Goal: Transaction & Acquisition: Purchase product/service

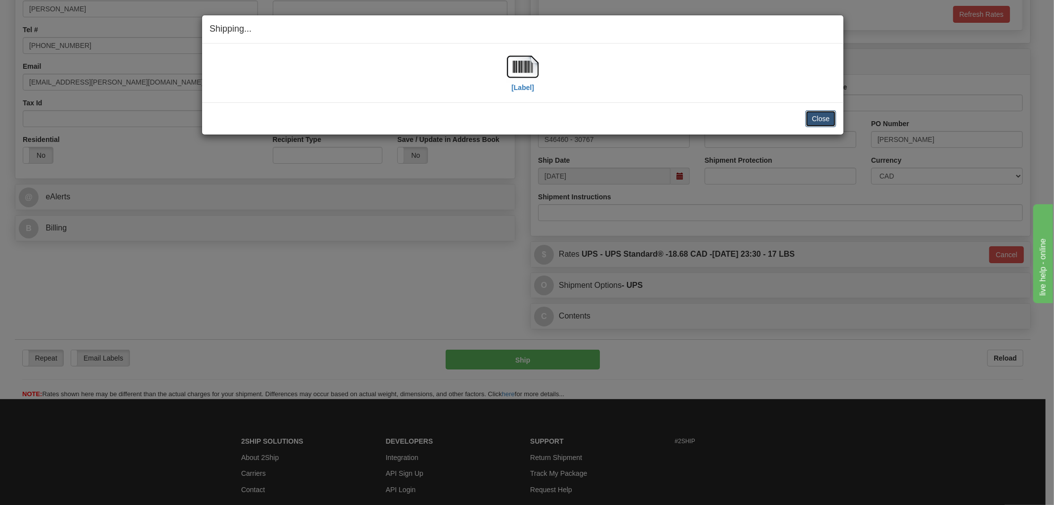
click at [812, 118] on button "Close" at bounding box center [821, 118] width 31 height 17
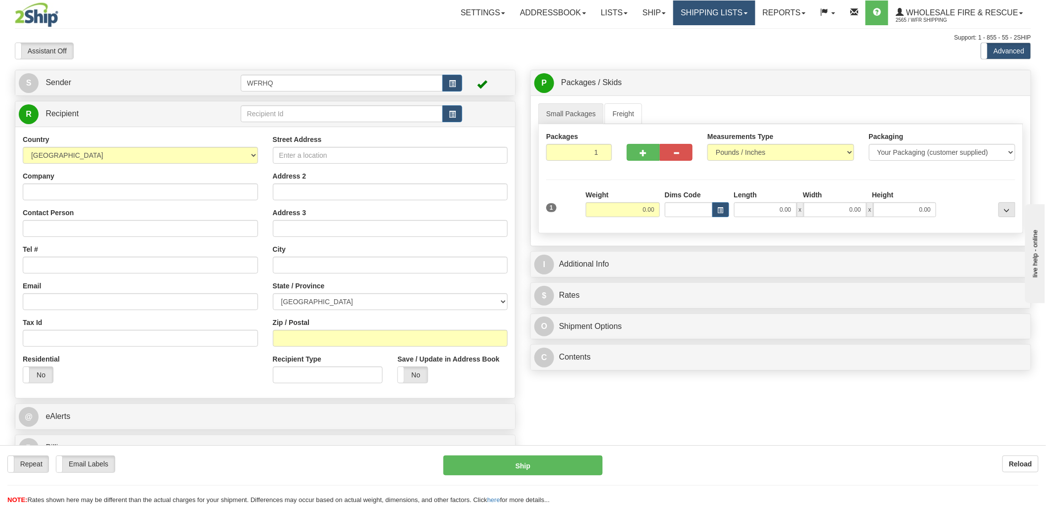
click at [730, 16] on link "Shipping lists" at bounding box center [714, 12] width 82 height 25
click at [709, 44] on span "Search Shipment History" at bounding box center [706, 47] width 77 height 8
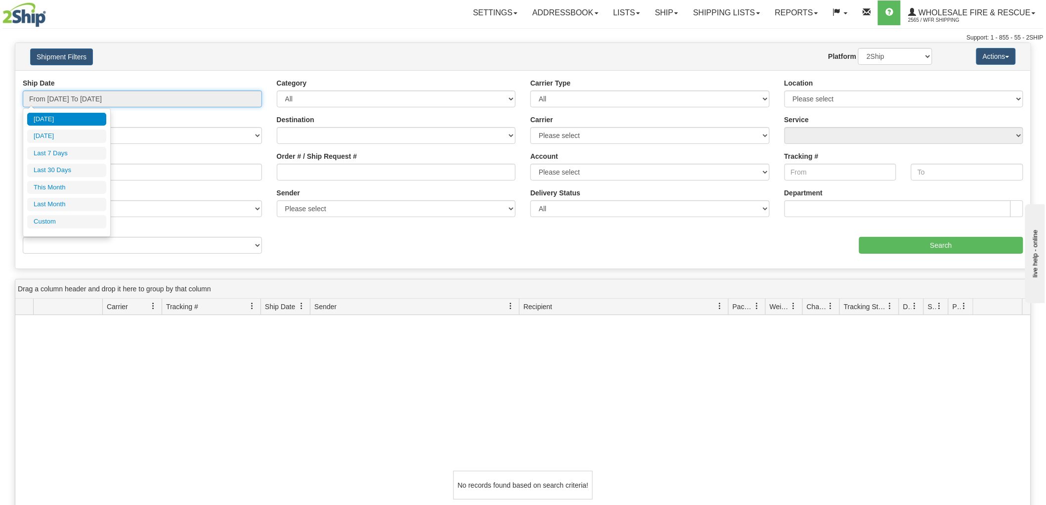
click at [161, 100] on input "From 09/07/2025 To 09/08/2025" at bounding box center [142, 98] width 239 height 17
click at [72, 154] on li "Last 7 Days" at bounding box center [66, 153] width 79 height 13
type input "From 09/02/2025 To 09/08/2025"
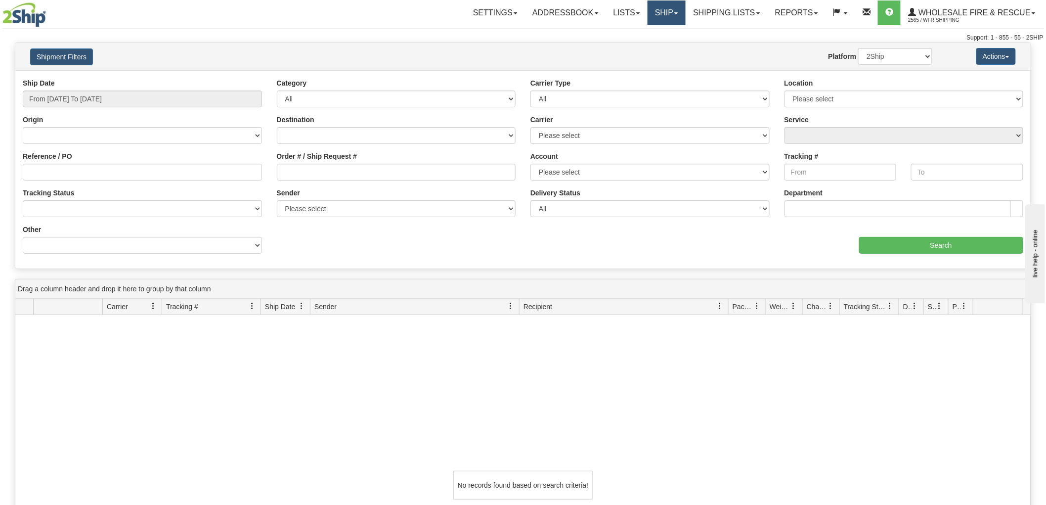
click at [668, 18] on link "Ship" at bounding box center [666, 12] width 38 height 25
click at [656, 32] on link "Ship Screen" at bounding box center [646, 34] width 78 height 13
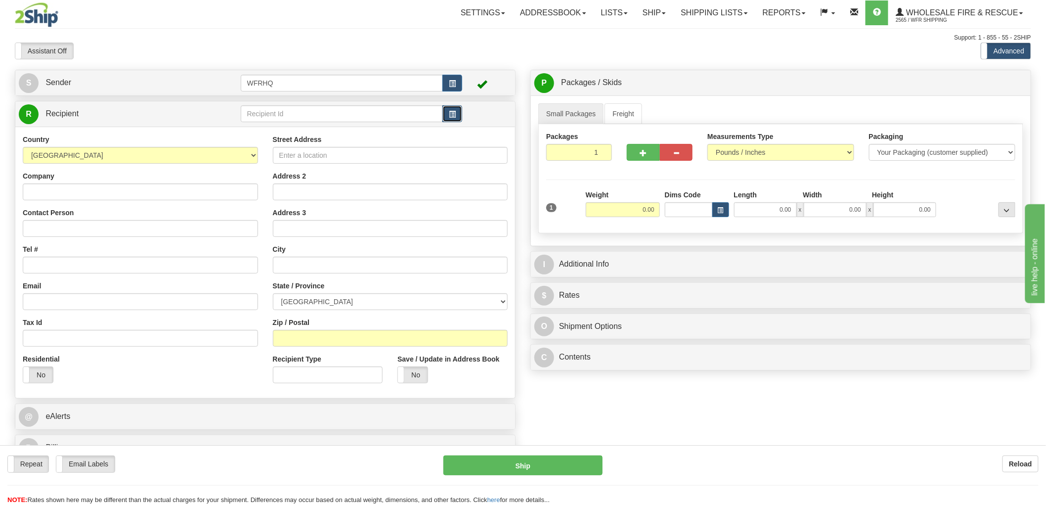
click at [451, 112] on span "button" at bounding box center [452, 114] width 7 height 6
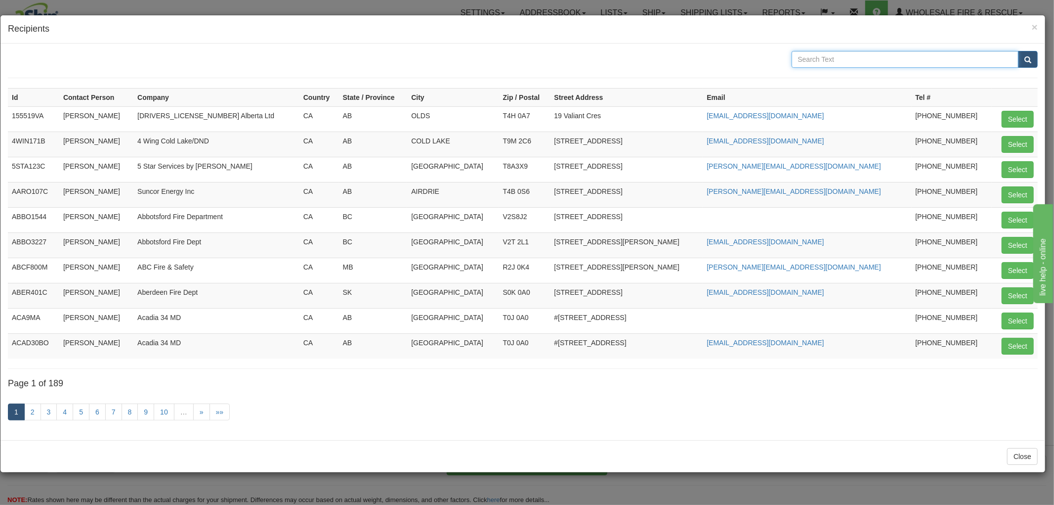
click at [830, 61] on input "text" at bounding box center [905, 59] width 227 height 17
type input "Seche"
click at [1018, 51] on button "submit" at bounding box center [1028, 59] width 20 height 17
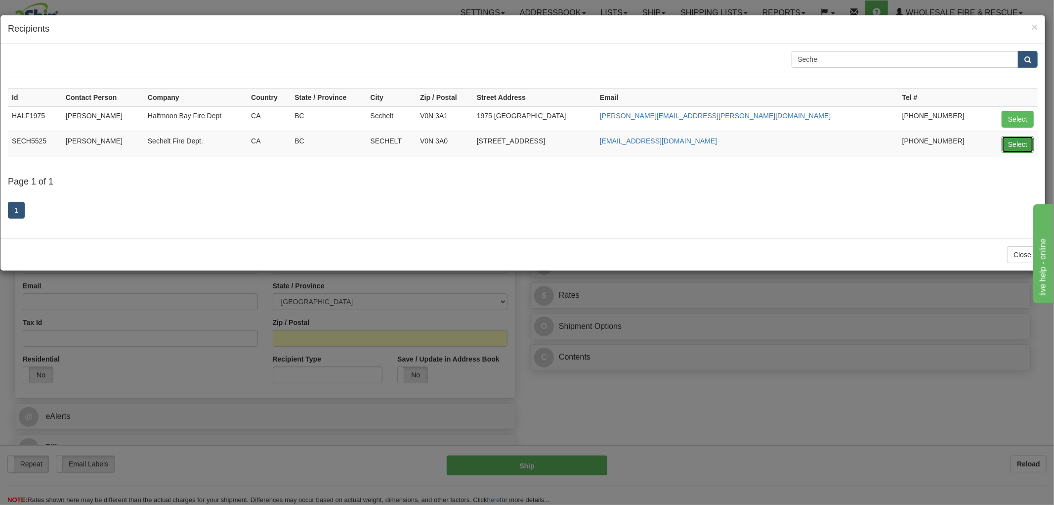
click at [1016, 149] on button "Select" at bounding box center [1018, 144] width 32 height 17
type input "SECH5525"
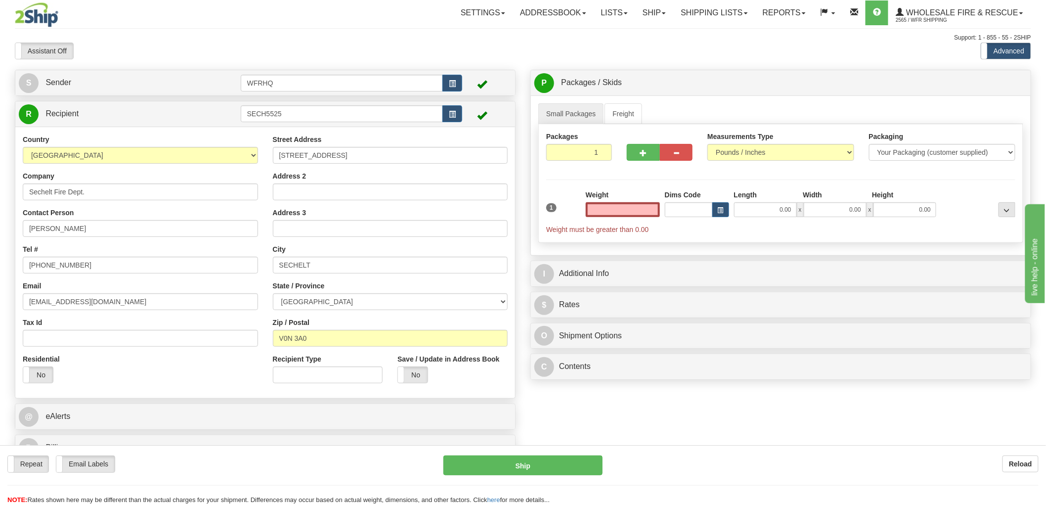
type input "0.00"
click at [635, 208] on input "0.00" at bounding box center [623, 209] width 74 height 15
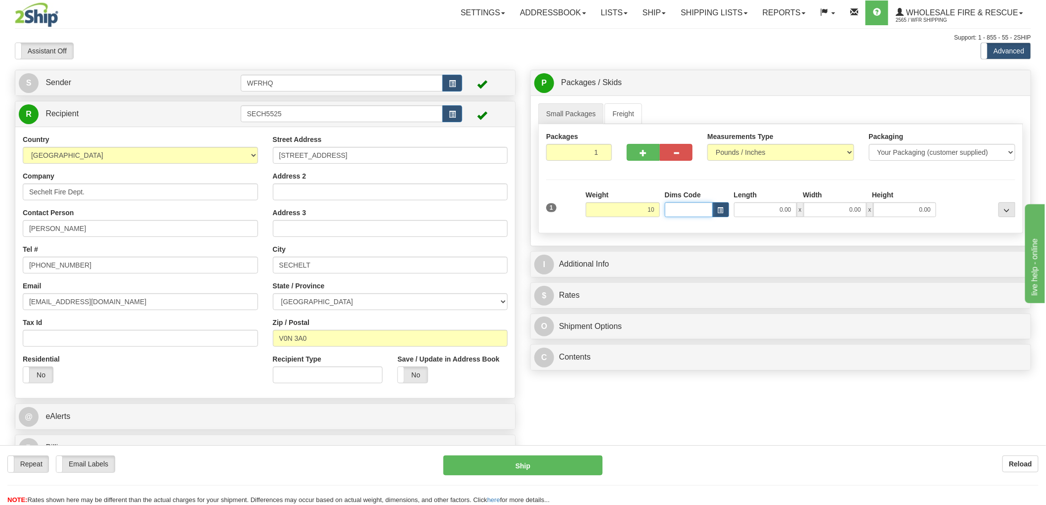
type input "10.00"
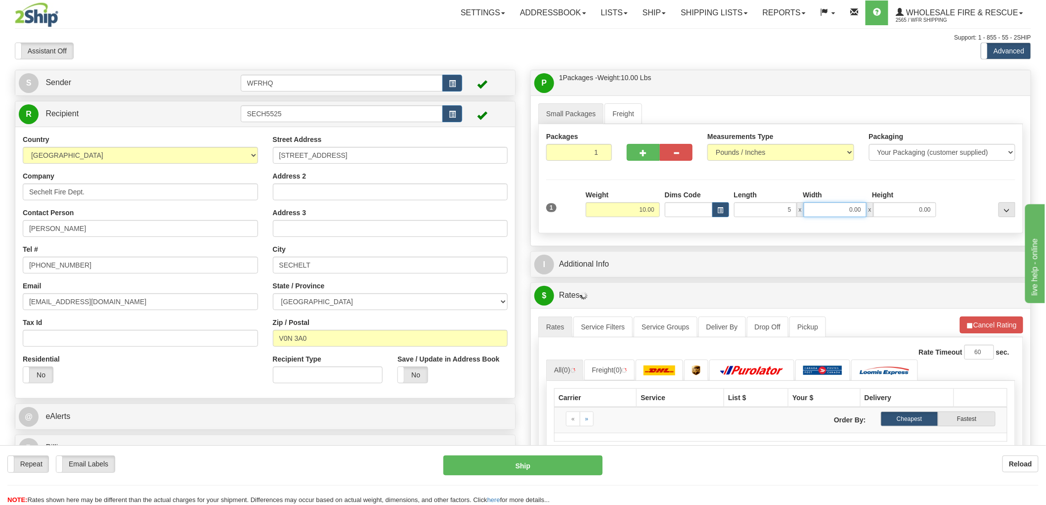
type input "5.00"
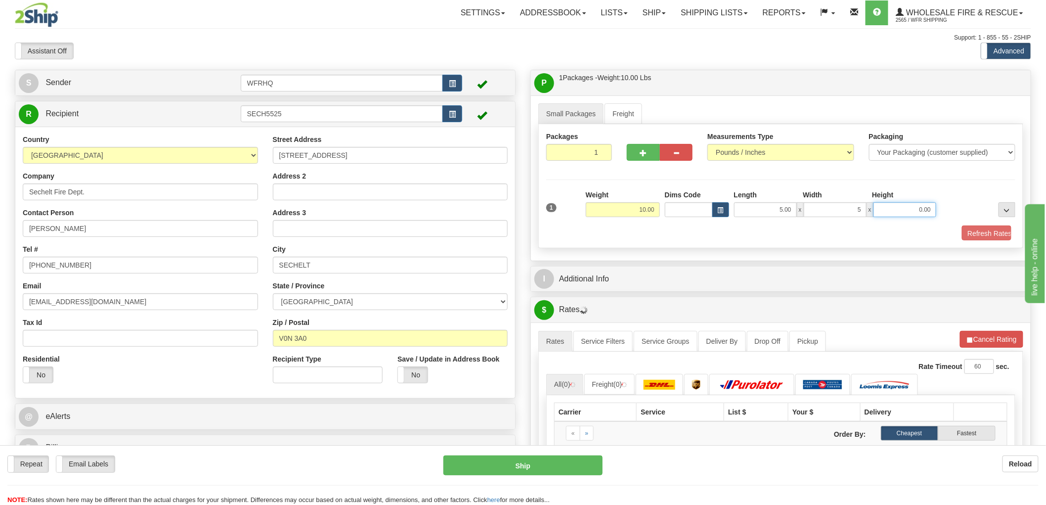
type input "5.00"
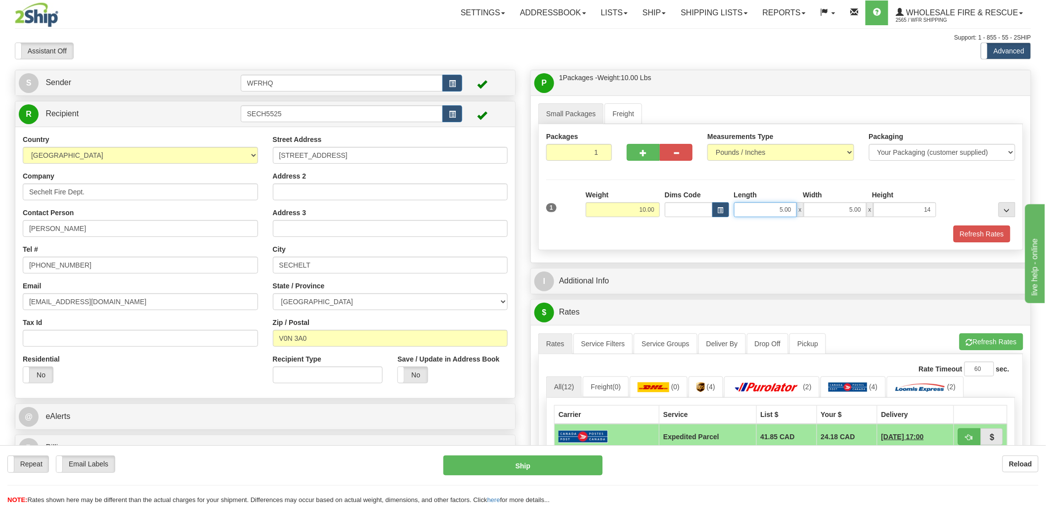
type input "14.00"
click at [780, 212] on input "5.00" at bounding box center [765, 209] width 63 height 15
drag, startPoint x: 781, startPoint y: 212, endPoint x: 818, endPoint y: 204, distance: 38.3
click at [821, 204] on div "5.00 x 5.00 x 14.00" at bounding box center [835, 209] width 203 height 15
type input "8.00"
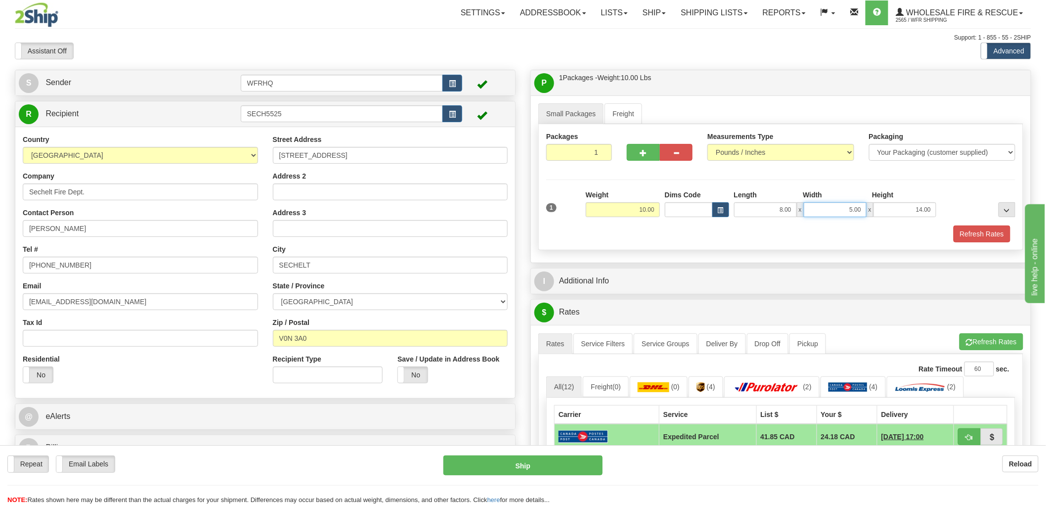
drag, startPoint x: 828, startPoint y: 213, endPoint x: 861, endPoint y: 214, distance: 33.6
click at [866, 213] on input "5.00" at bounding box center [835, 209] width 63 height 15
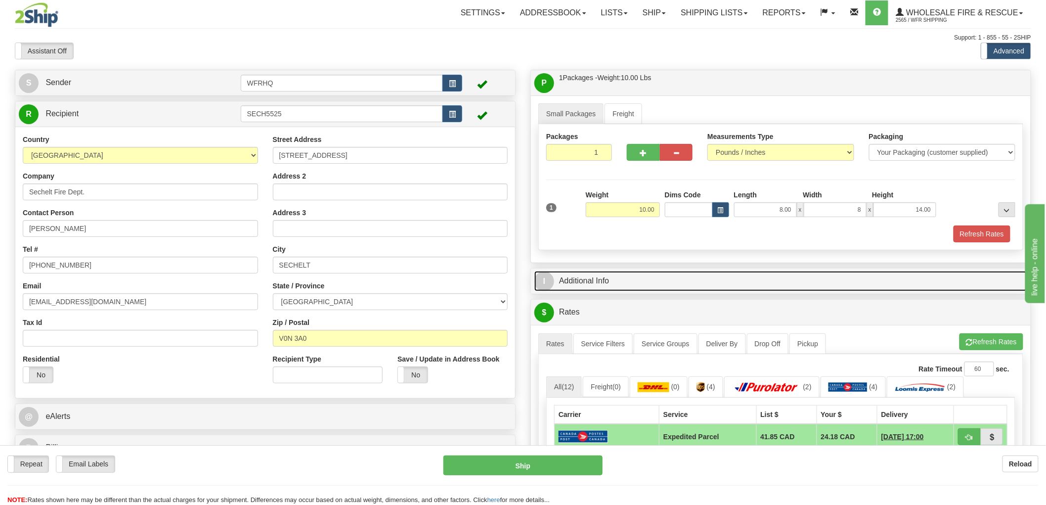
type input "8.00"
click at [602, 276] on link "I Additional Info" at bounding box center [780, 281] width 493 height 20
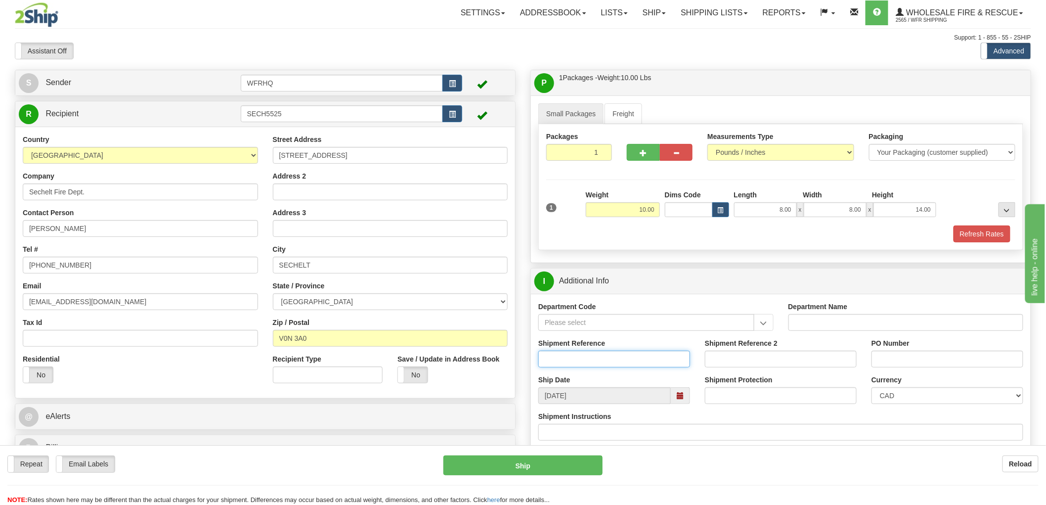
click at [609, 362] on input "Shipment Reference" at bounding box center [614, 358] width 152 height 17
type input "S46102 - 30460"
click at [887, 361] on input "PO Number" at bounding box center [947, 358] width 152 height 17
type input "Training yard"
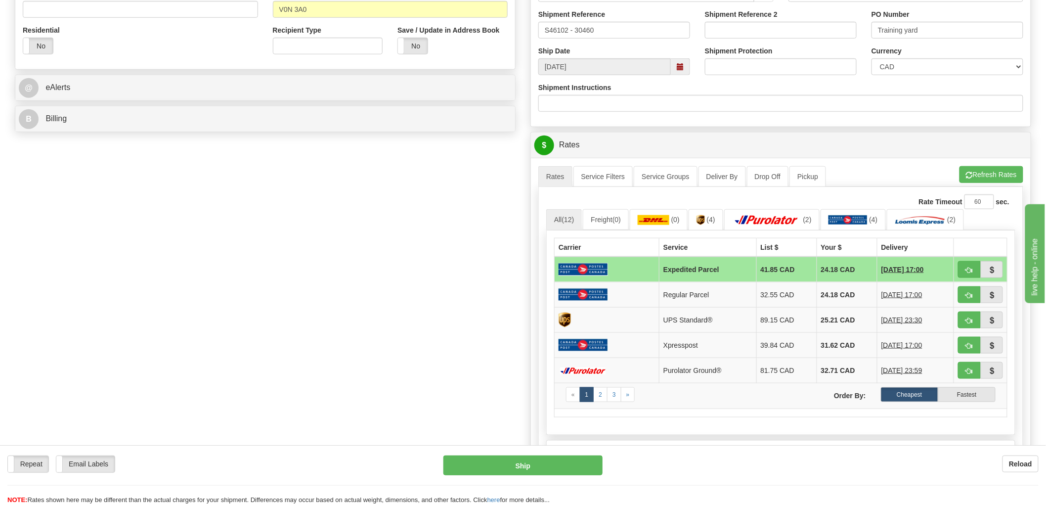
scroll to position [329, 0]
click at [966, 315] on button "button" at bounding box center [969, 319] width 23 height 17
type input "11"
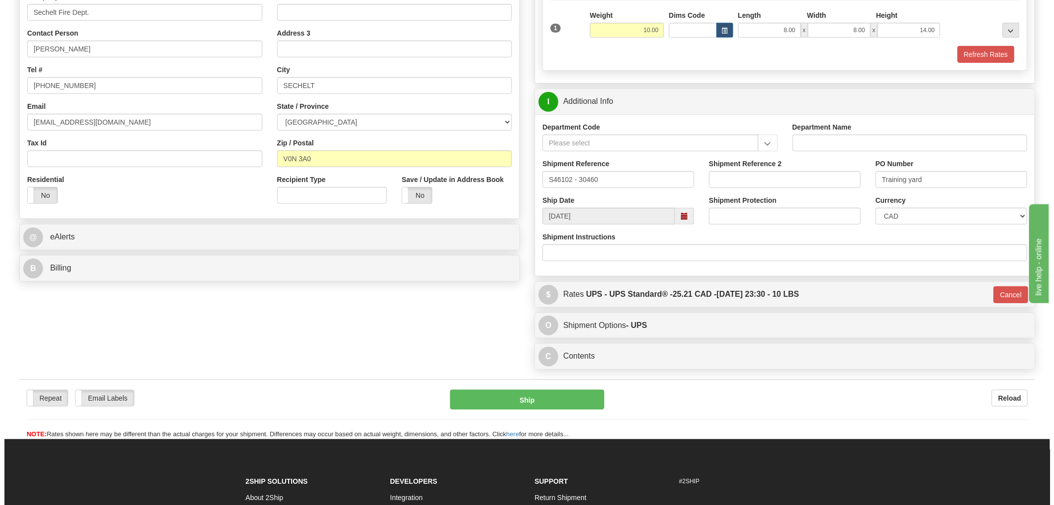
scroll to position [263, 0]
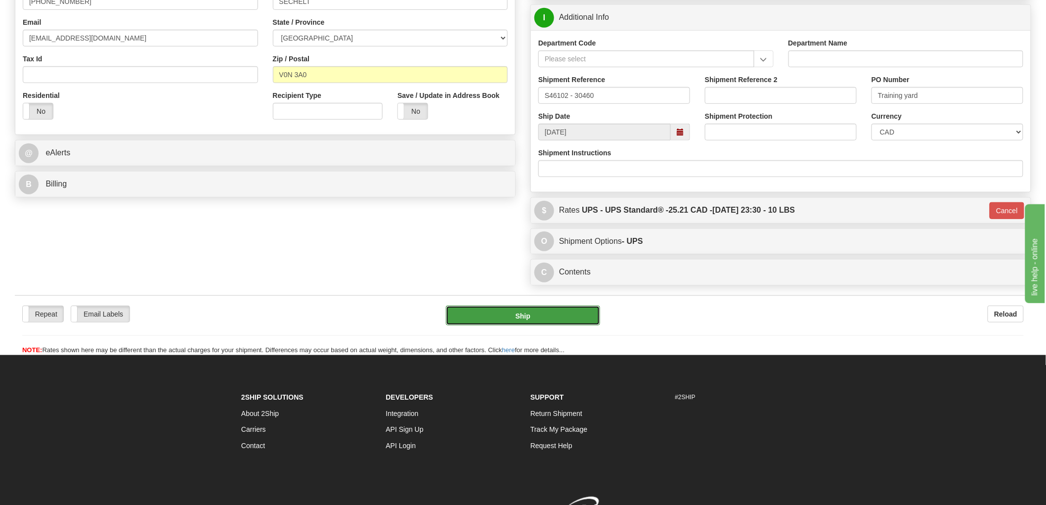
click at [542, 318] on button "Ship" at bounding box center [523, 315] width 155 height 20
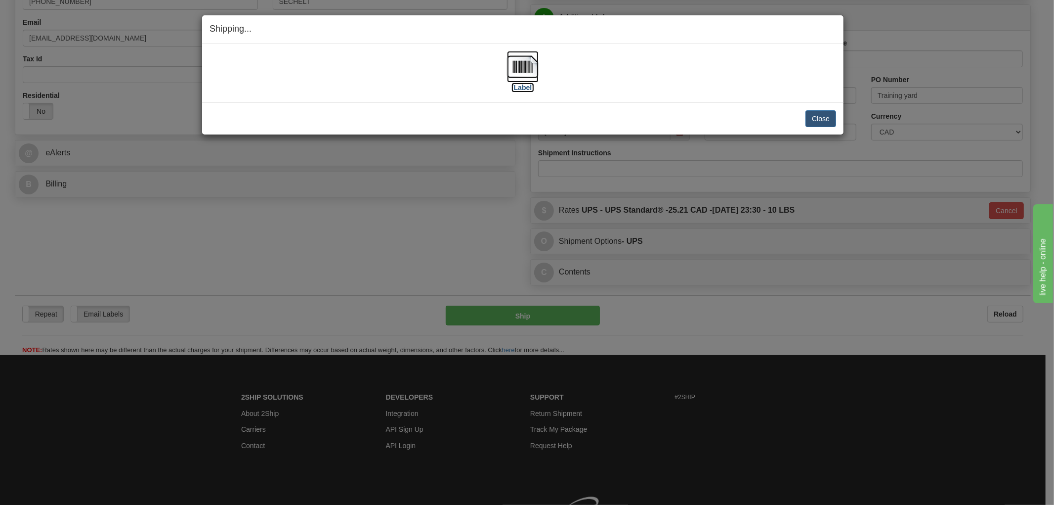
click at [526, 58] on img at bounding box center [523, 67] width 32 height 32
drag, startPoint x: 609, startPoint y: 106, endPoint x: 609, endPoint y: 111, distance: 5.5
click at [610, 106] on div "Close Cancel Cancel Shipment and Quit Pickup Quit Pickup ONLY" at bounding box center [522, 118] width 641 height 32
click at [828, 125] on button "Close" at bounding box center [821, 118] width 31 height 17
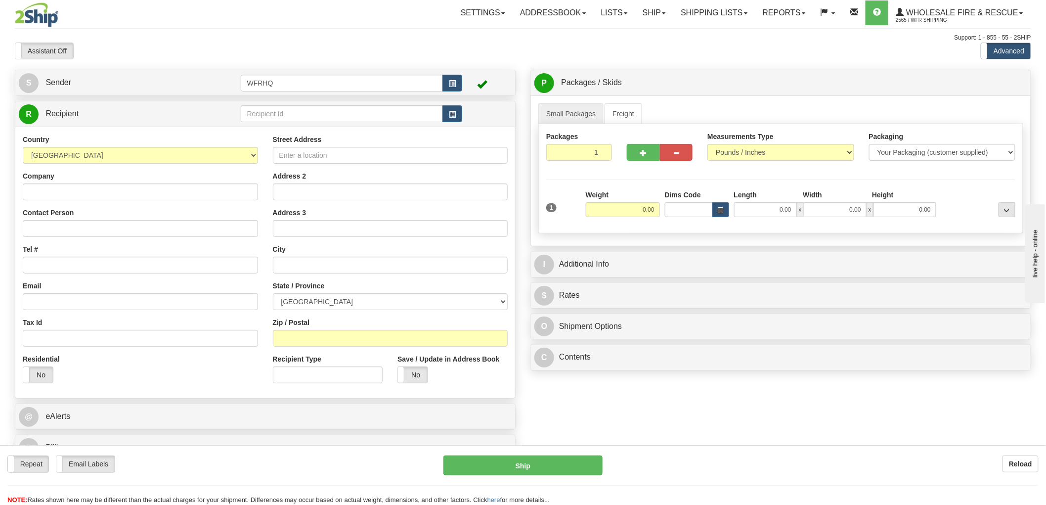
click at [465, 117] on td at bounding box center [486, 114] width 49 height 20
click at [459, 117] on button "button" at bounding box center [452, 113] width 20 height 17
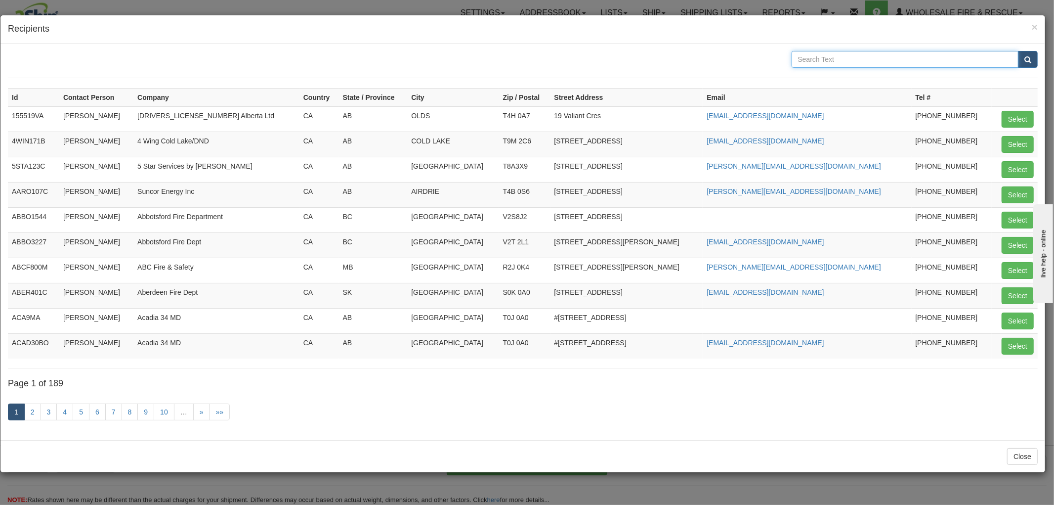
click at [882, 60] on input "text" at bounding box center [905, 59] width 227 height 17
type input "[GEOGRAPHIC_DATA]"
click at [1018, 51] on button "submit" at bounding box center [1028, 59] width 20 height 17
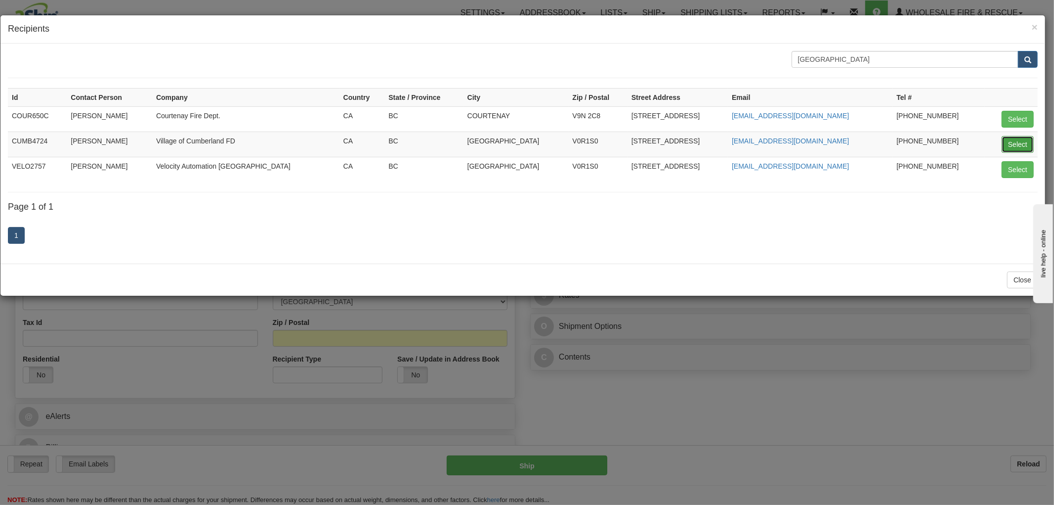
click at [1026, 143] on button "Select" at bounding box center [1018, 144] width 32 height 17
type input "CUMB4724"
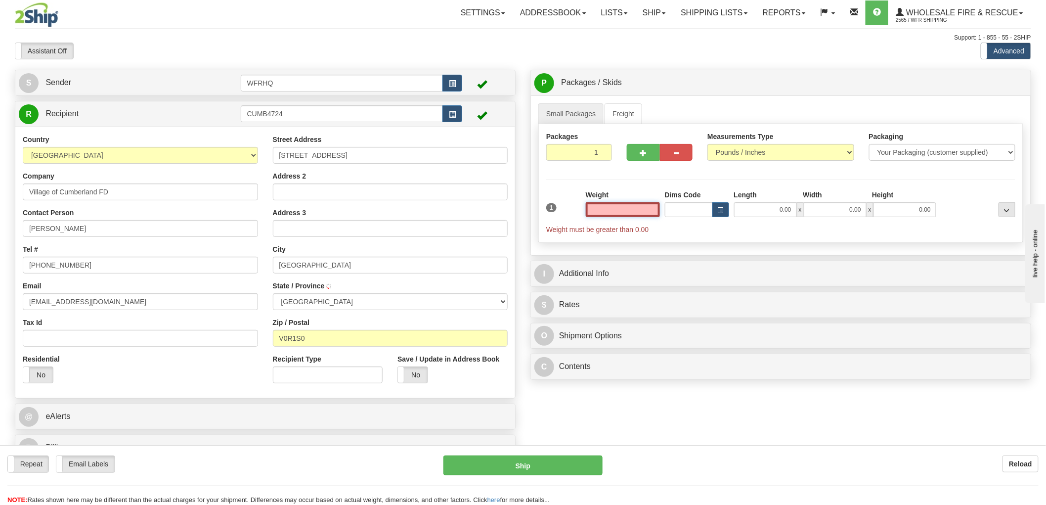
type input "[GEOGRAPHIC_DATA]"
click at [647, 211] on input "text" at bounding box center [623, 209] width 74 height 15
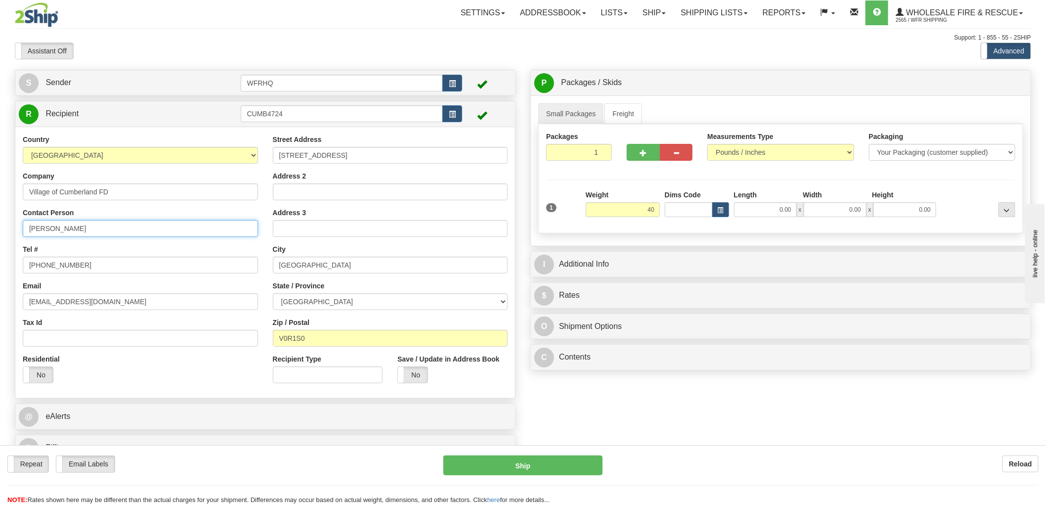
type input "40.00"
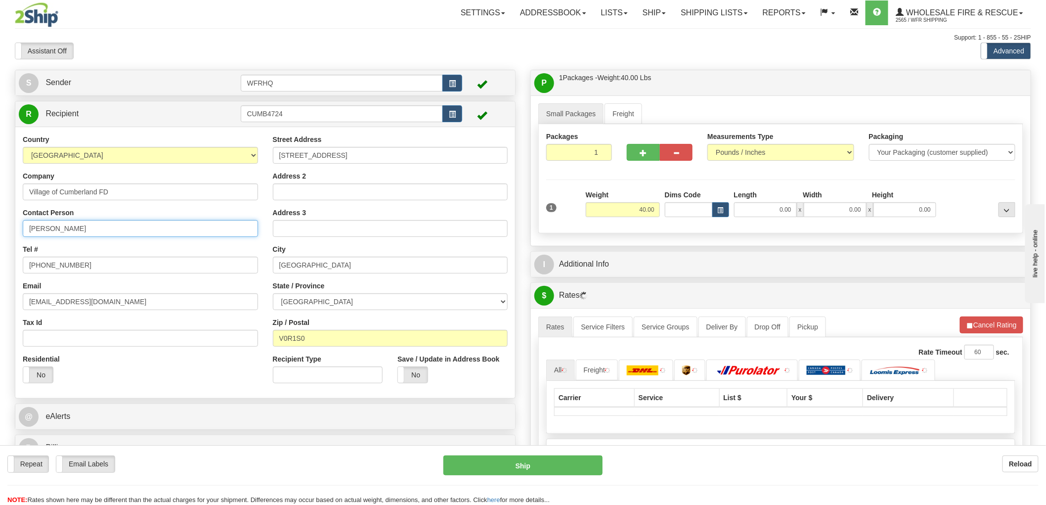
drag, startPoint x: 117, startPoint y: 229, endPoint x: -43, endPoint y: 229, distance: 160.6
click at [0, 229] on html "Training Course Close Toggle navigation Settings Shipping Preferences New Sende…" at bounding box center [523, 252] width 1046 height 505
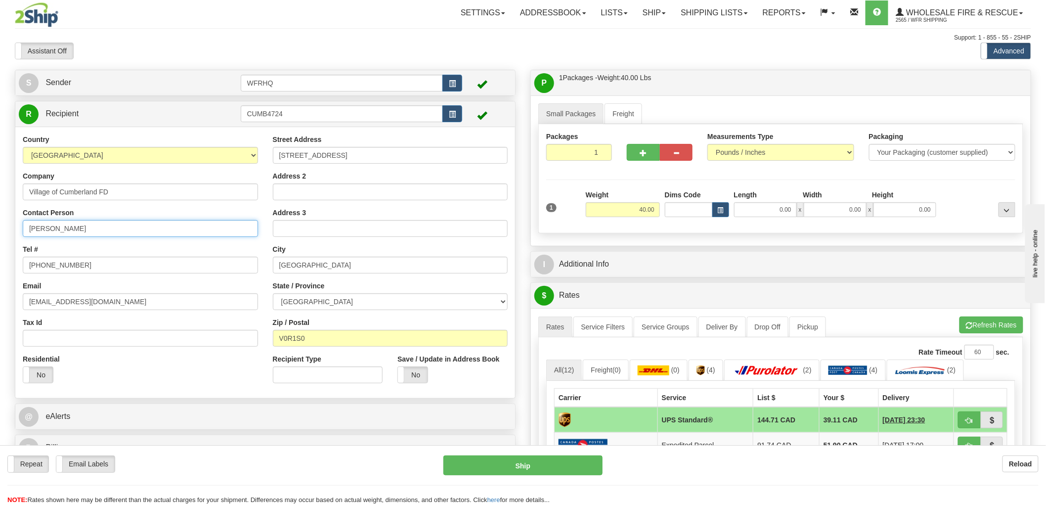
type input "[PERSON_NAME]"
drag, startPoint x: 107, startPoint y: 264, endPoint x: 62, endPoint y: 263, distance: 45.0
click at [62, 263] on input "[PHONE_NUMBER]" at bounding box center [140, 264] width 235 height 17
type input "[PHONE_NUMBER]"
click at [781, 211] on input "0.00" at bounding box center [765, 209] width 63 height 15
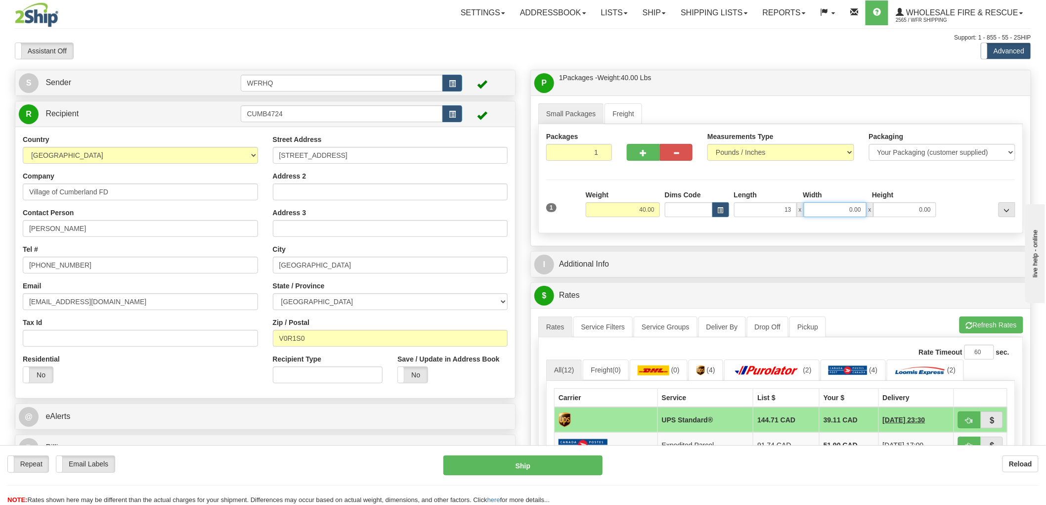
type input "13.00"
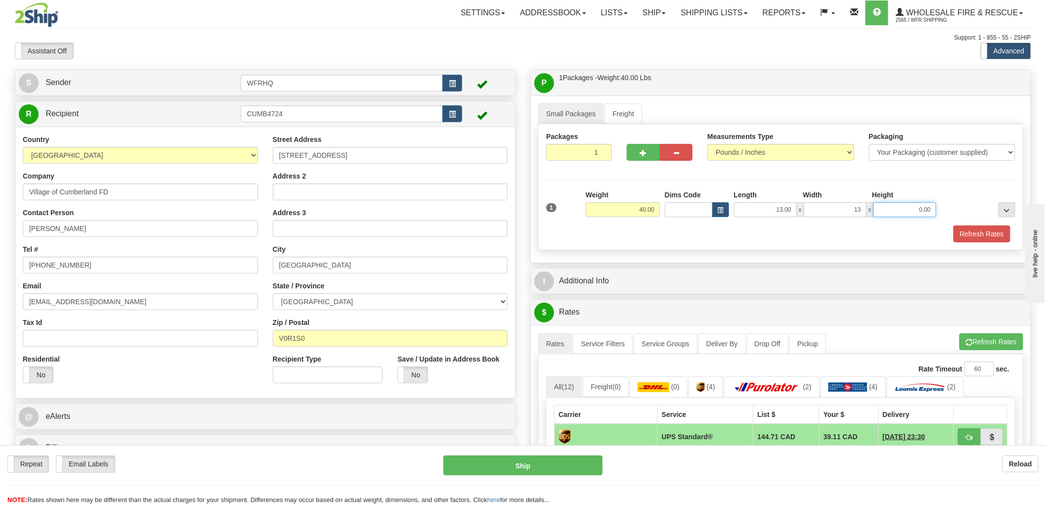
type input "13.00"
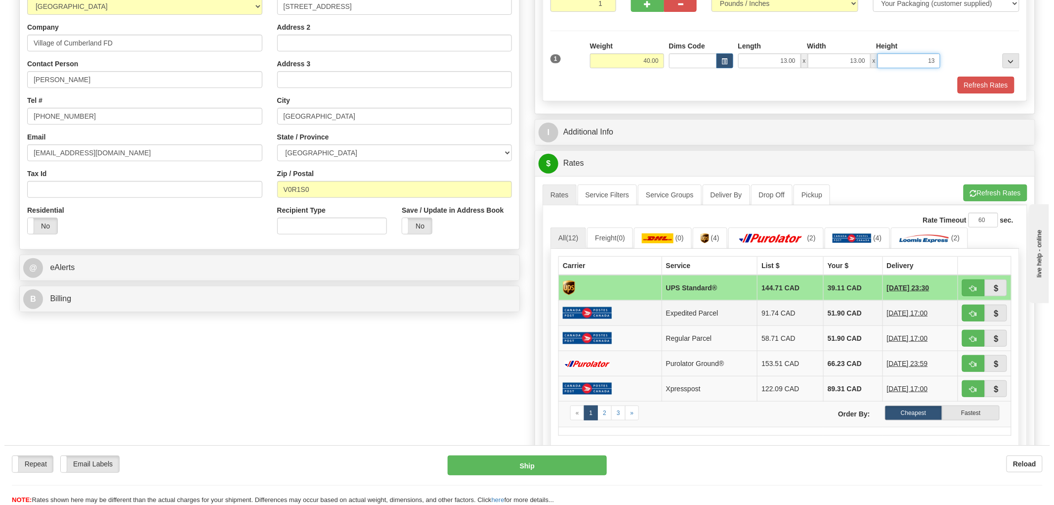
scroll to position [165, 0]
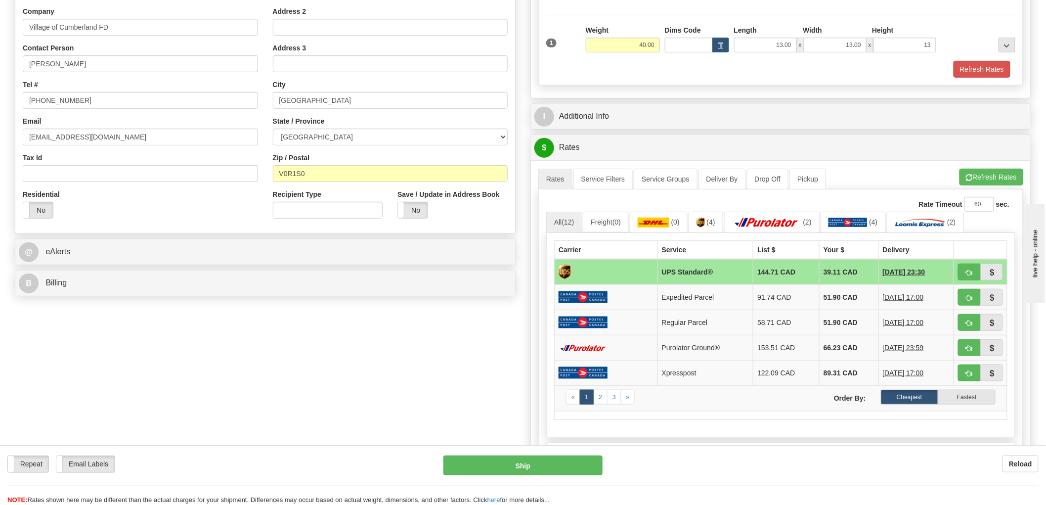
type input "13.00"
click at [965, 267] on button "button" at bounding box center [969, 271] width 23 height 17
type input "11"
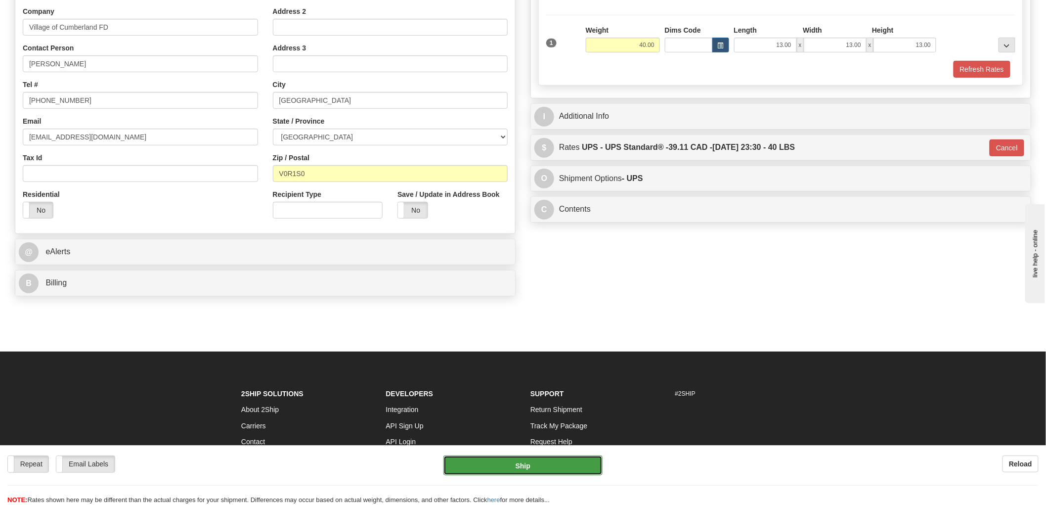
click at [516, 462] on button "Ship" at bounding box center [523, 465] width 160 height 20
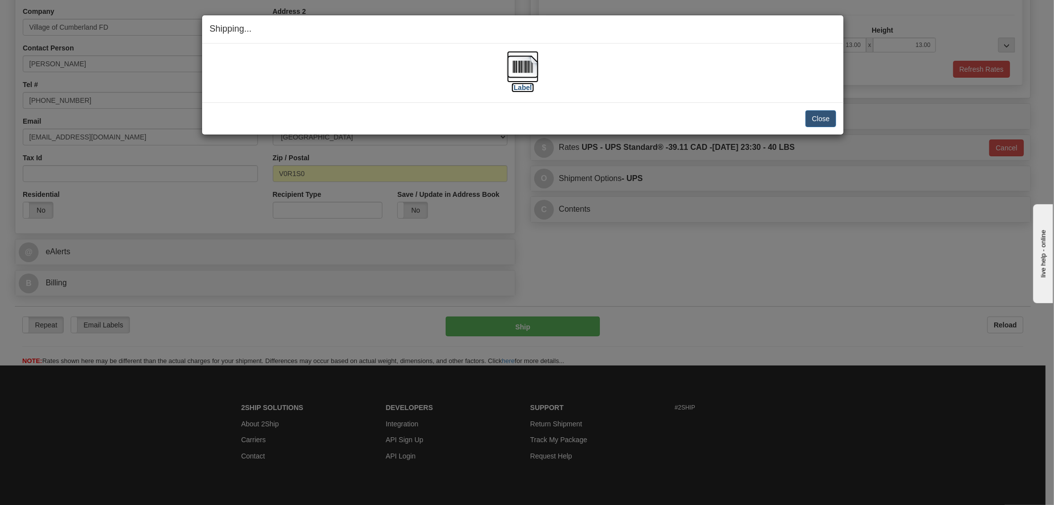
click at [523, 68] on img at bounding box center [523, 67] width 32 height 32
click at [705, 265] on div "Shipping... Your SHIPMENT will EXPIRE in [Label] IMPORTANT NOTICE Embassy / Con…" at bounding box center [527, 252] width 1054 height 505
click at [823, 119] on button "Close" at bounding box center [821, 118] width 31 height 17
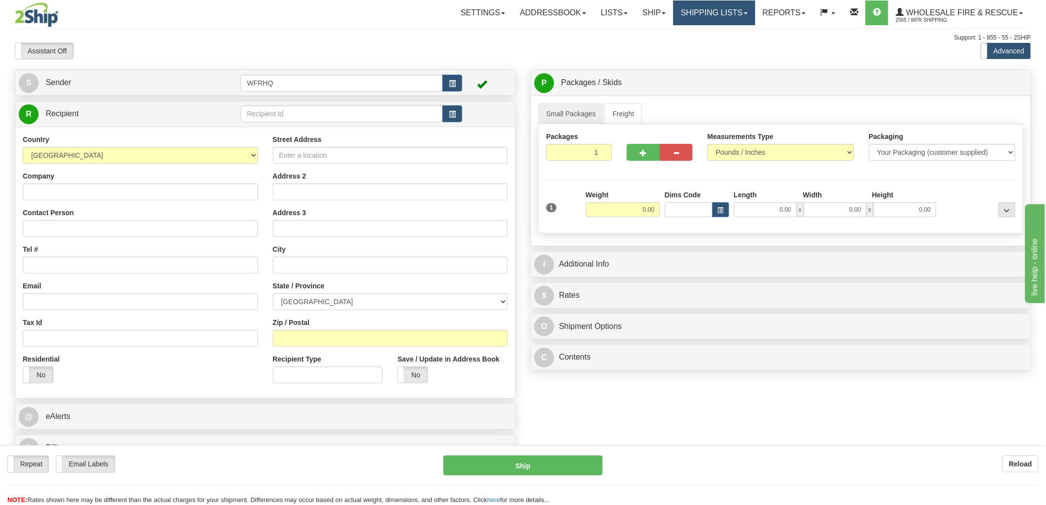
click at [735, 19] on link "Shipping lists" at bounding box center [714, 12] width 82 height 25
click at [723, 31] on span "Current Shipments" at bounding box center [697, 35] width 58 height 8
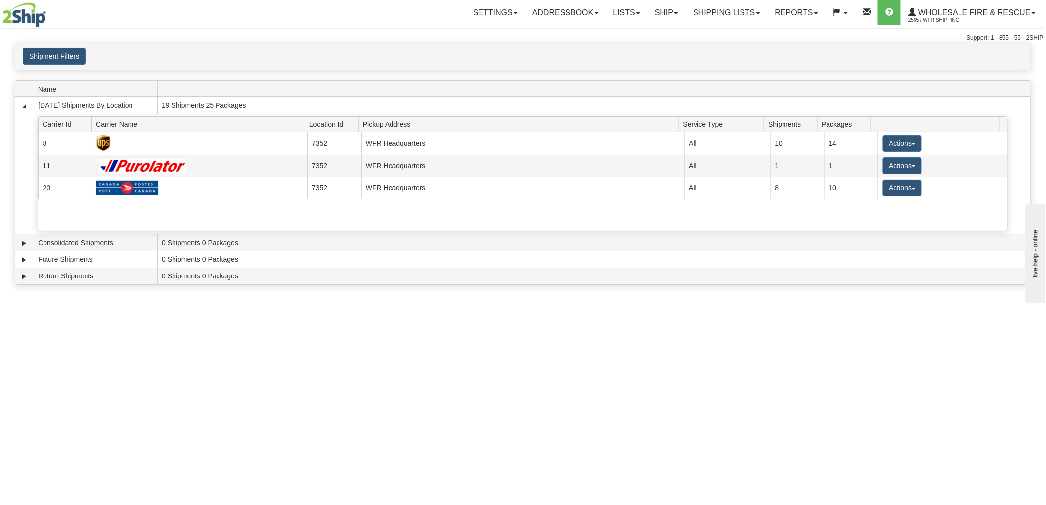
click at [709, 92] on span at bounding box center [596, 88] width 869 height 15
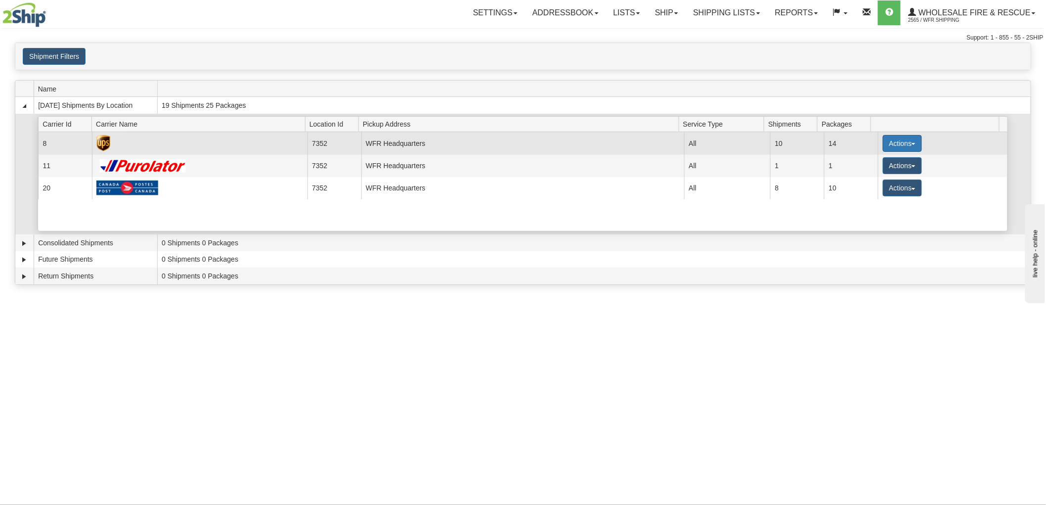
click at [903, 137] on button "Actions" at bounding box center [903, 143] width 40 height 17
click at [875, 162] on span "Details" at bounding box center [865, 161] width 27 height 7
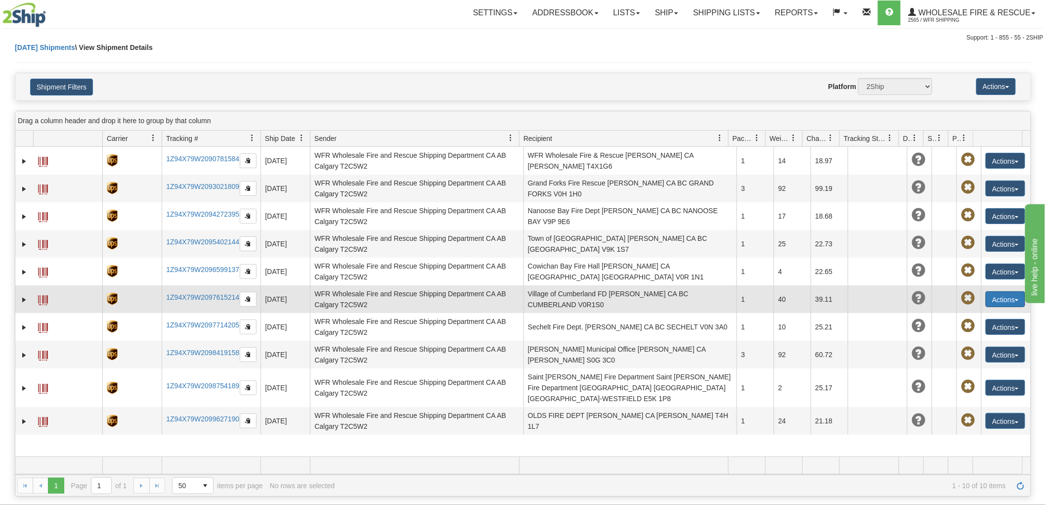
click at [1004, 300] on button "Actions" at bounding box center [1005, 299] width 40 height 16
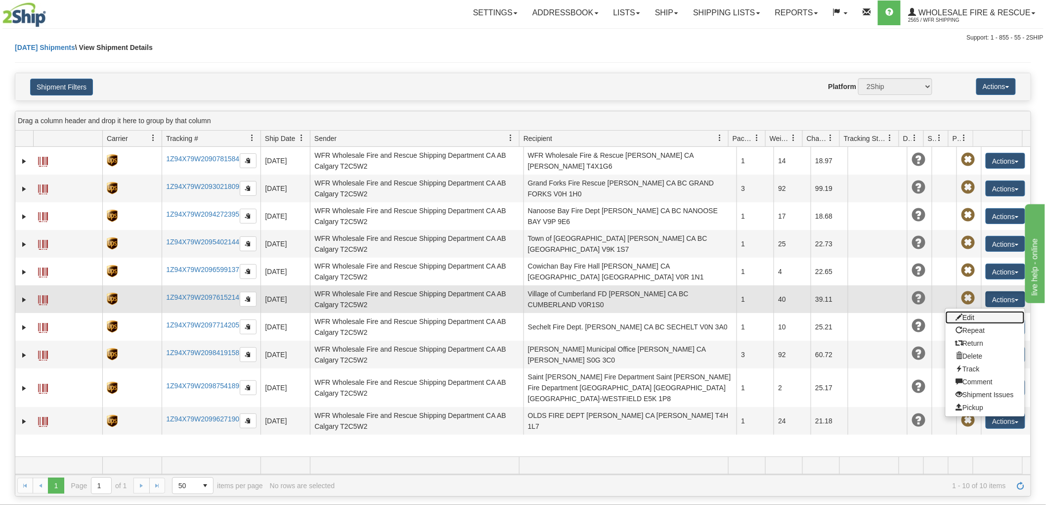
click at [966, 315] on link "Edit" at bounding box center [984, 317] width 79 height 13
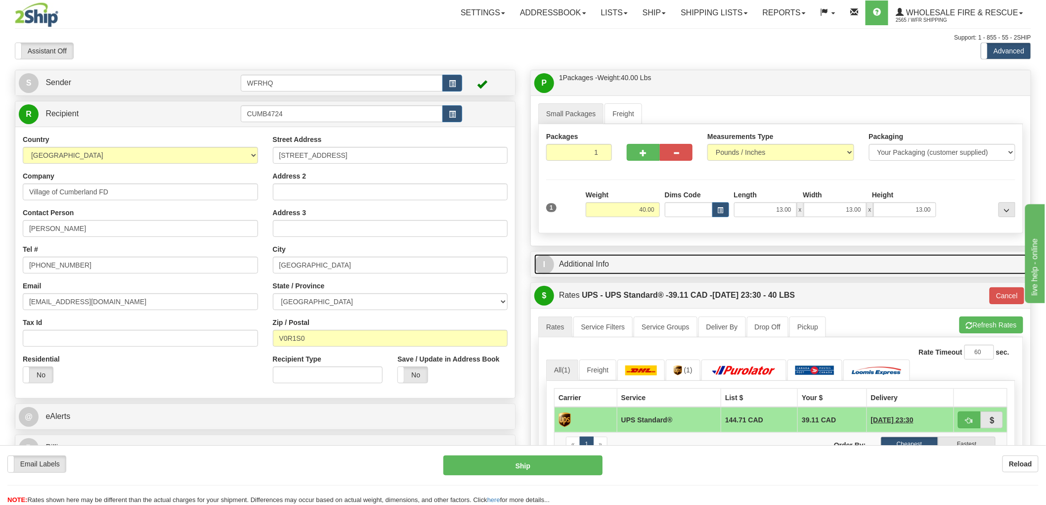
click at [579, 270] on link "I Additional Info" at bounding box center [780, 264] width 493 height 20
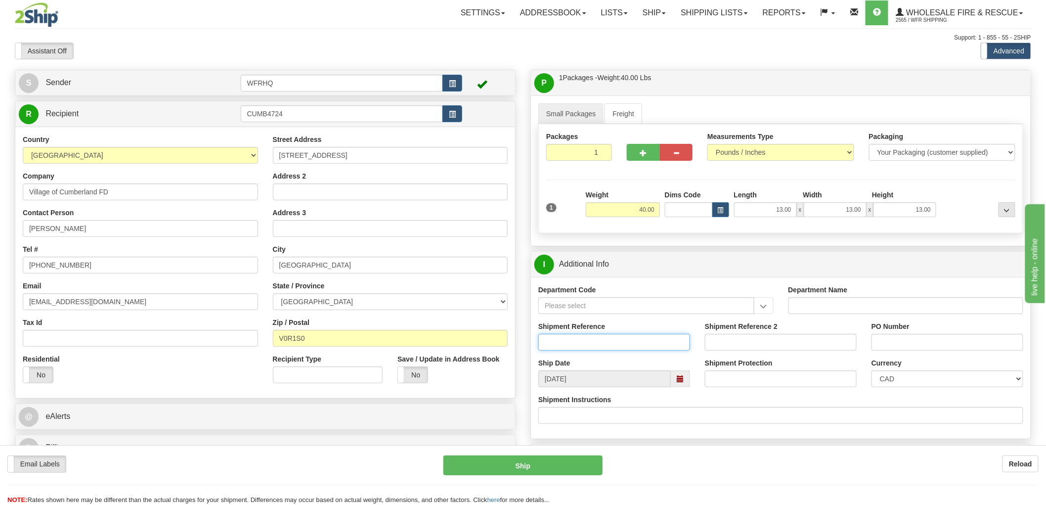
click at [581, 346] on input "Shipment Reference" at bounding box center [614, 342] width 152 height 17
type input "S46517 - 30710"
click at [933, 340] on input "PO Number" at bounding box center [947, 342] width 152 height 17
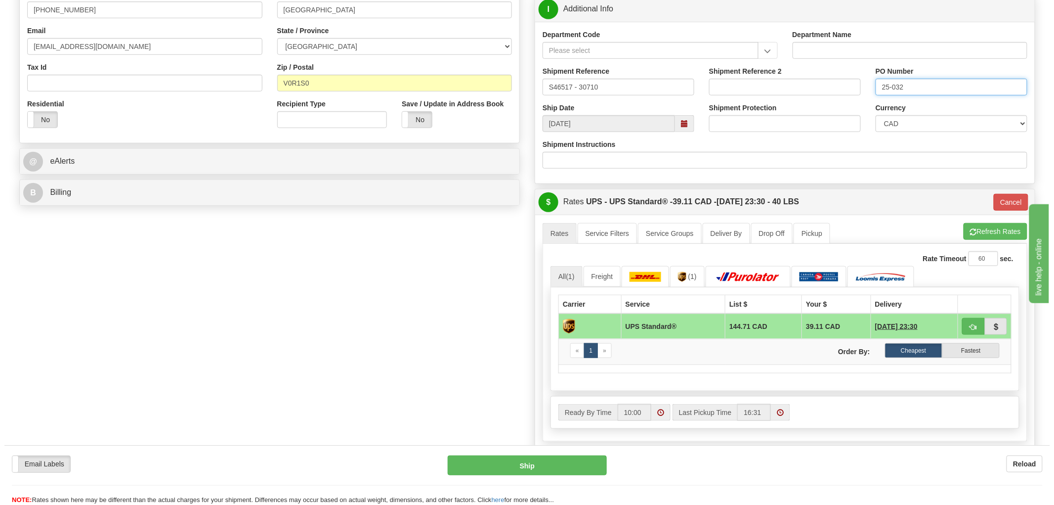
scroll to position [274, 0]
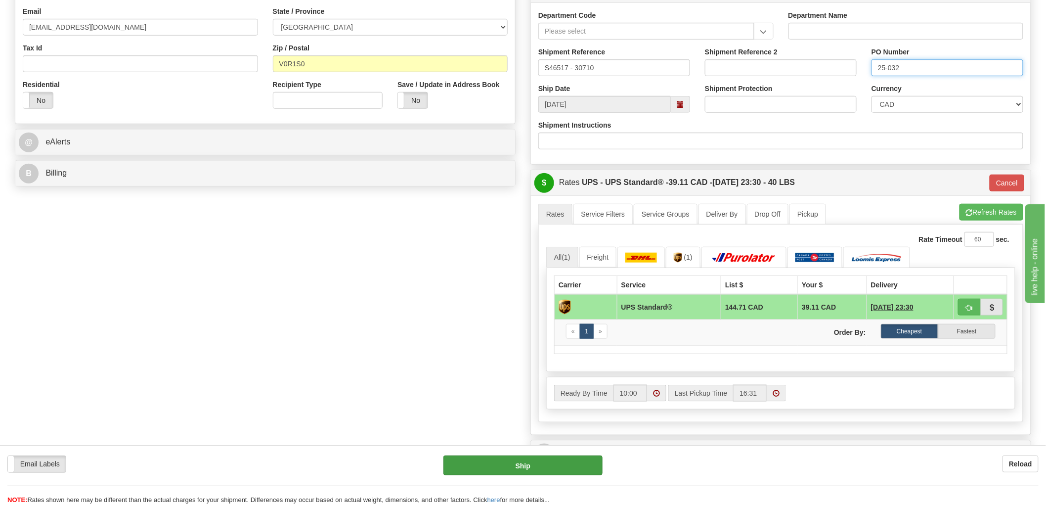
type input "25-032"
click at [534, 464] on button "Ship" at bounding box center [523, 465] width 160 height 20
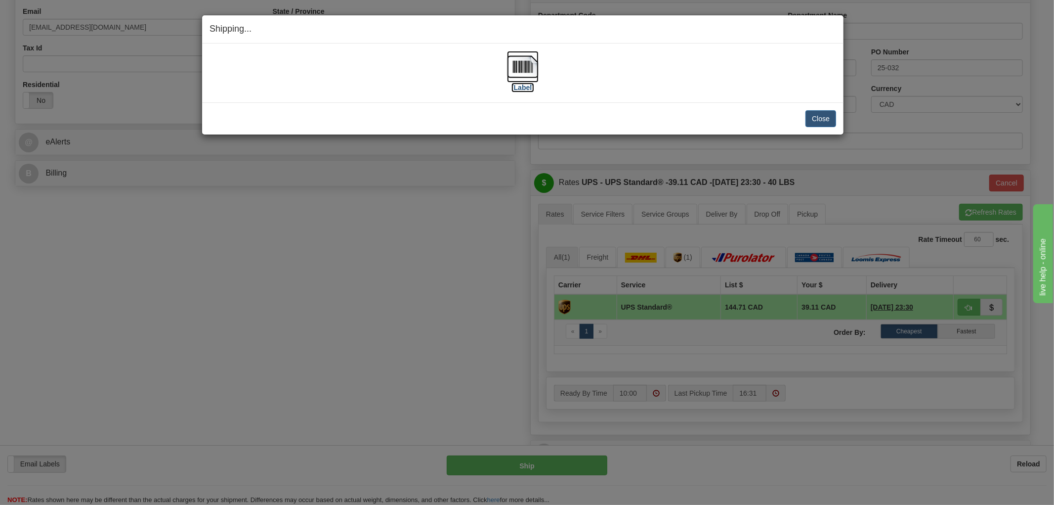
click at [526, 63] on img at bounding box center [523, 67] width 32 height 32
click at [456, 112] on div "Close Cancel" at bounding box center [523, 118] width 627 height 17
click at [814, 116] on button "Close" at bounding box center [821, 118] width 31 height 17
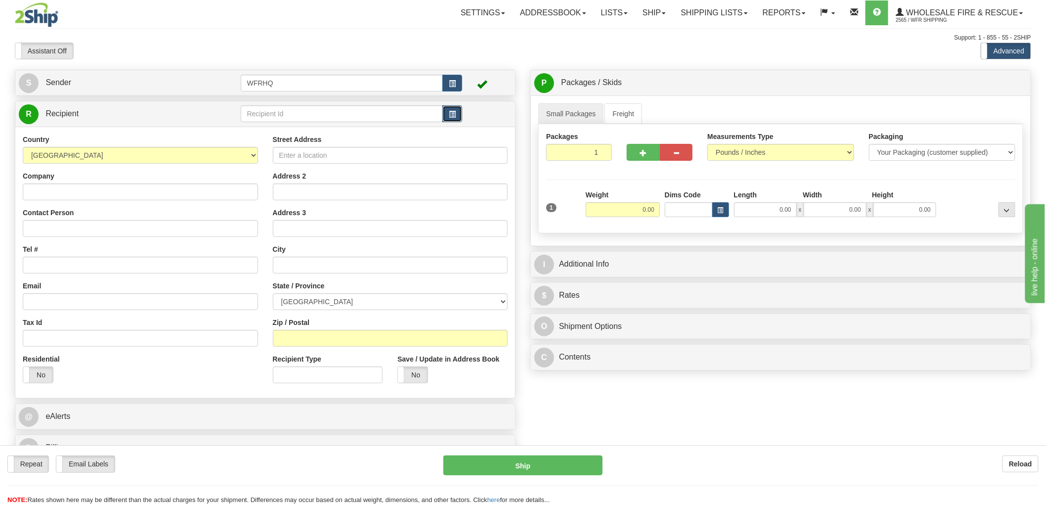
click at [457, 115] on button "button" at bounding box center [452, 113] width 20 height 17
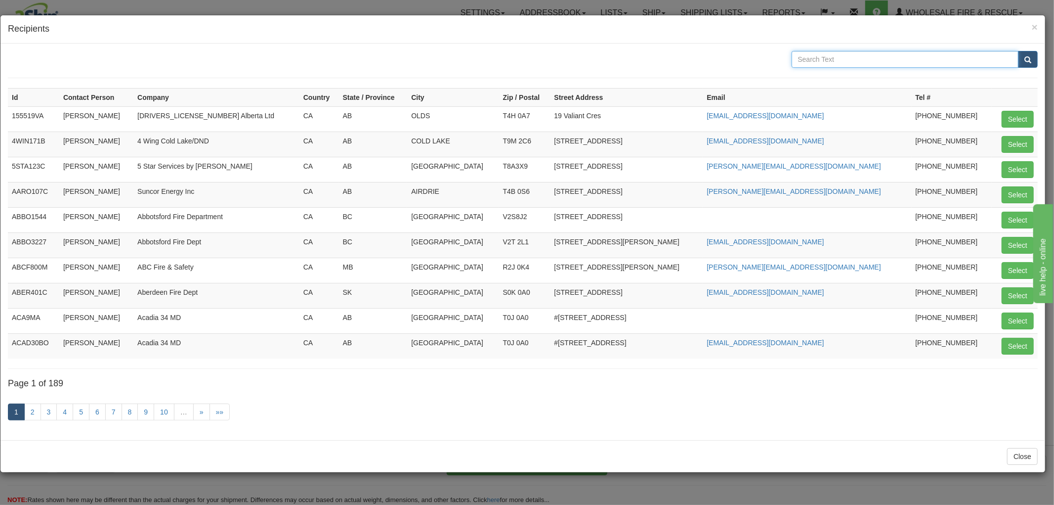
click at [893, 56] on input "text" at bounding box center [905, 59] width 227 height 17
type input "halfmoon"
click at [1018, 51] on button "submit" at bounding box center [1028, 59] width 20 height 17
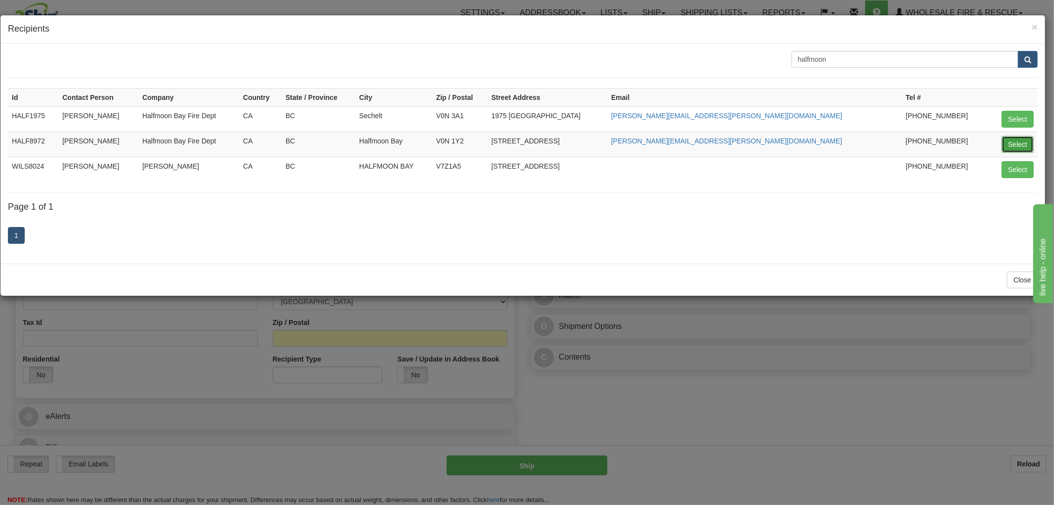
click at [1016, 143] on button "Select" at bounding box center [1018, 144] width 32 height 17
type input "HALF8972"
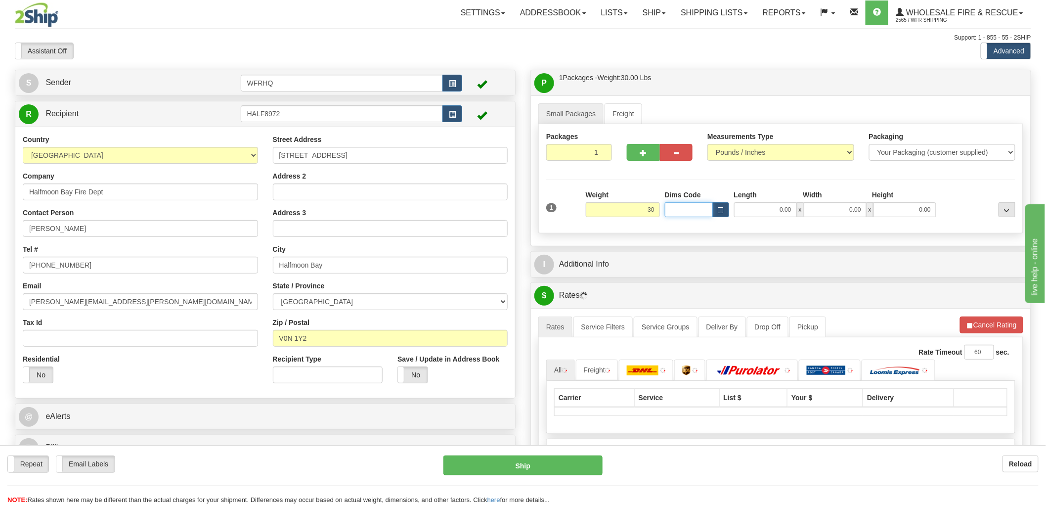
type input "30.00"
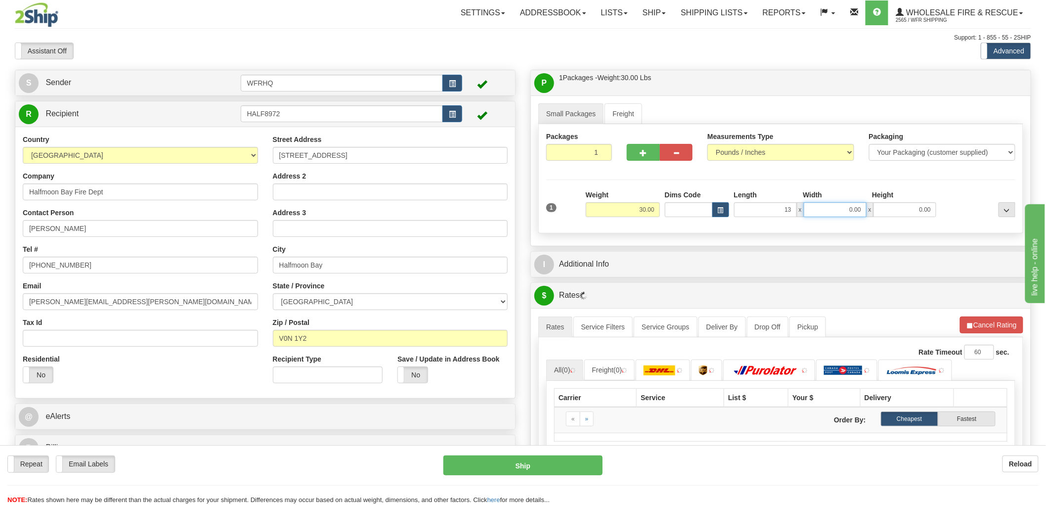
type input "13.00"
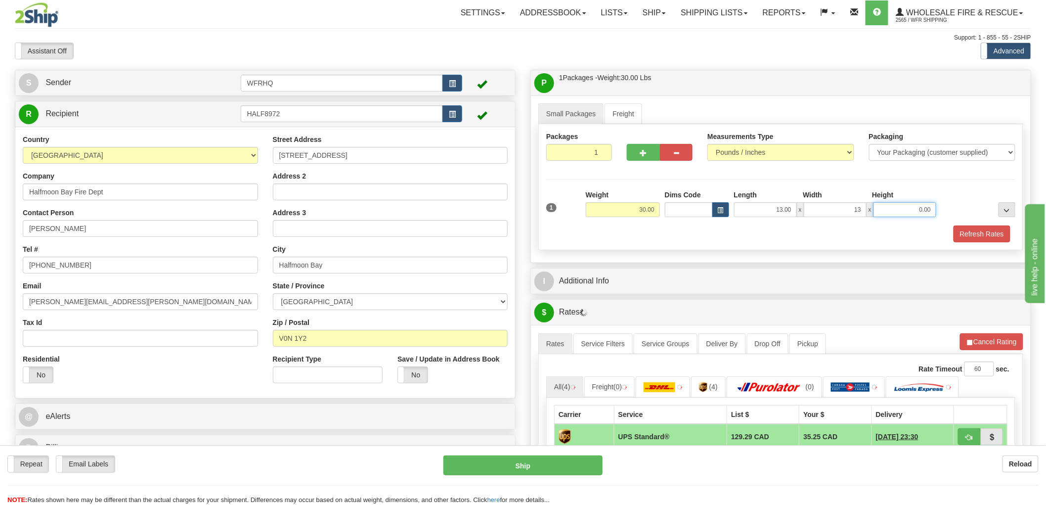
type input "13.00"
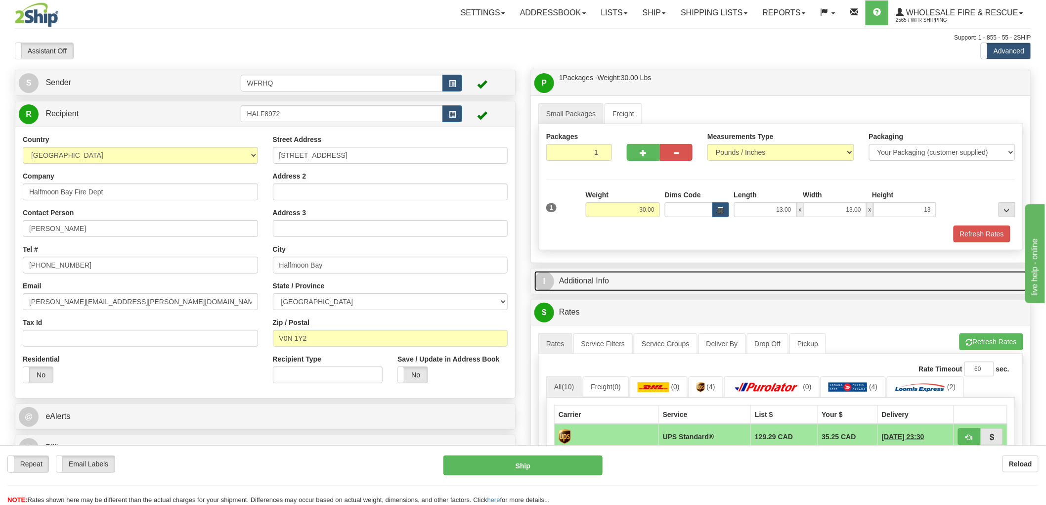
type input "13.00"
click at [609, 285] on link "I Additional Info" at bounding box center [780, 281] width 493 height 20
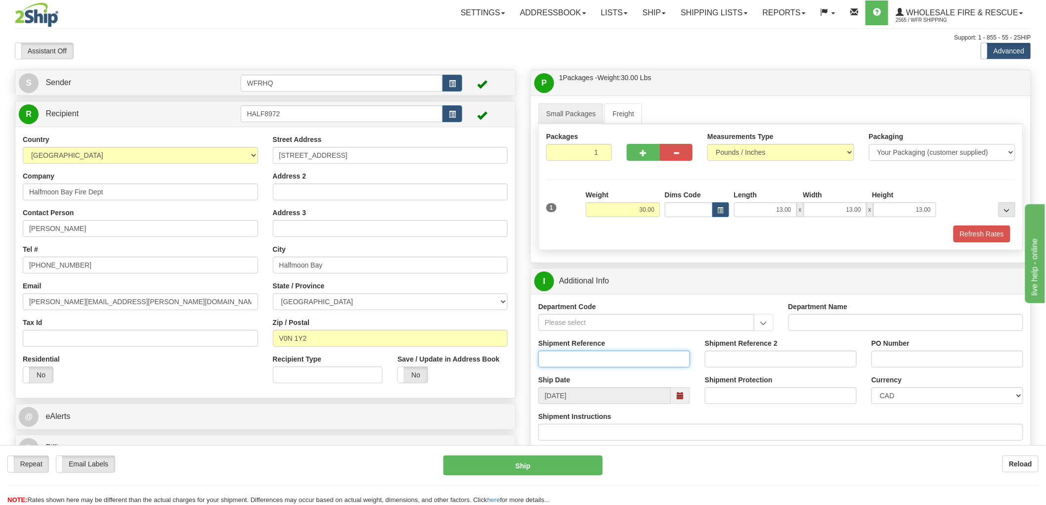
click at [595, 356] on input "Shipment Reference" at bounding box center [614, 358] width 152 height 17
type input "S46065 - 30695"
type input "Kody Raymond"
drag, startPoint x: 83, startPoint y: 228, endPoint x: -81, endPoint y: 228, distance: 164.1
click at [0, 228] on html "Training Course Close Toggle navigation Settings Shipping Preferences New Sende…" at bounding box center [523, 252] width 1046 height 505
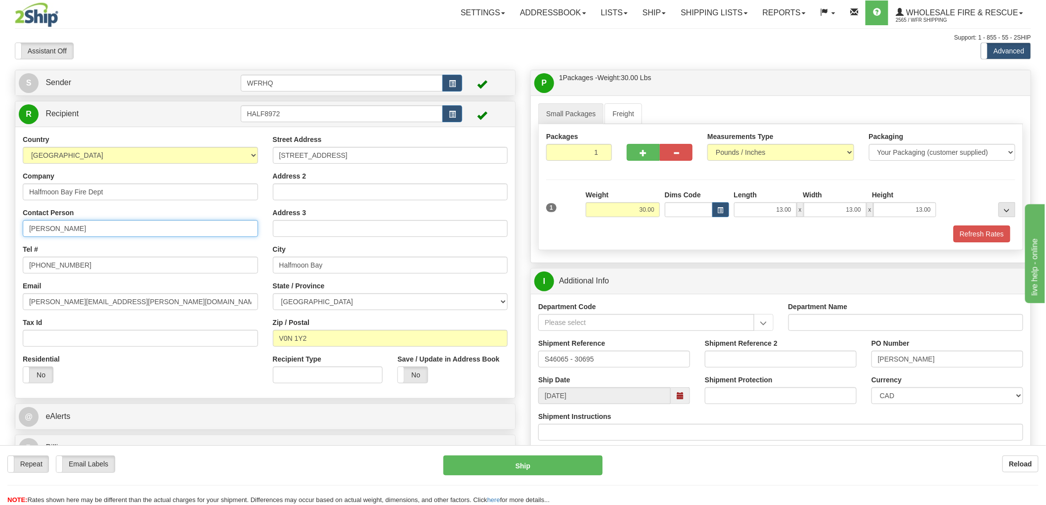
type input "Kody Raymond"
drag, startPoint x: 114, startPoint y: 301, endPoint x: -14, endPoint y: 301, distance: 128.0
click at [0, 301] on html "Training Course Close Toggle navigation Settings Shipping Preferences New Sende…" at bounding box center [523, 252] width 1046 height 505
paste input "kody.raymond"
type input "kody.raymond@scrd.ca"
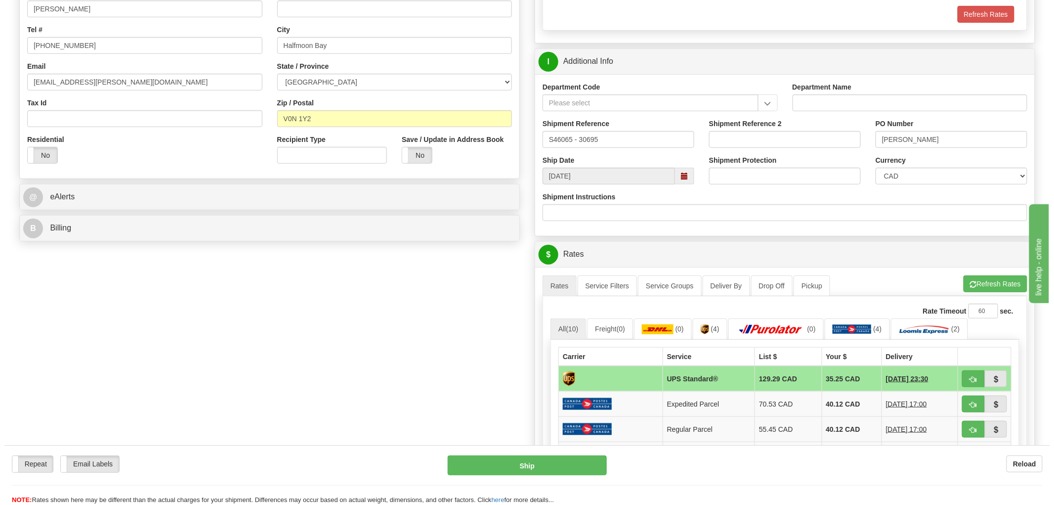
scroll to position [274, 0]
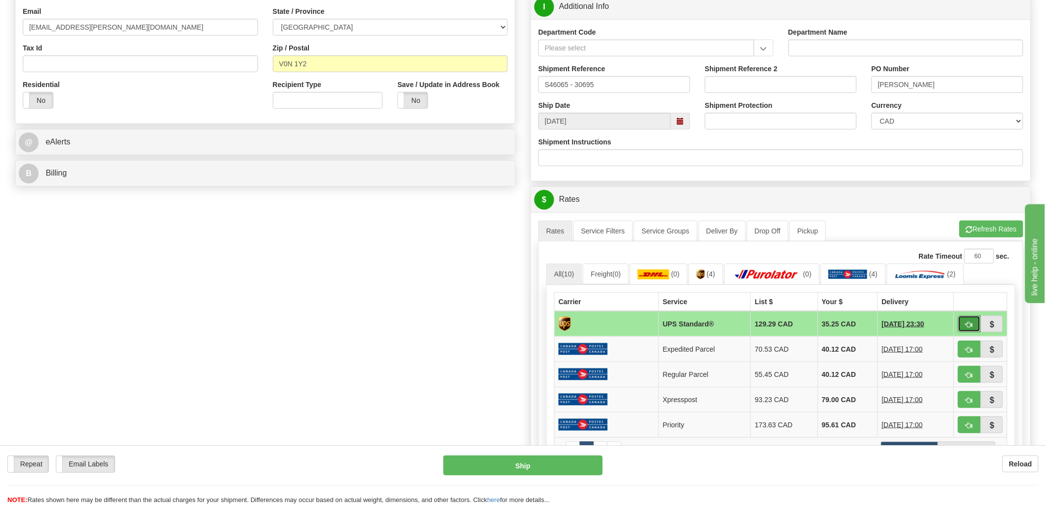
click at [969, 322] on span "button" at bounding box center [969, 324] width 7 height 6
type input "11"
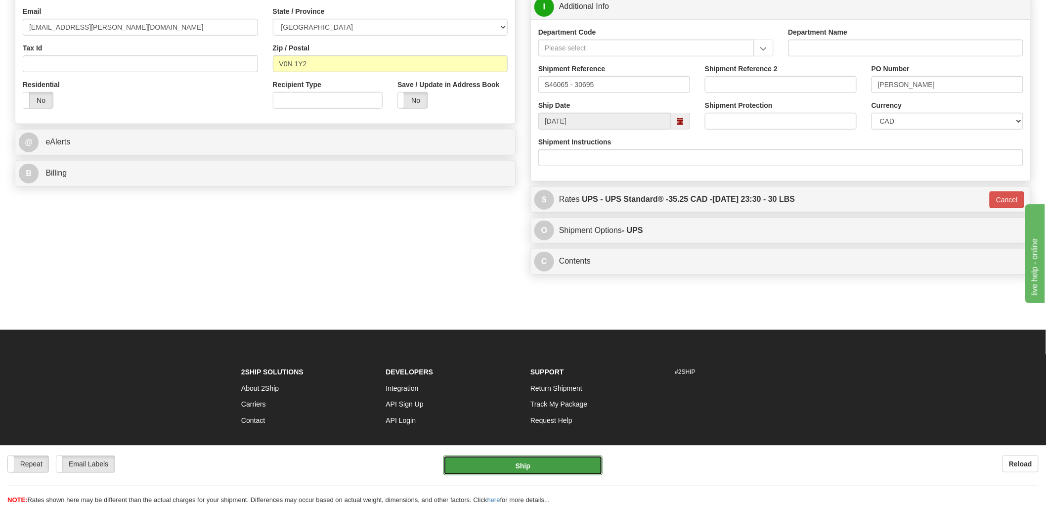
click at [551, 467] on button "Ship" at bounding box center [523, 465] width 160 height 20
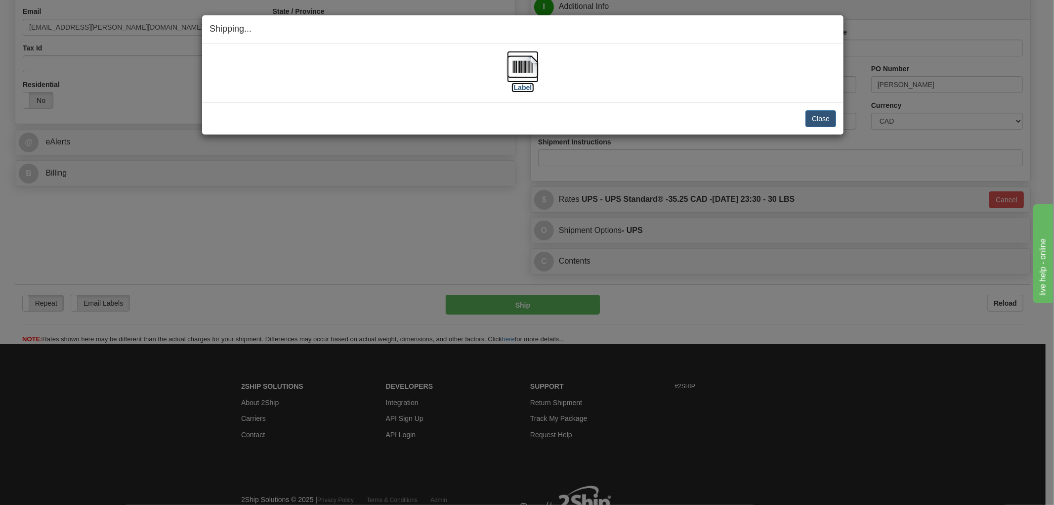
click at [515, 70] on img at bounding box center [523, 67] width 32 height 32
click at [821, 117] on button "Close" at bounding box center [821, 118] width 31 height 17
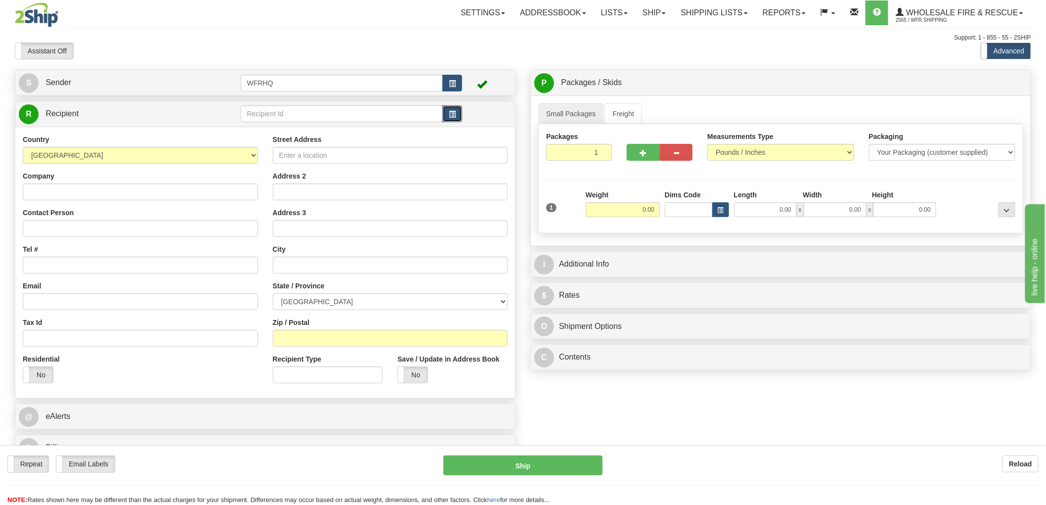
click at [453, 111] on span "button" at bounding box center [452, 114] width 7 height 6
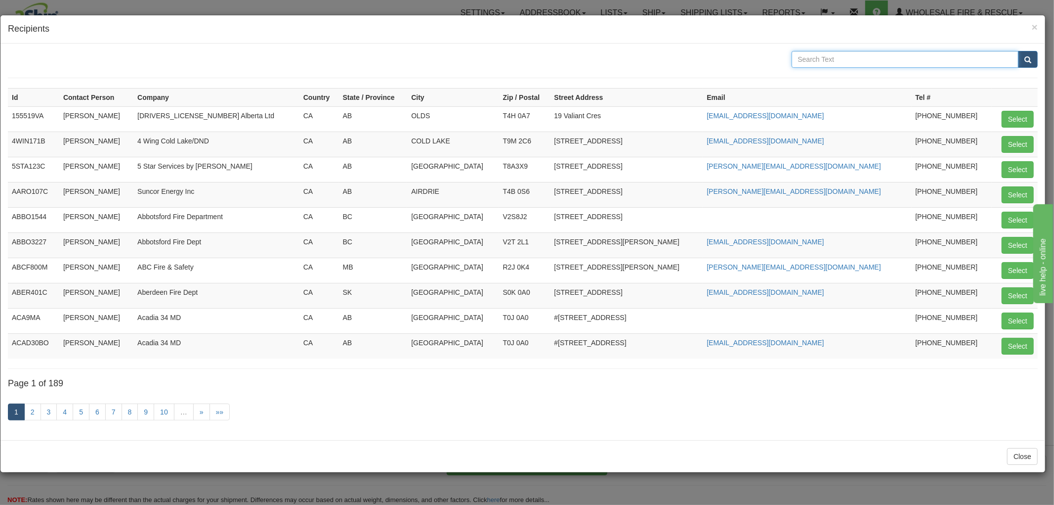
click at [855, 58] on input "text" at bounding box center [905, 59] width 227 height 17
type input "Saanich"
click at [1018, 51] on button "submit" at bounding box center [1028, 59] width 20 height 17
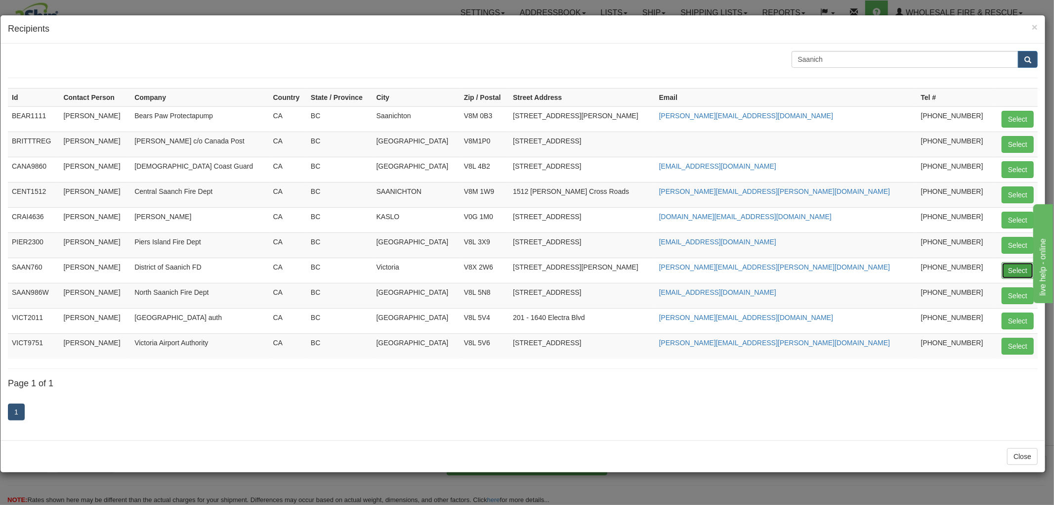
click at [1013, 269] on button "Select" at bounding box center [1018, 270] width 32 height 17
type input "SAAN760"
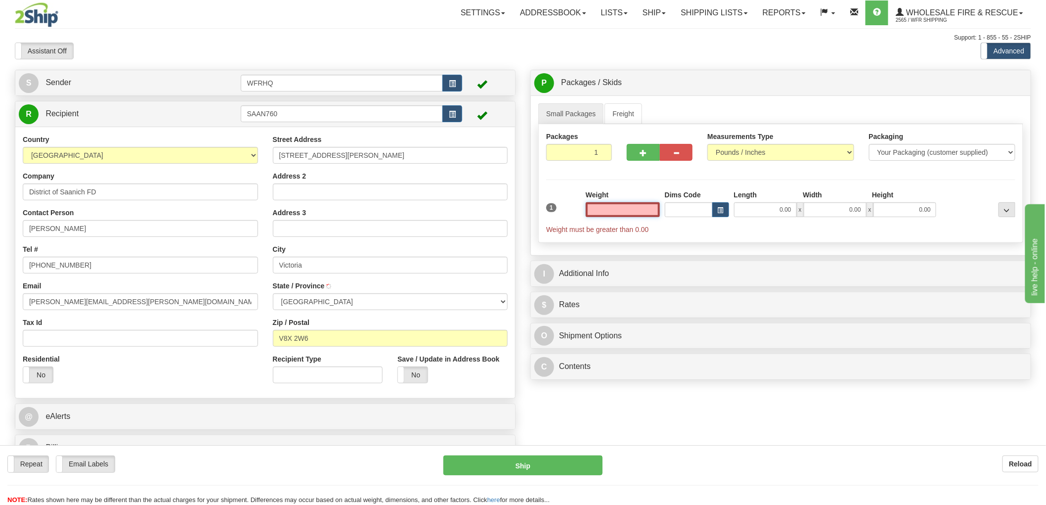
type input "VICTORIA"
type input "0.00"
drag, startPoint x: 79, startPoint y: 229, endPoint x: -19, endPoint y: 235, distance: 98.5
click at [0, 235] on html "Training Course Close Toggle navigation Settings Shipping Preferences New Sende…" at bounding box center [523, 252] width 1046 height 505
type input "Craig Ford"
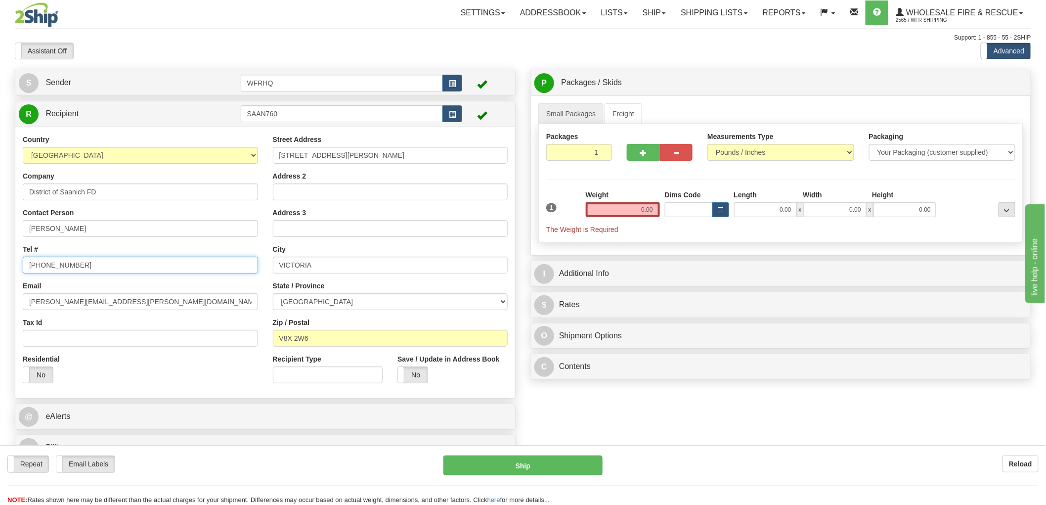
drag, startPoint x: 91, startPoint y: 266, endPoint x: 58, endPoint y: 271, distance: 33.0
click at [58, 271] on input "250-475-7148" at bounding box center [140, 264] width 235 height 17
type input "250-475-5503"
drag, startPoint x: 141, startPoint y: 302, endPoint x: -9, endPoint y: 306, distance: 150.3
click at [0, 306] on html "Training Course Close Toggle navigation Settings Shipping Preferences New Sende…" at bounding box center [523, 252] width 1046 height 505
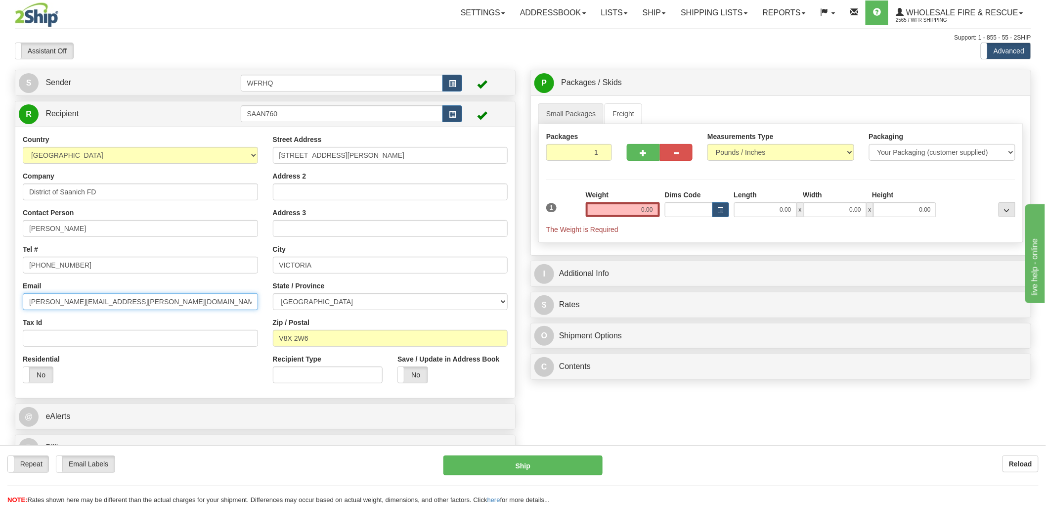
paste input "fireadmin"
type input "fireadmin@saanich.ca"
click at [635, 209] on input "0.00" at bounding box center [623, 209] width 74 height 15
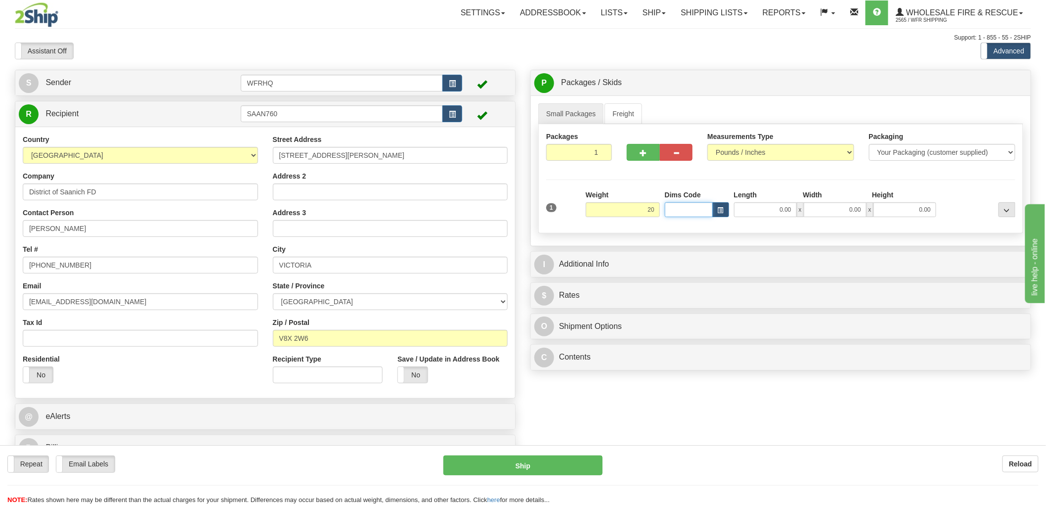
type input "20.00"
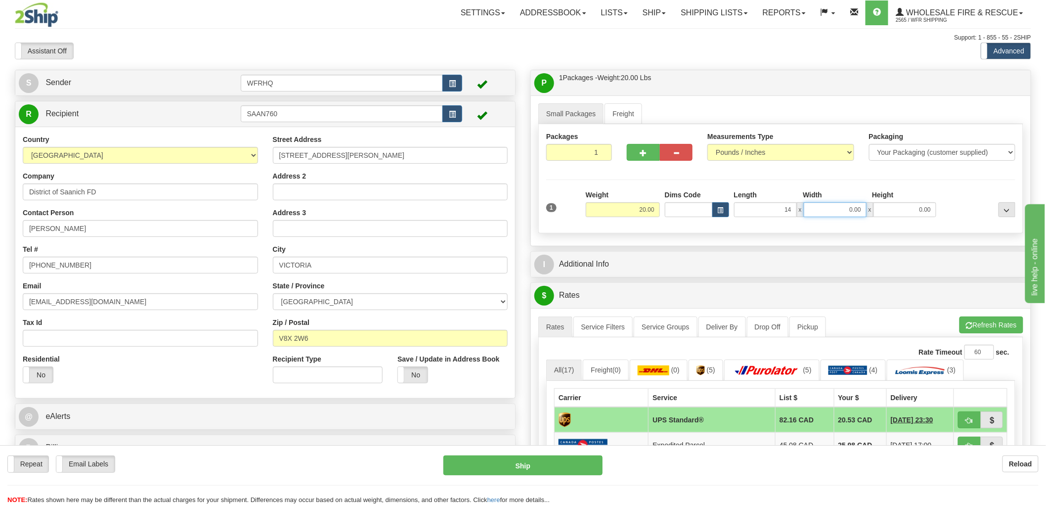
type input "14.00"
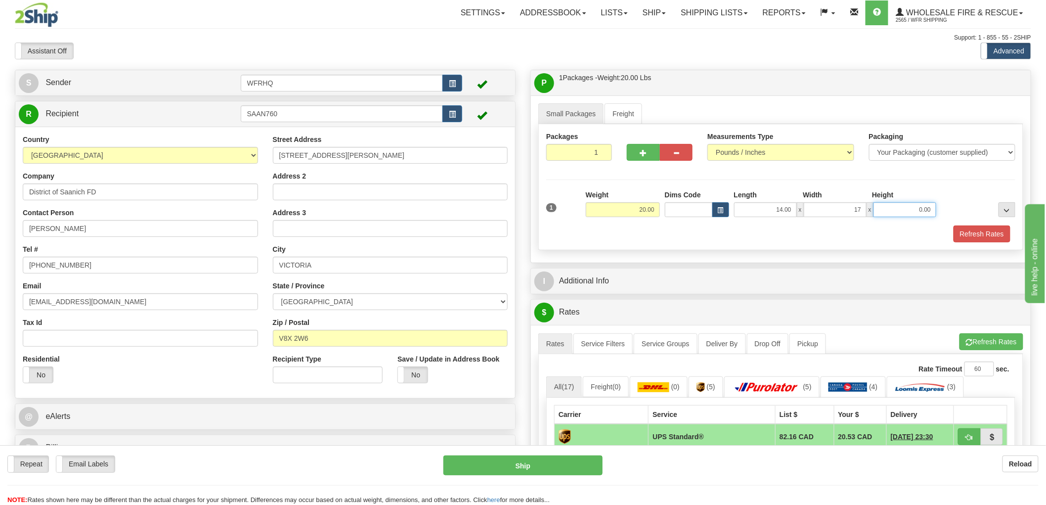
type input "17.00"
type input "9.00"
click at [647, 153] on button "button" at bounding box center [643, 152] width 33 height 17
radio input "true"
type input "2"
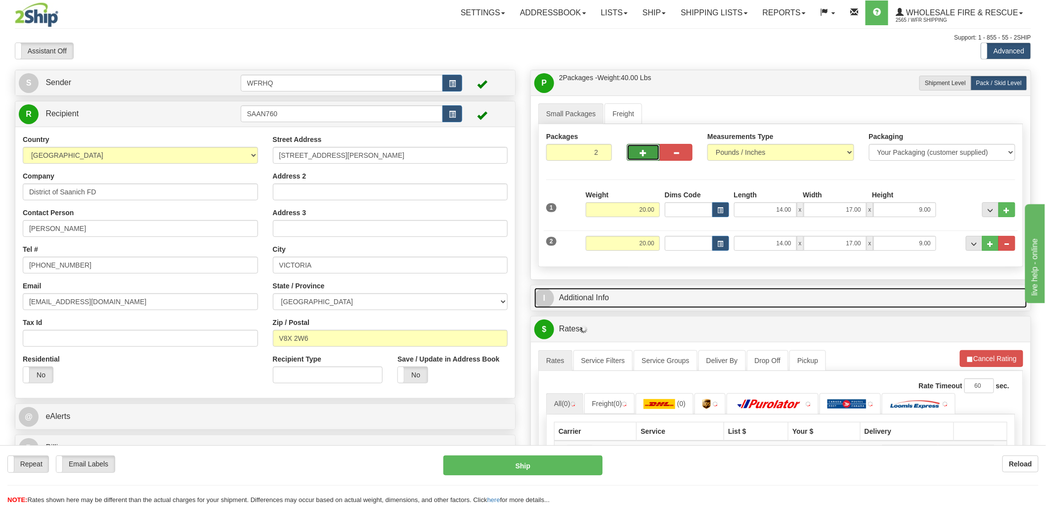
click at [589, 301] on link "I Additional Info" at bounding box center [780, 298] width 493 height 20
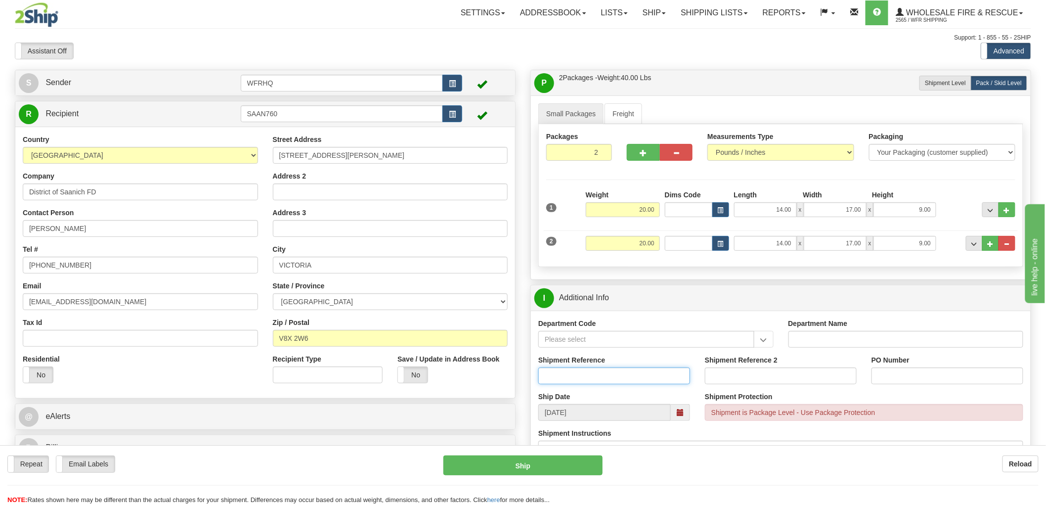
click at [581, 378] on input "Shipment Reference" at bounding box center [614, 375] width 152 height 17
type input "S45590 - 30603"
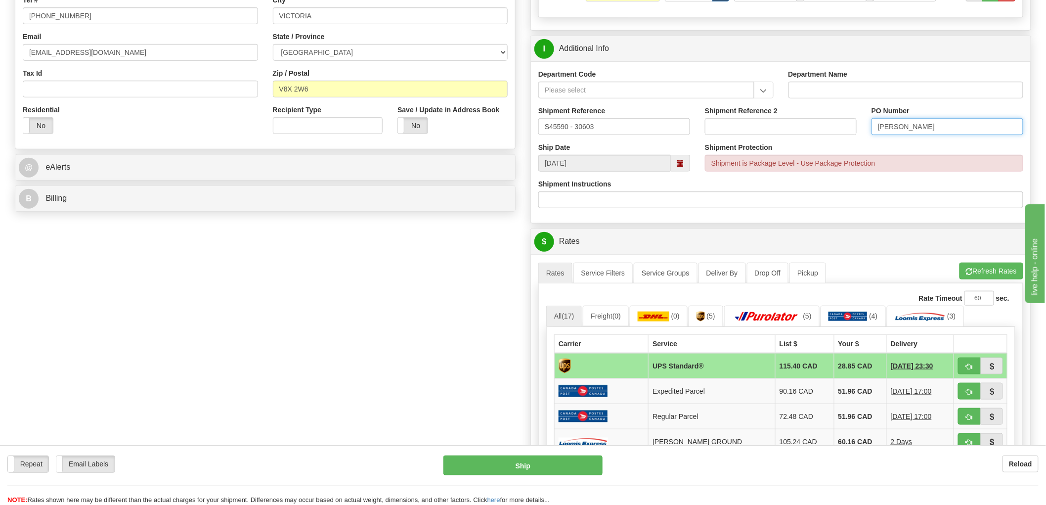
scroll to position [274, 0]
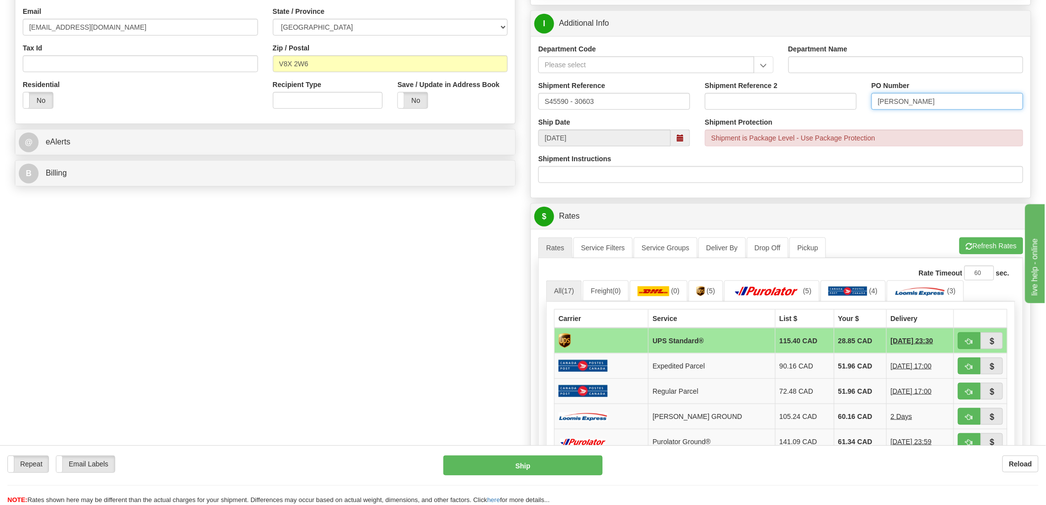
type input "Craig Ford"
click at [966, 341] on span "button" at bounding box center [969, 341] width 7 height 6
type input "11"
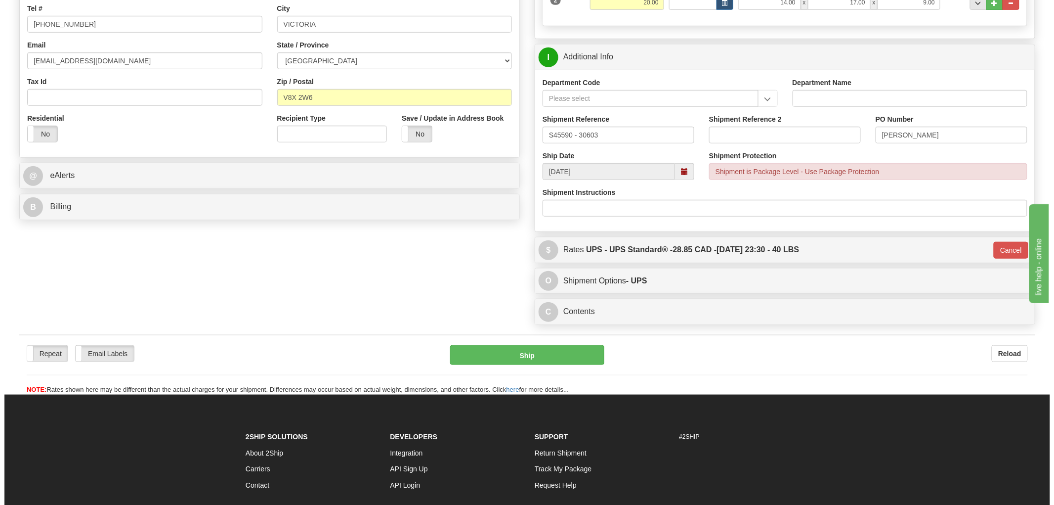
scroll to position [213, 0]
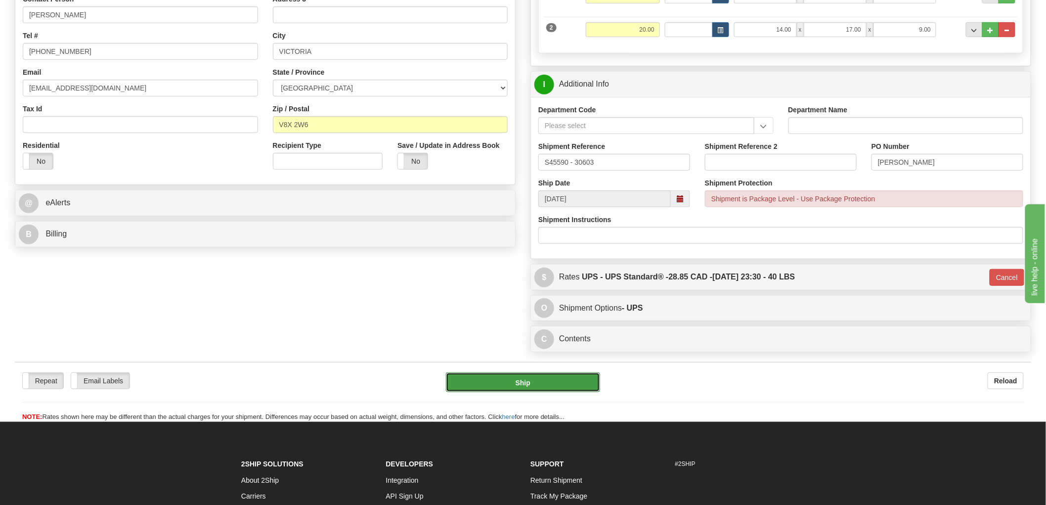
click at [539, 383] on button "Ship" at bounding box center [523, 382] width 155 height 20
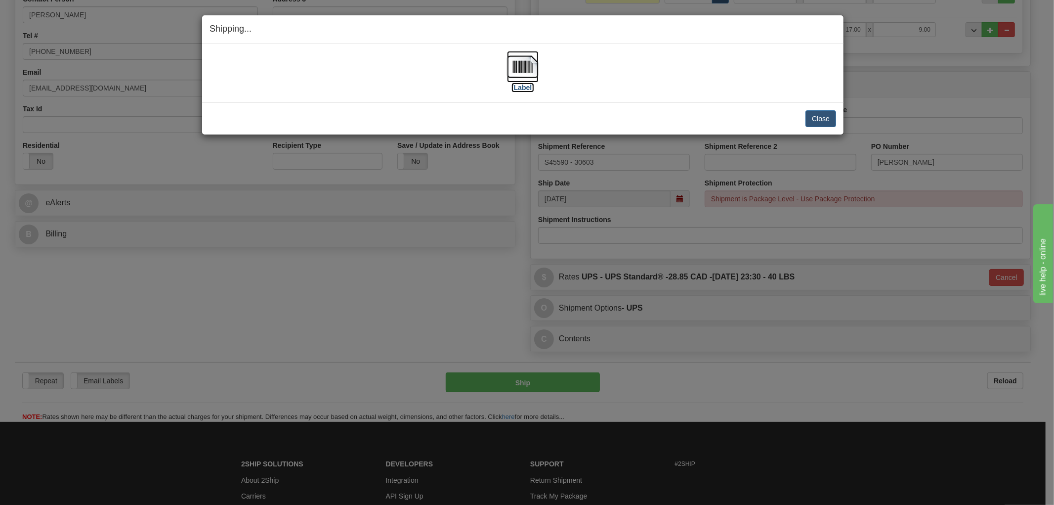
click at [521, 72] on img at bounding box center [523, 67] width 32 height 32
click at [719, 86] on div "[Label]" at bounding box center [523, 73] width 627 height 44
click at [820, 121] on button "Close" at bounding box center [821, 118] width 31 height 17
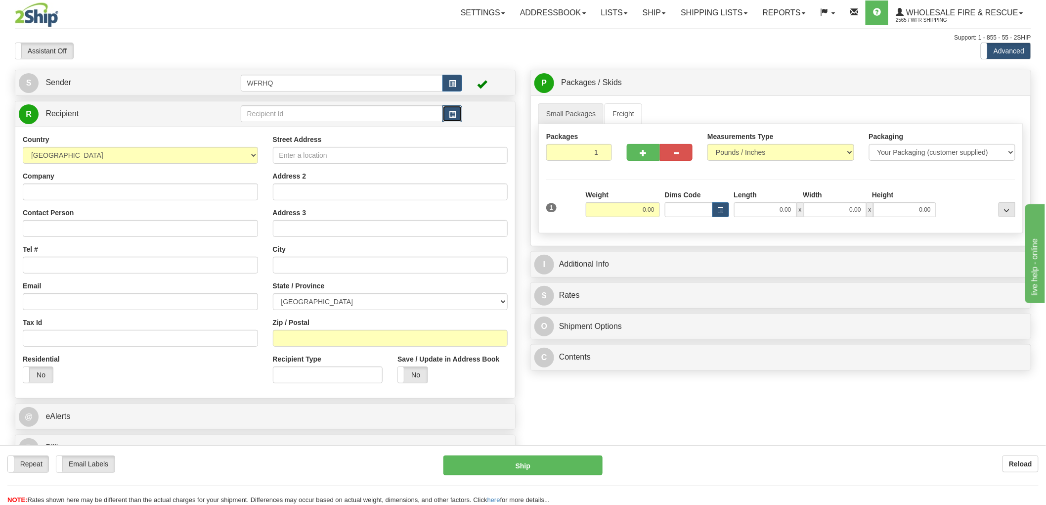
click at [460, 115] on button "button" at bounding box center [452, 113] width 20 height 17
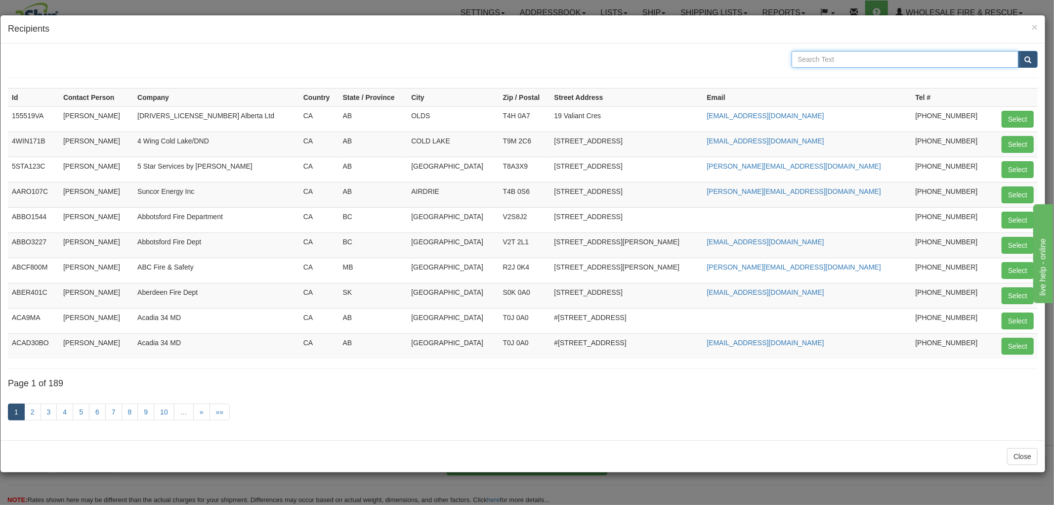
click at [866, 58] on input "text" at bounding box center [905, 59] width 227 height 17
type input "Algonquin"
click at [1018, 51] on button "submit" at bounding box center [1028, 59] width 20 height 17
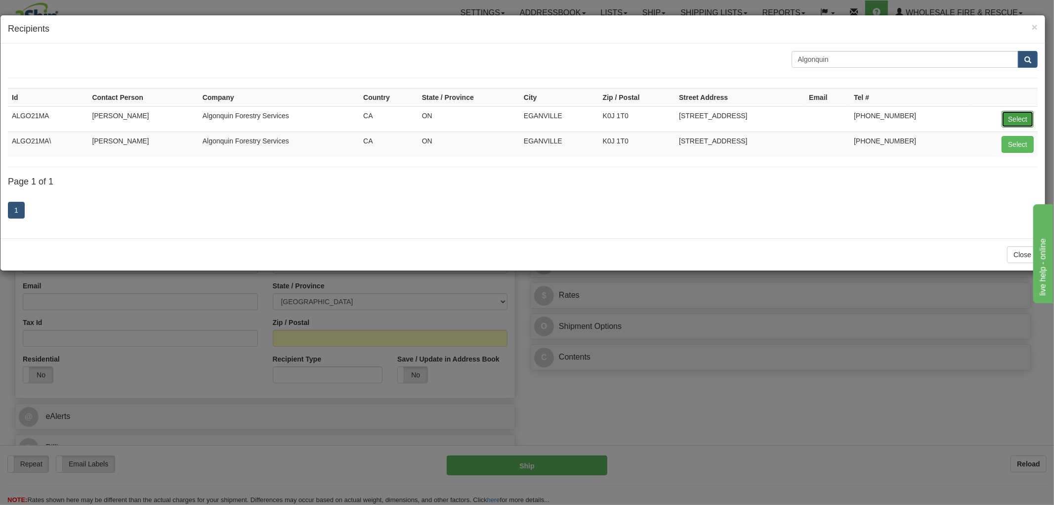
click at [1012, 117] on button "Select" at bounding box center [1018, 119] width 32 height 17
type input "ALGO21MA"
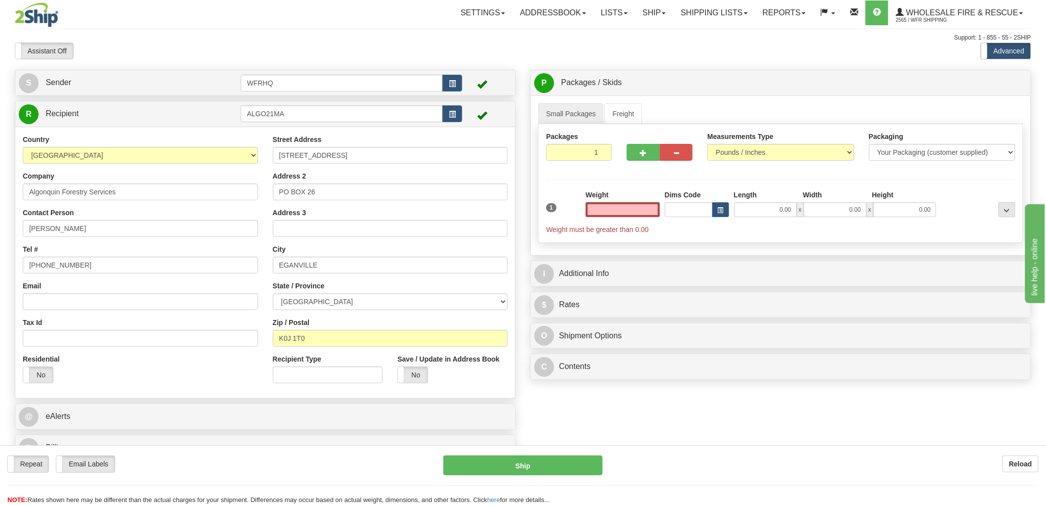
type input "0.00"
click at [85, 306] on input "Email" at bounding box center [140, 301] width 235 height 17
paste input "[EMAIL_ADDRESS][DOMAIN_NAME]"
type input "[EMAIL_ADDRESS][DOMAIN_NAME]"
click at [412, 378] on label "No" at bounding box center [413, 375] width 30 height 16
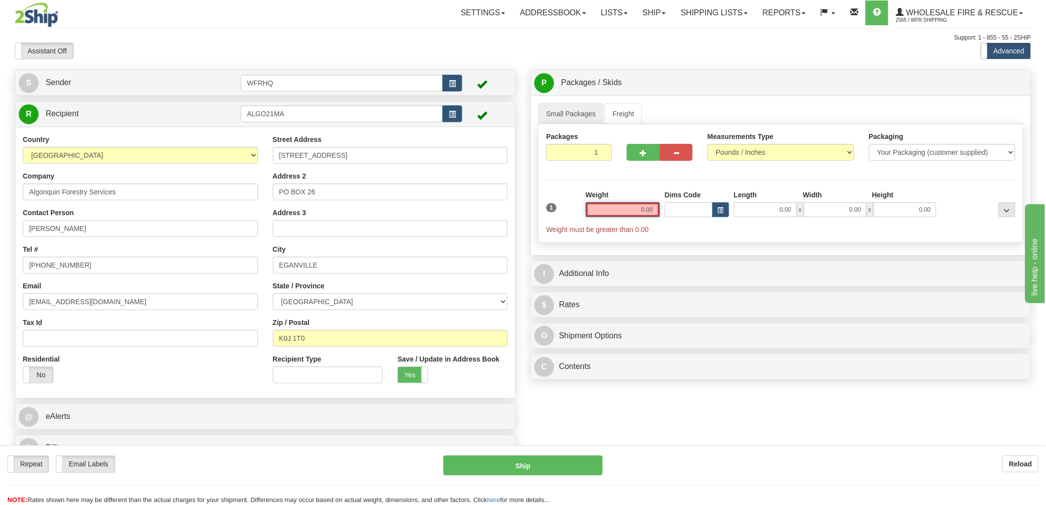
click at [630, 210] on input "0.00" at bounding box center [623, 209] width 74 height 15
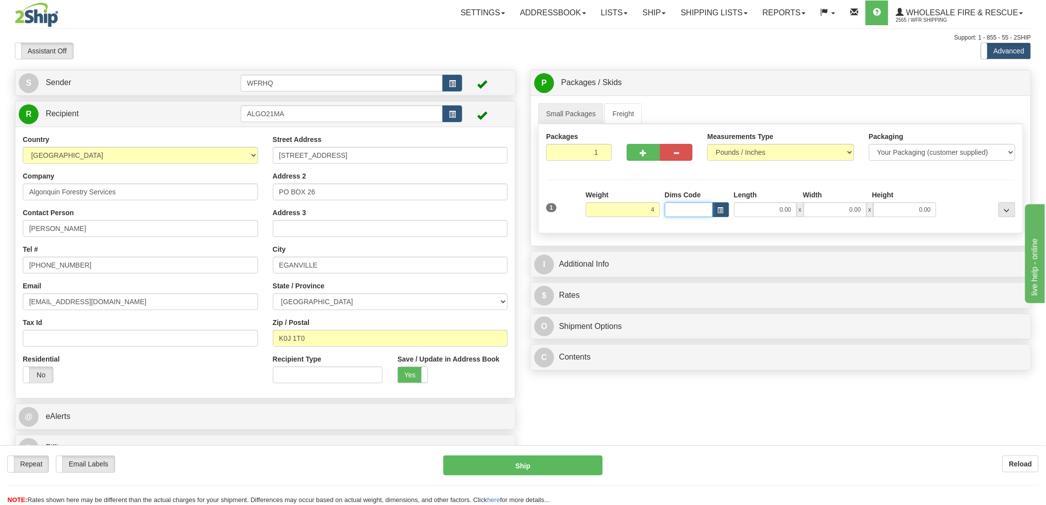
type input "4.00"
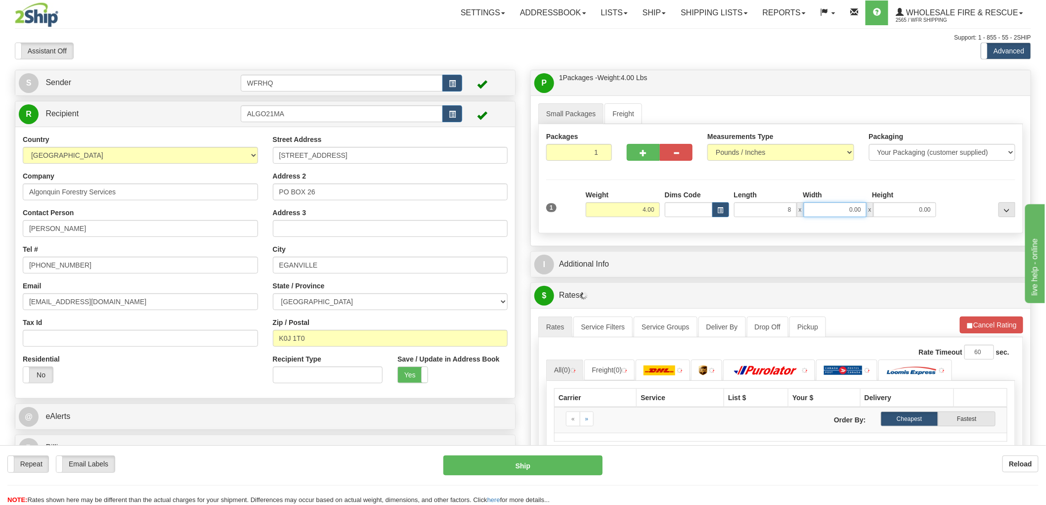
type input "8.00"
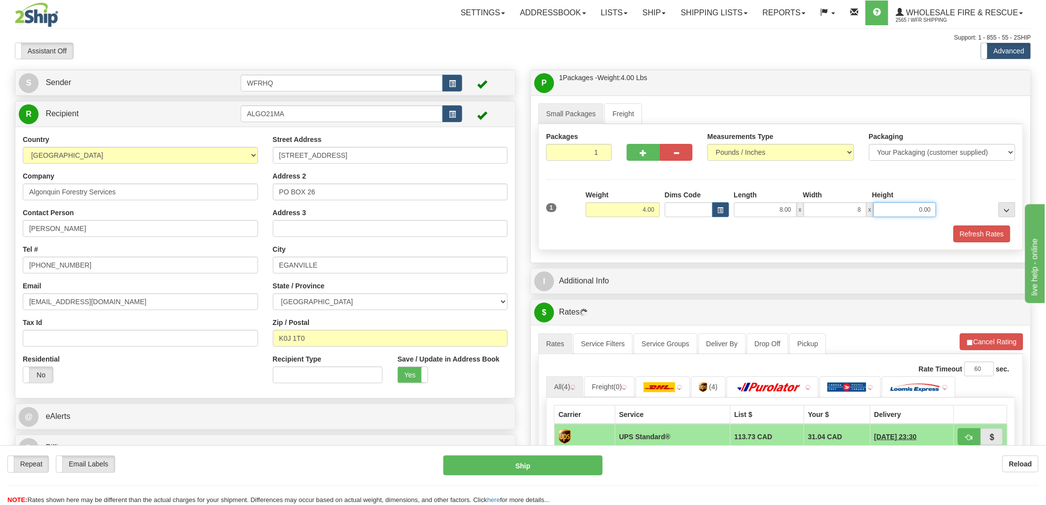
type input "8.00"
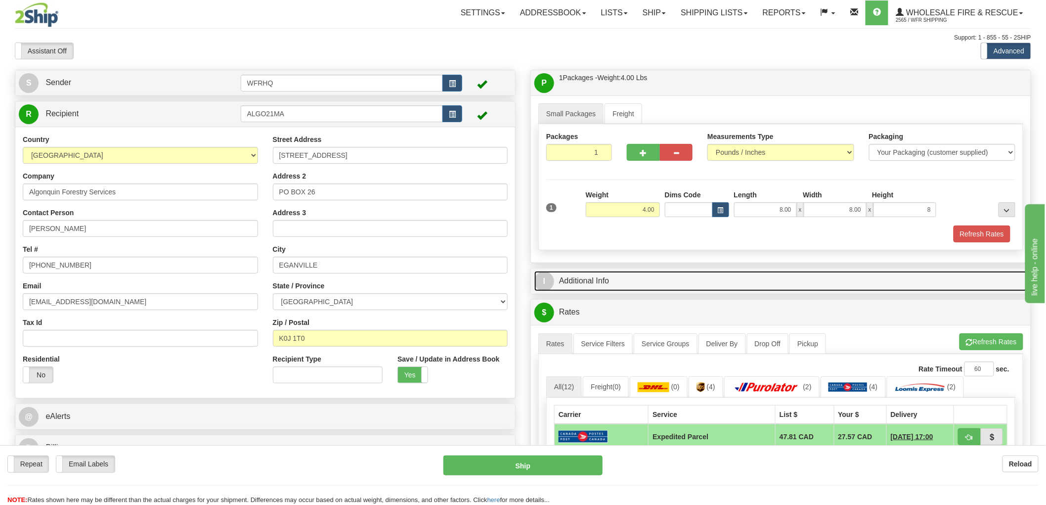
type input "8.00"
click at [591, 278] on link "I Additional Info" at bounding box center [780, 281] width 493 height 20
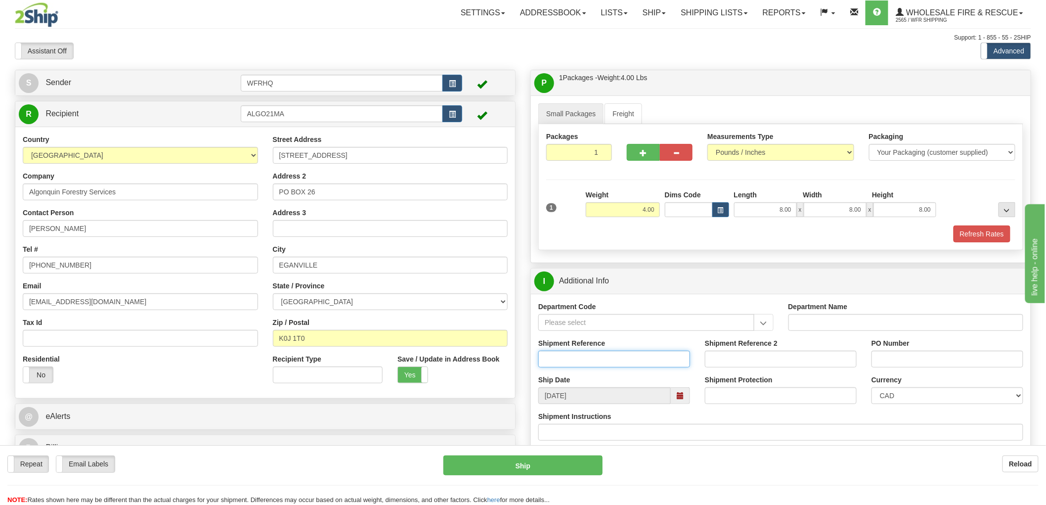
click at [577, 358] on input "Shipment Reference" at bounding box center [614, 358] width 152 height 17
type input "S46655 - 30835"
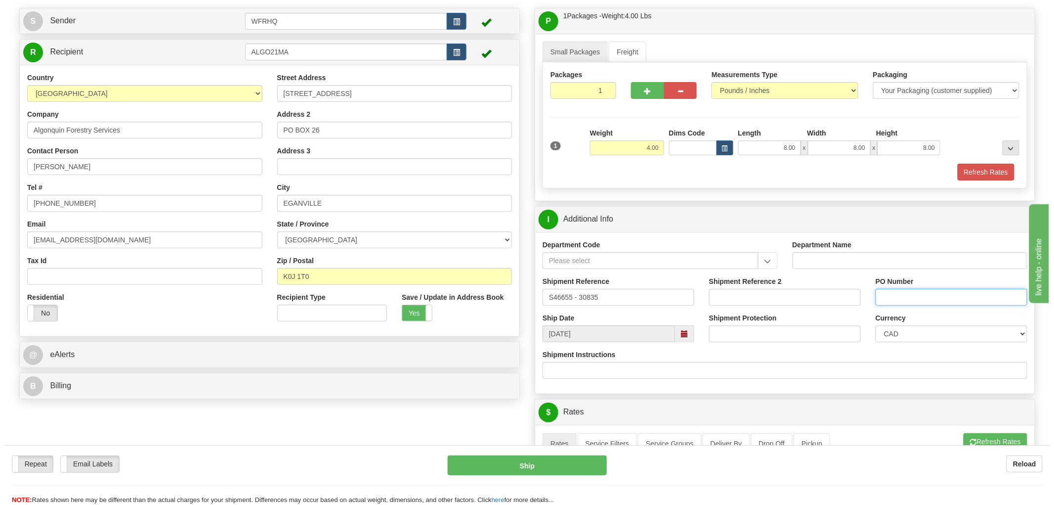
scroll to position [219, 0]
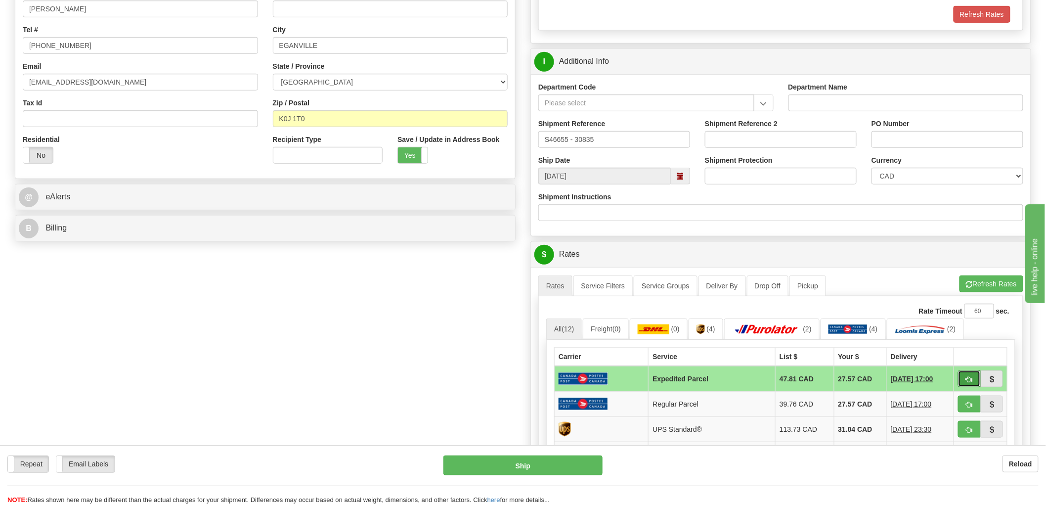
click at [970, 381] on span "button" at bounding box center [969, 379] width 7 height 6
type input "DOM.EP"
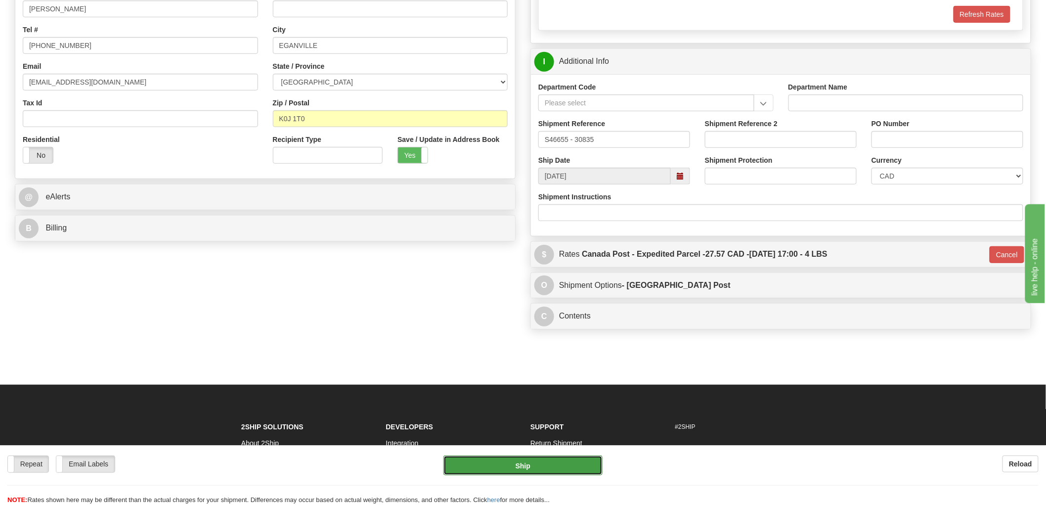
click at [517, 467] on button "Ship" at bounding box center [523, 465] width 160 height 20
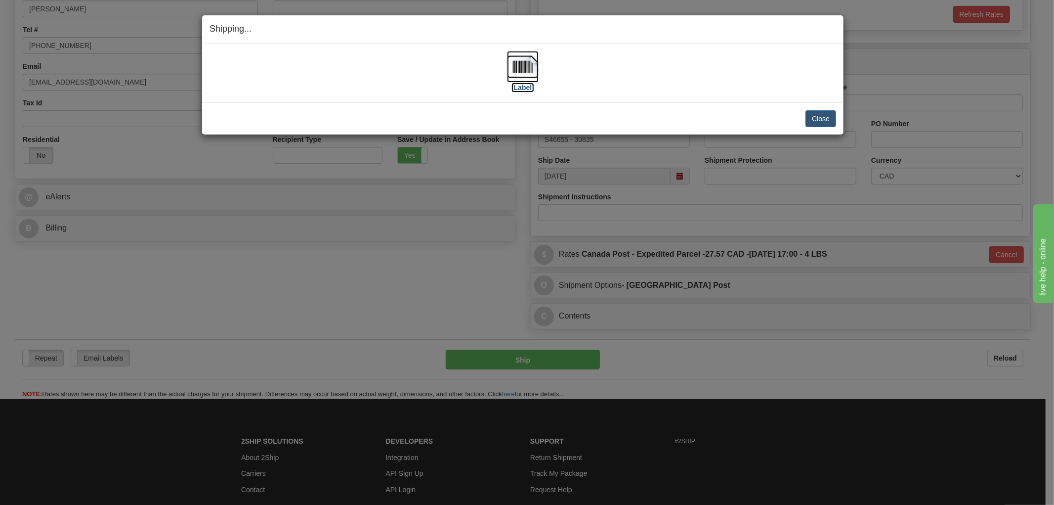
click at [525, 69] on img at bounding box center [523, 67] width 32 height 32
drag, startPoint x: 646, startPoint y: 79, endPoint x: 665, endPoint y: 85, distance: 19.7
click at [648, 78] on div "[Label]" at bounding box center [523, 73] width 627 height 44
click at [827, 117] on button "Close" at bounding box center [821, 118] width 31 height 17
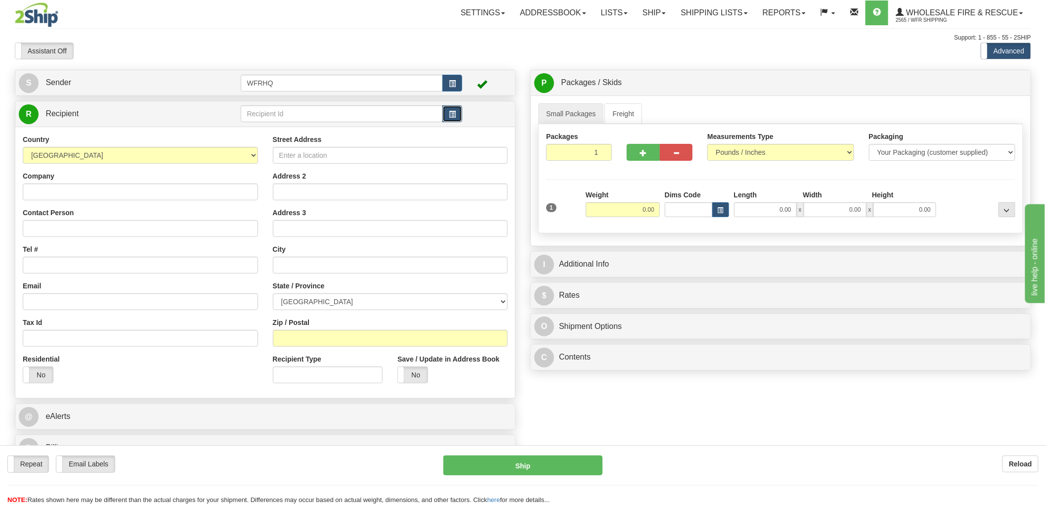
click at [451, 111] on span "button" at bounding box center [452, 114] width 7 height 6
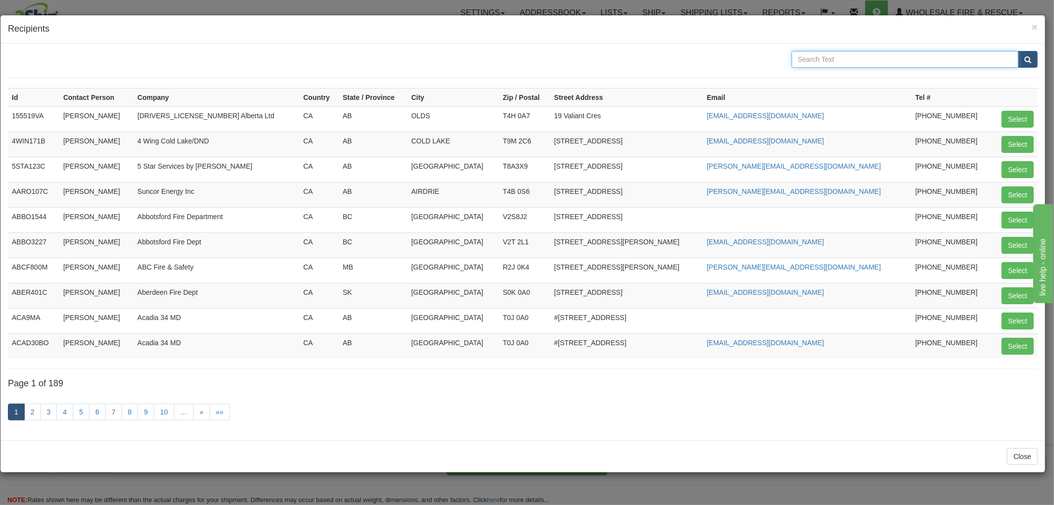
click at [836, 61] on input "text" at bounding box center [905, 59] width 227 height 17
type input "Industrial Rescue"
click at [1018, 51] on button "submit" at bounding box center [1028, 59] width 20 height 17
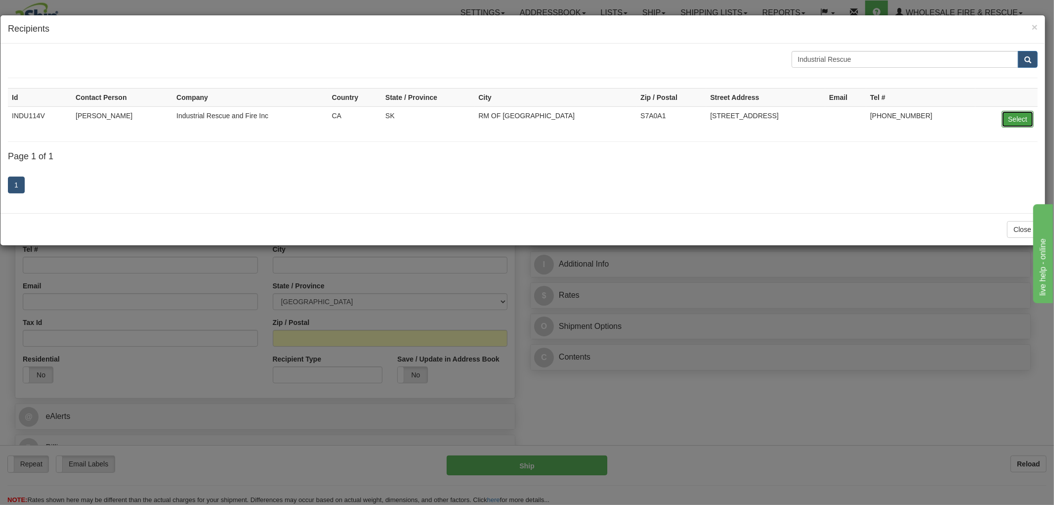
click at [1016, 120] on button "Select" at bounding box center [1018, 119] width 32 height 17
type input "INDU114V"
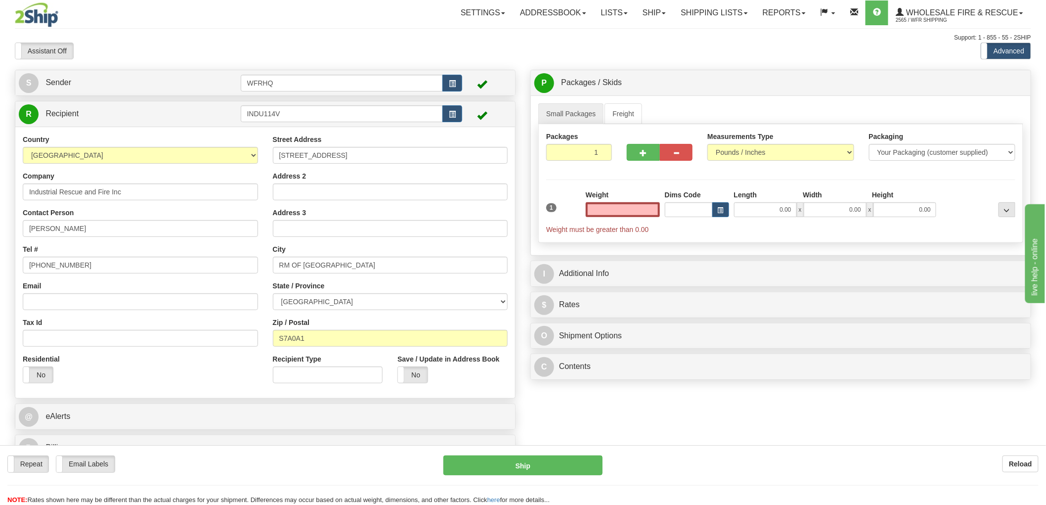
type input "0.00"
click at [91, 300] on input "Email" at bounding box center [140, 301] width 235 height 17
paste input "industrialrescueandfire@gmail.com"
type input "industrialrescueandfire@gmail.com"
click at [408, 378] on label "No" at bounding box center [413, 375] width 30 height 16
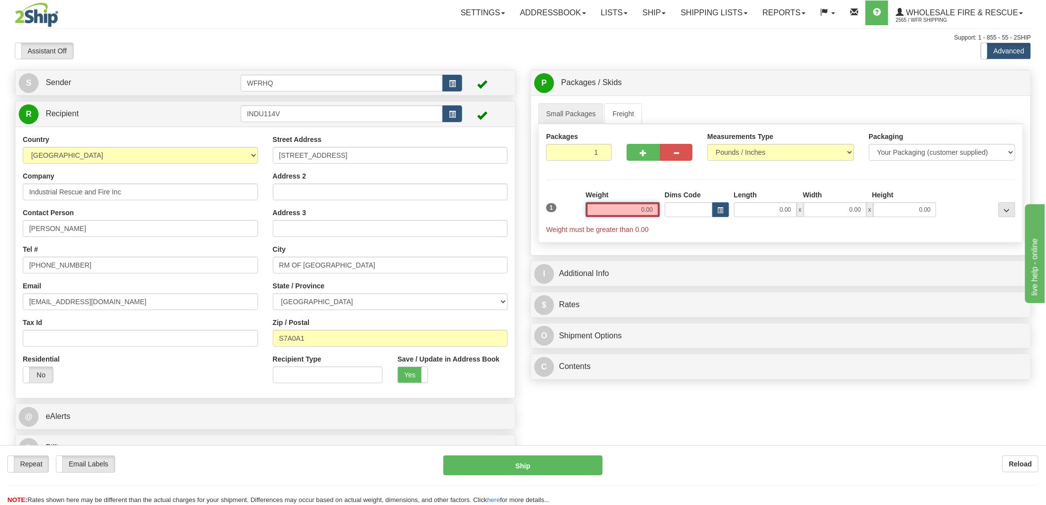
click at [618, 210] on input "0.00" at bounding box center [623, 209] width 74 height 15
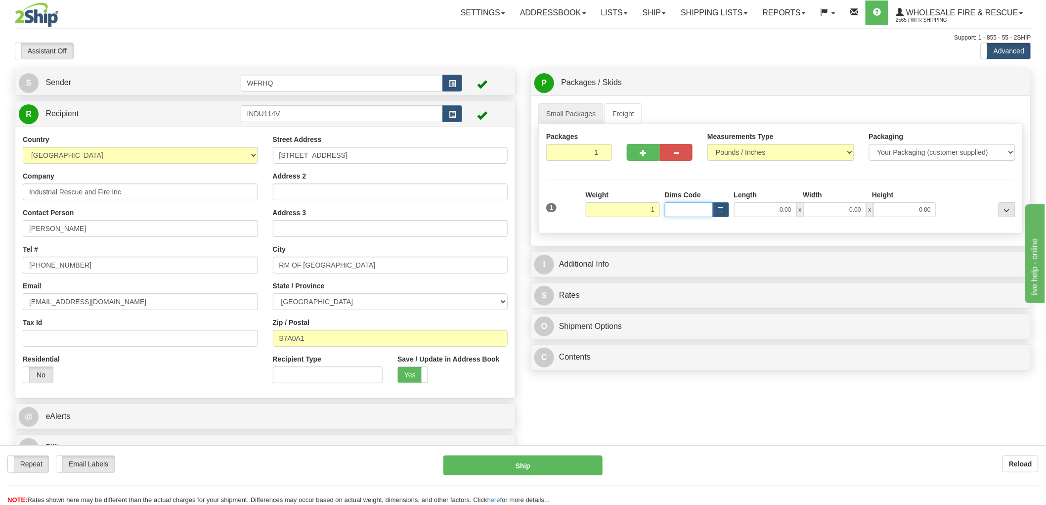
type input "1.00"
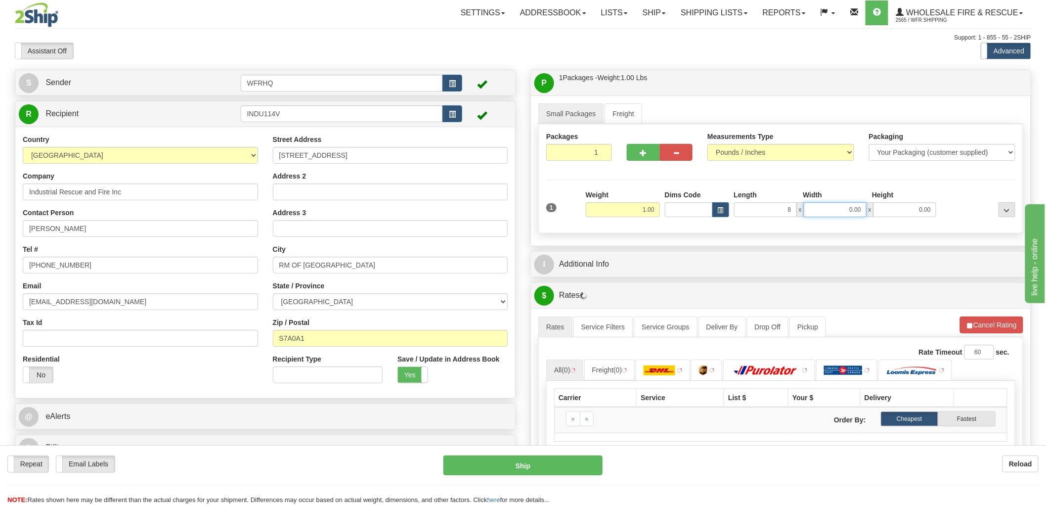
type input "8.00"
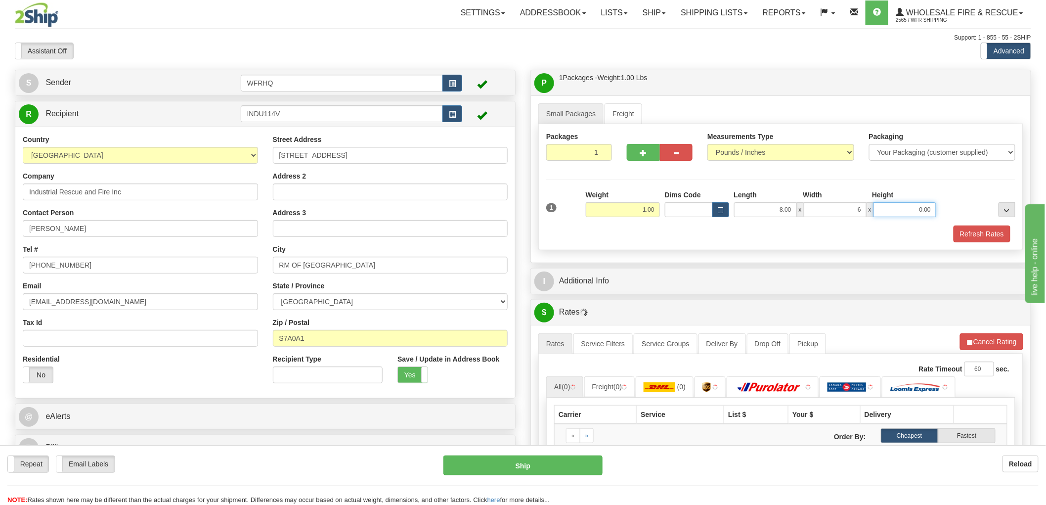
type input "6.00"
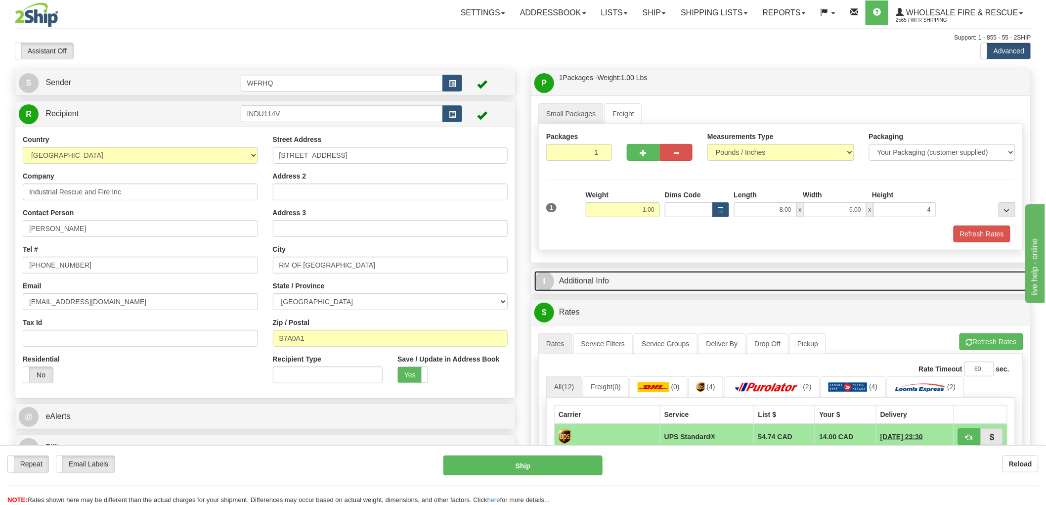
type input "4.00"
click at [588, 285] on link "I Additional Info" at bounding box center [780, 281] width 493 height 20
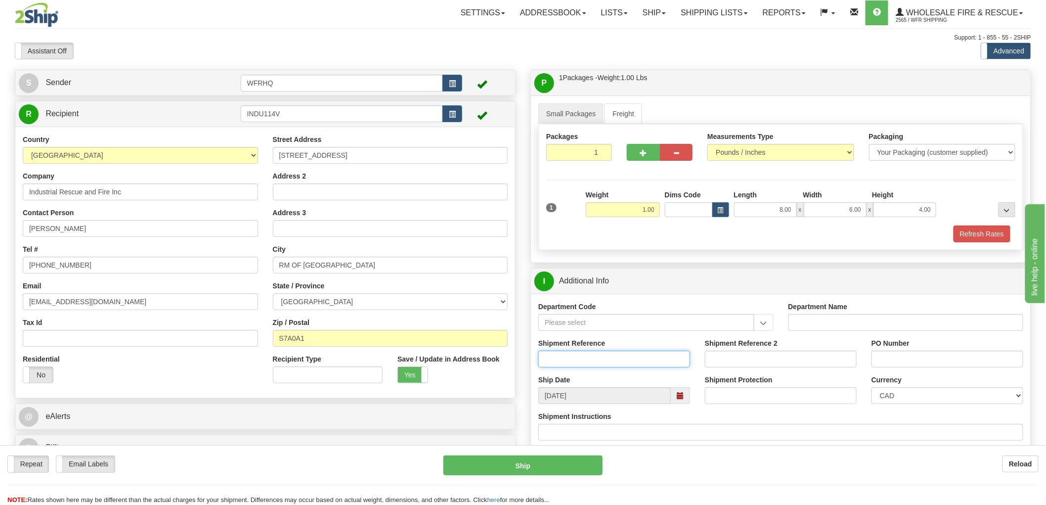
click at [589, 365] on input "Shipment Reference" at bounding box center [614, 358] width 152 height 17
type input "S46643 - 30821"
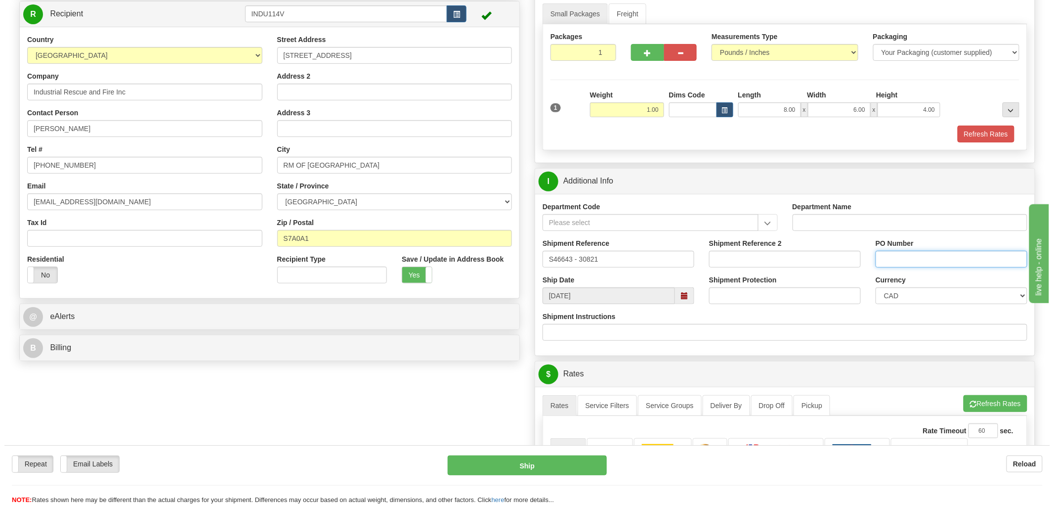
scroll to position [219, 0]
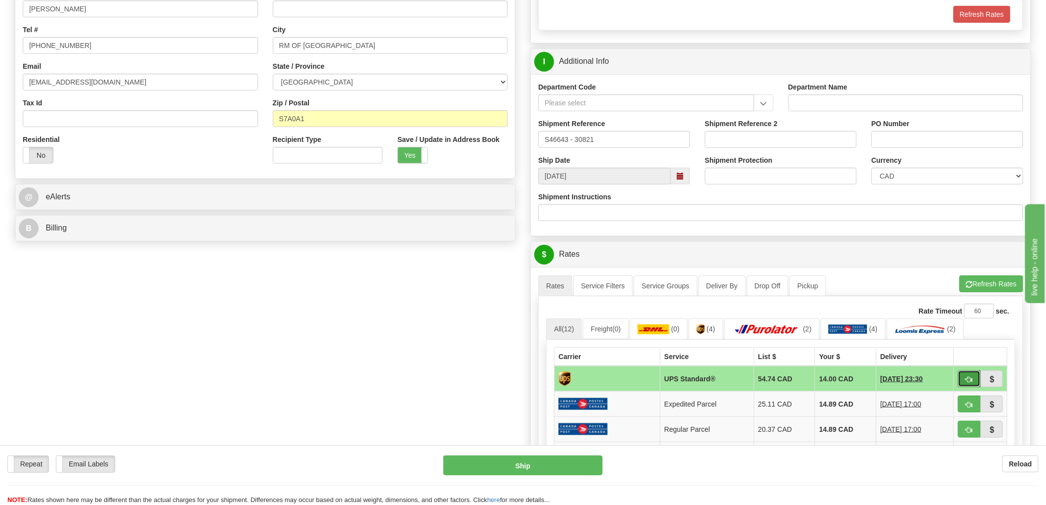
click at [970, 374] on button "button" at bounding box center [969, 378] width 23 height 17
type input "11"
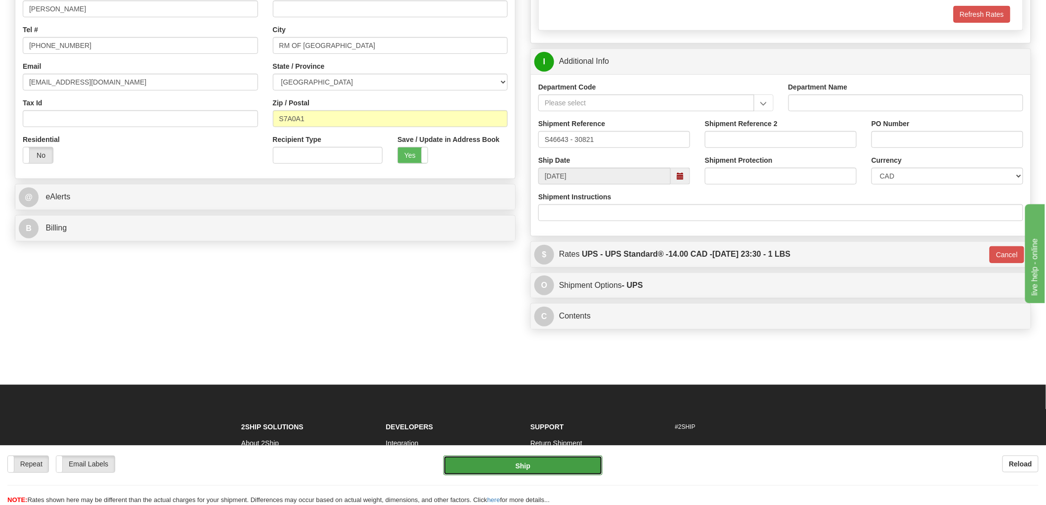
click at [519, 465] on button "Ship" at bounding box center [523, 465] width 160 height 20
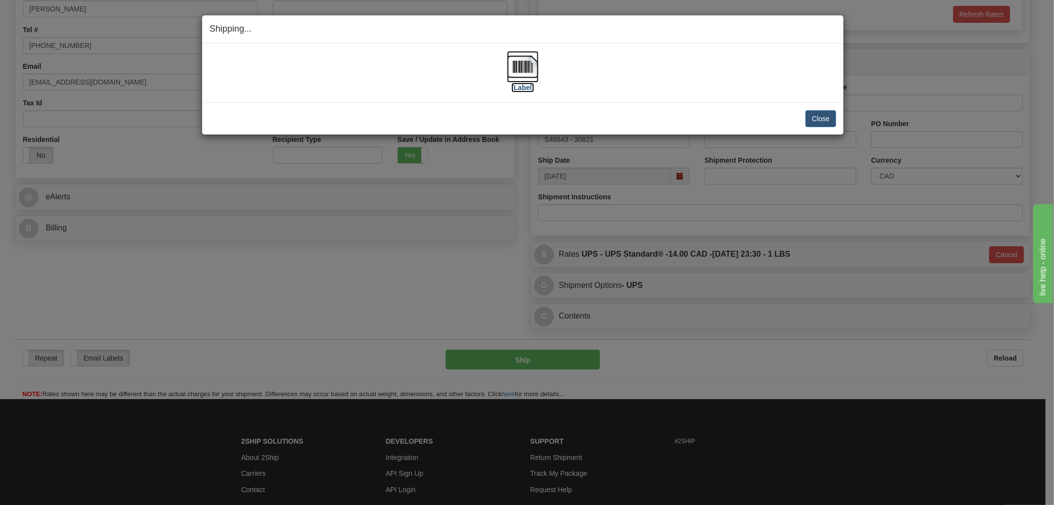
click at [532, 62] on img at bounding box center [523, 67] width 32 height 32
click at [416, 123] on div "Close Cancel" at bounding box center [523, 118] width 627 height 17
click at [824, 119] on button "Close" at bounding box center [821, 118] width 31 height 17
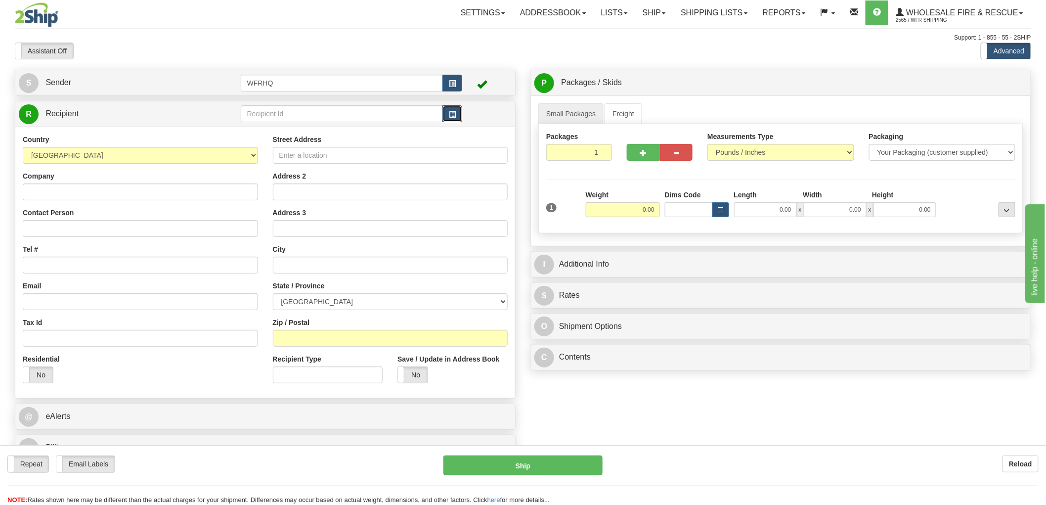
click at [453, 114] on span "button" at bounding box center [452, 114] width 7 height 6
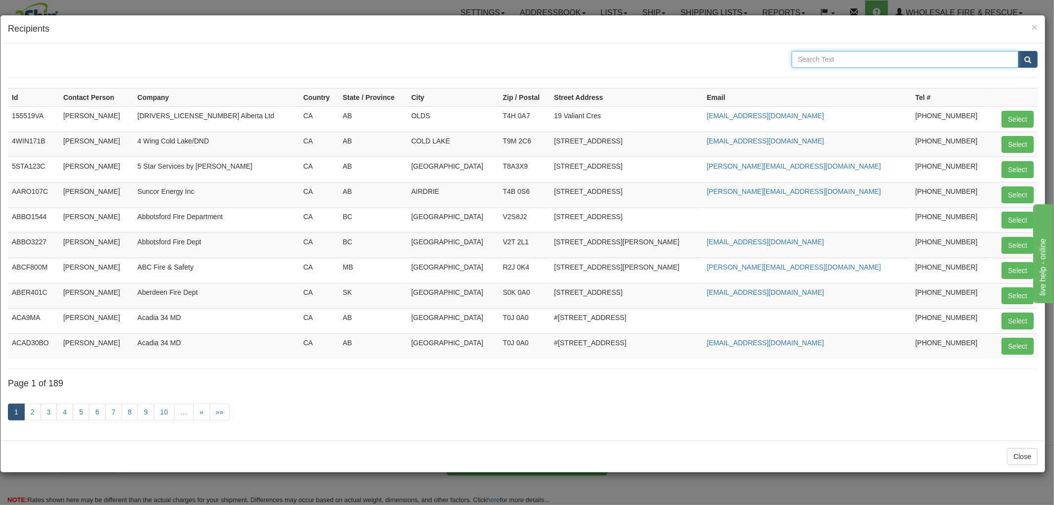
click at [866, 55] on input "text" at bounding box center [905, 59] width 227 height 17
type input "Lax"
click at [1018, 51] on button "submit" at bounding box center [1028, 59] width 20 height 17
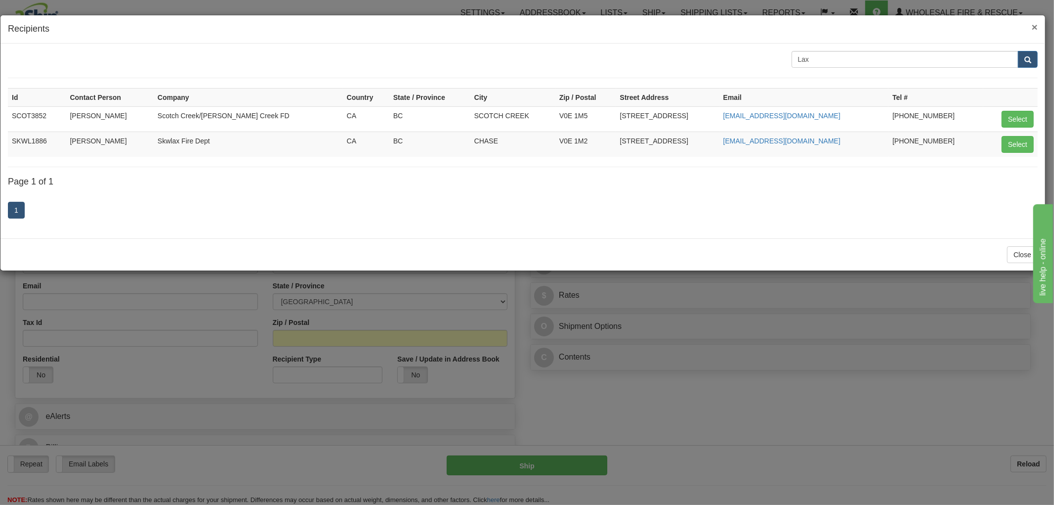
click at [1034, 29] on span "×" at bounding box center [1035, 26] width 6 height 11
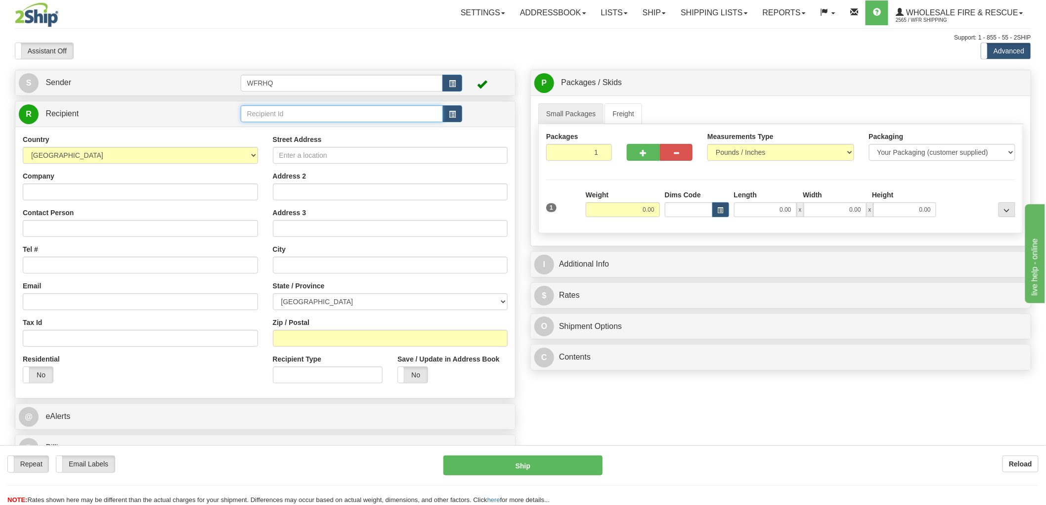
click at [297, 111] on input "text" at bounding box center [342, 113] width 203 height 17
type input "LAX1001"
click at [162, 196] on div "Country AFGHANISTAN ALAND ISLANDS ALBANIA ALGERIA AMERICAN SAMOA ANDORRA ANGOLA…" at bounding box center [265, 262] width 500 height 271
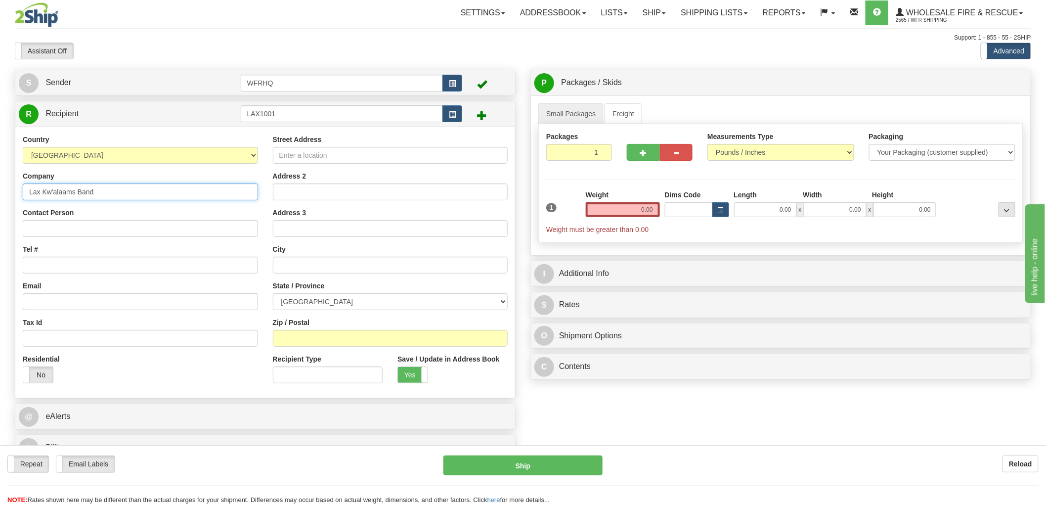
type input "Lax Kw'alaams Band"
click at [93, 228] on input "Contact Person" at bounding box center [140, 228] width 235 height 17
type input "James Henry Sr."
click at [67, 262] on input "Tel #" at bounding box center [140, 264] width 235 height 17
drag, startPoint x: 41, startPoint y: 263, endPoint x: 21, endPoint y: 265, distance: 19.4
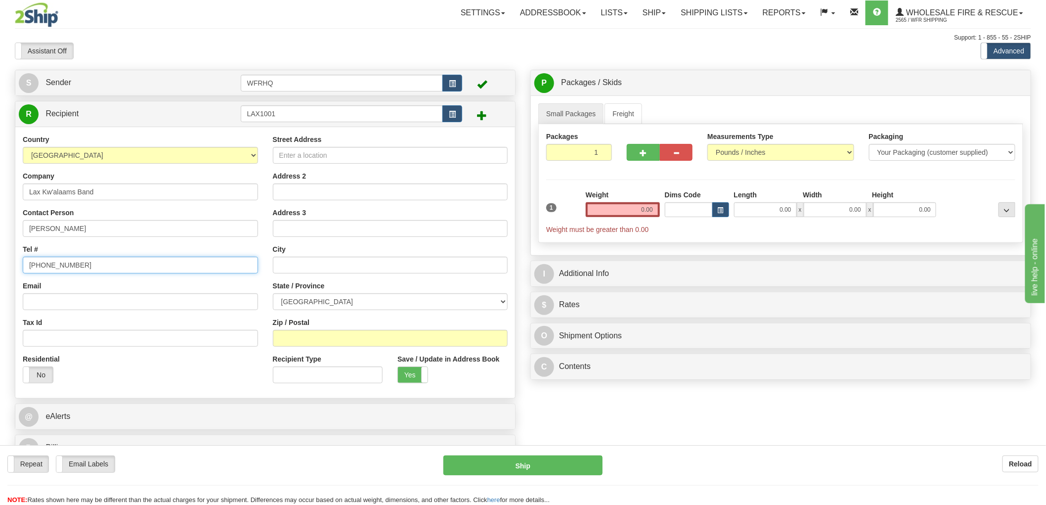
click at [21, 265] on div "Country AFGHANISTAN ALAND ISLANDS ALBANIA ALGERIA AMERICAN SAMOA ANDORRA ANGOLA…" at bounding box center [140, 262] width 250 height 256
type input "250-625-3233"
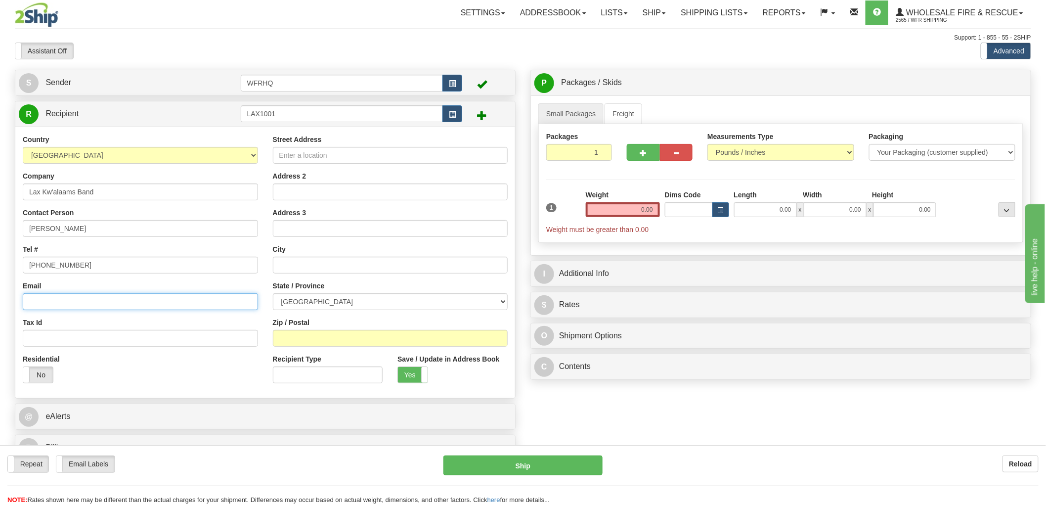
click at [45, 298] on input "Email" at bounding box center [140, 301] width 235 height 17
click at [78, 307] on input "Email" at bounding box center [140, 301] width 235 height 17
paste input "james_firechief@laxband.com"
type input "james_firechief@laxband.com"
click at [324, 157] on input "Street Address" at bounding box center [390, 155] width 235 height 17
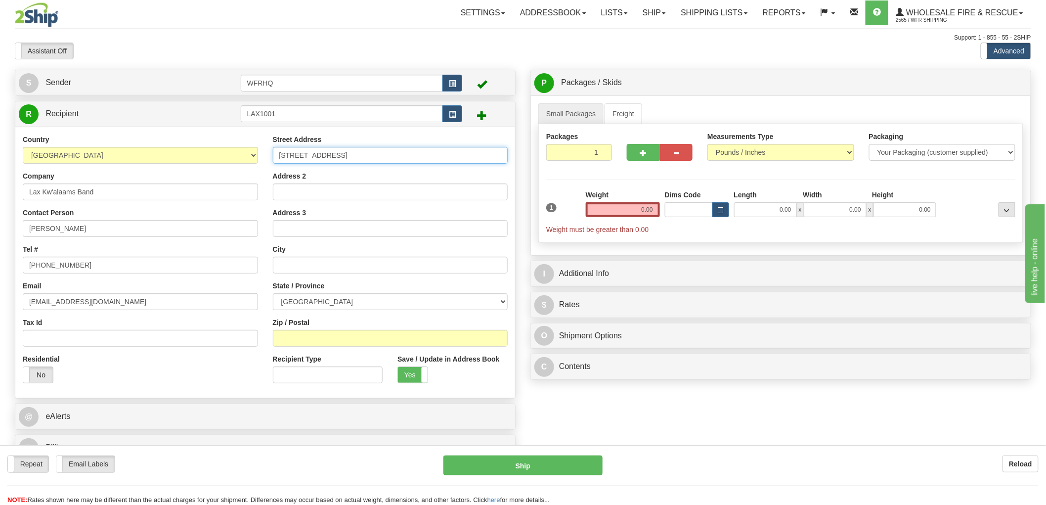
type input "100 1 Ave East"
click at [309, 338] on input "Zip / Postal" at bounding box center [390, 338] width 235 height 17
type input "V8J 1A6"
click at [383, 314] on div "Street Address 100 1 Ave East Address 2 Address 3 City State / Province ALBERTA…" at bounding box center [390, 262] width 250 height 256
type input "PRINCE RUPERT"
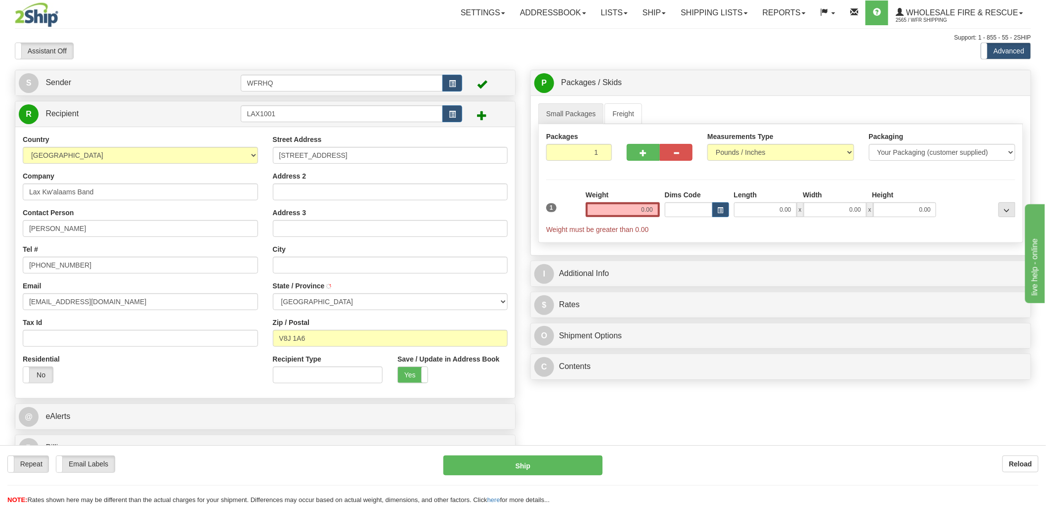
select select "BC"
click at [631, 210] on input "0.00" at bounding box center [623, 209] width 74 height 15
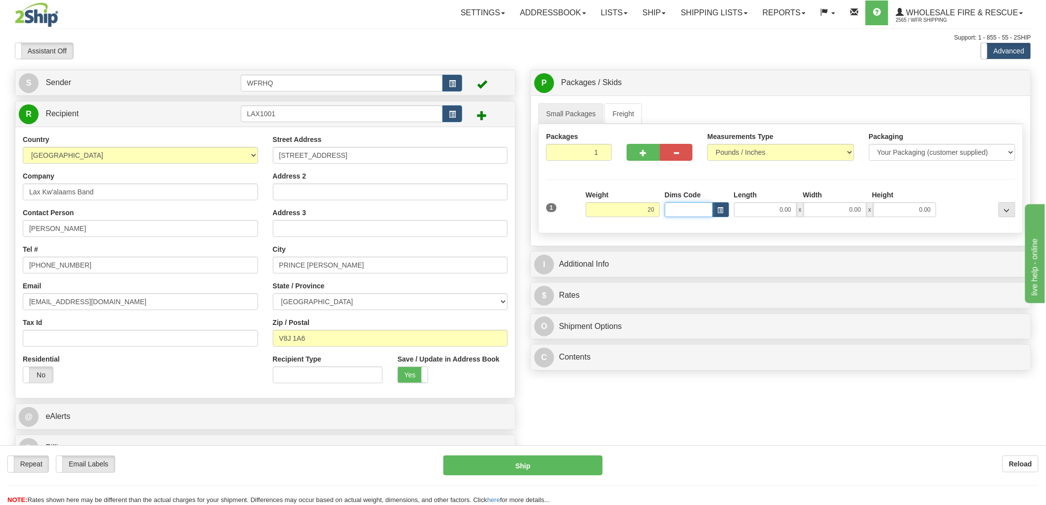
type input "20.00"
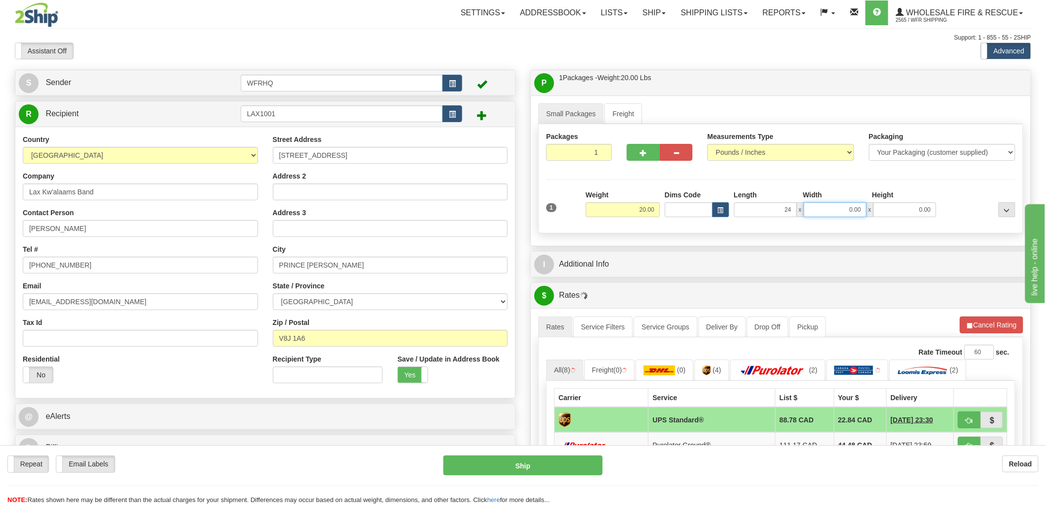
type input "24.00"
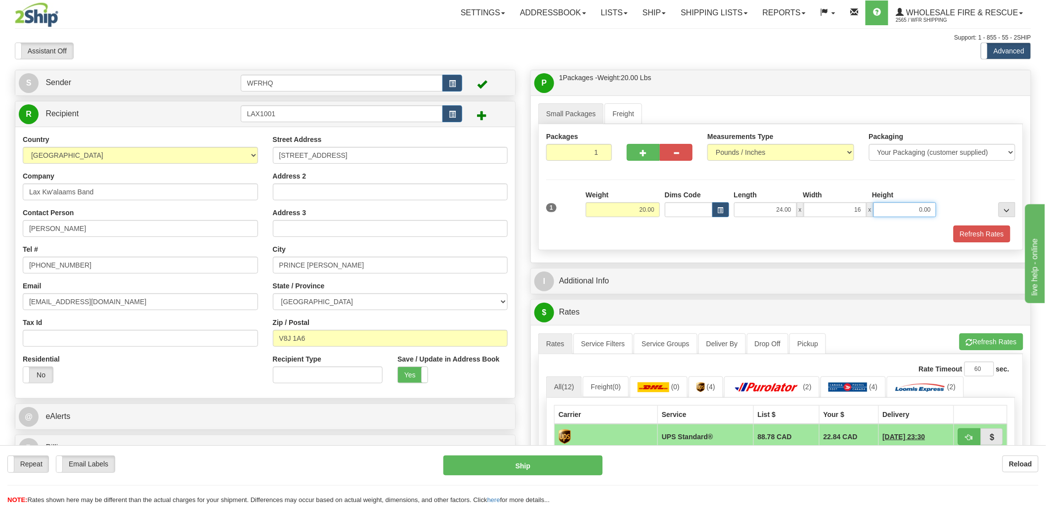
type input "16.00"
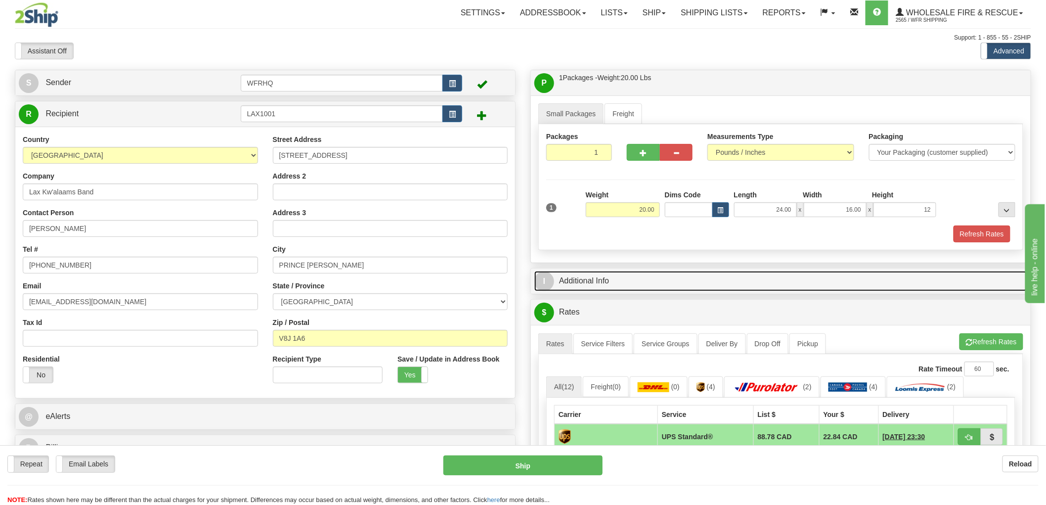
type input "12.00"
click at [595, 285] on link "I Additional Info" at bounding box center [780, 281] width 493 height 20
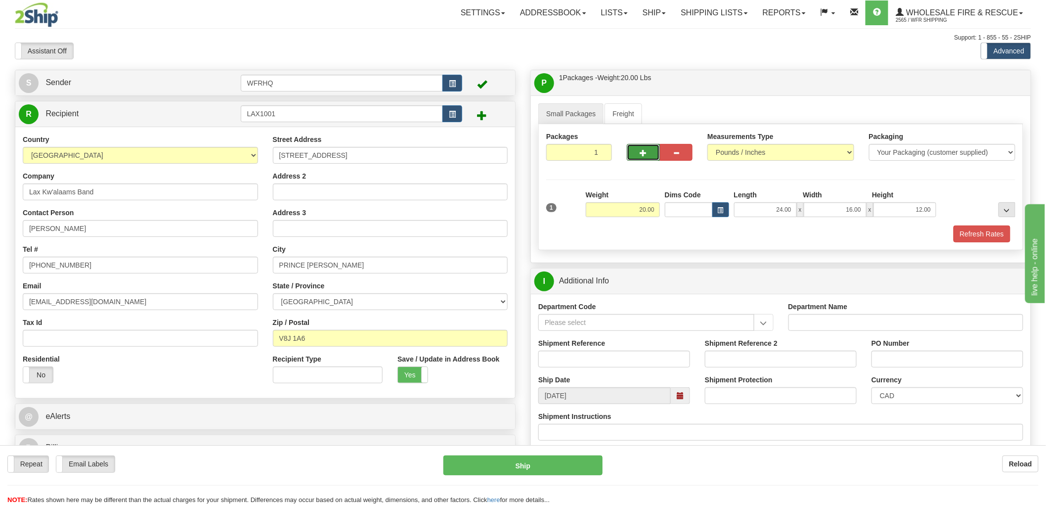
click at [648, 156] on button "button" at bounding box center [643, 152] width 33 height 17
radio input "true"
type input "2"
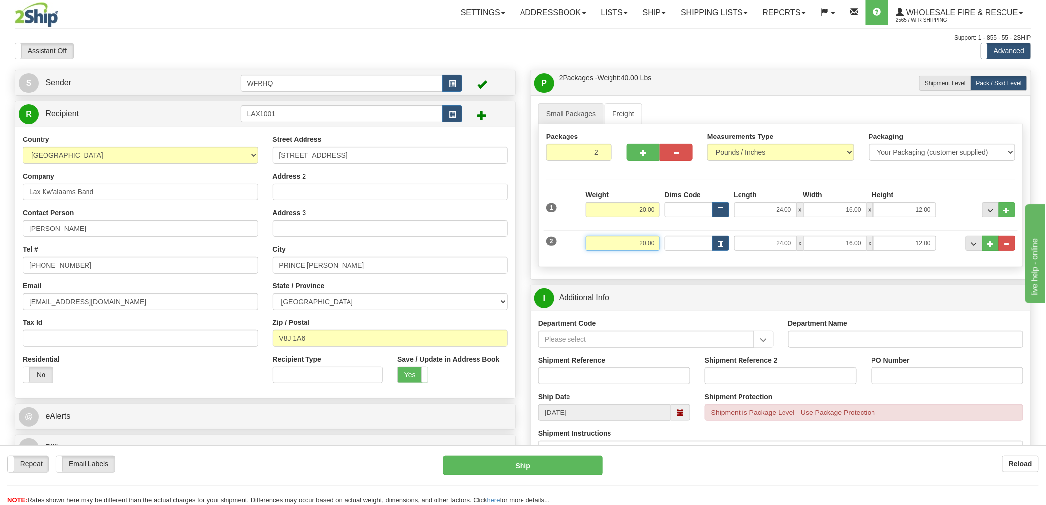
drag, startPoint x: 634, startPoint y: 246, endPoint x: 674, endPoint y: 239, distance: 41.1
click at [674, 239] on div "2 Weight 20.00 Dims Code Length Width Height" at bounding box center [781, 241] width 474 height 33
type input "38.00"
type input "18.00"
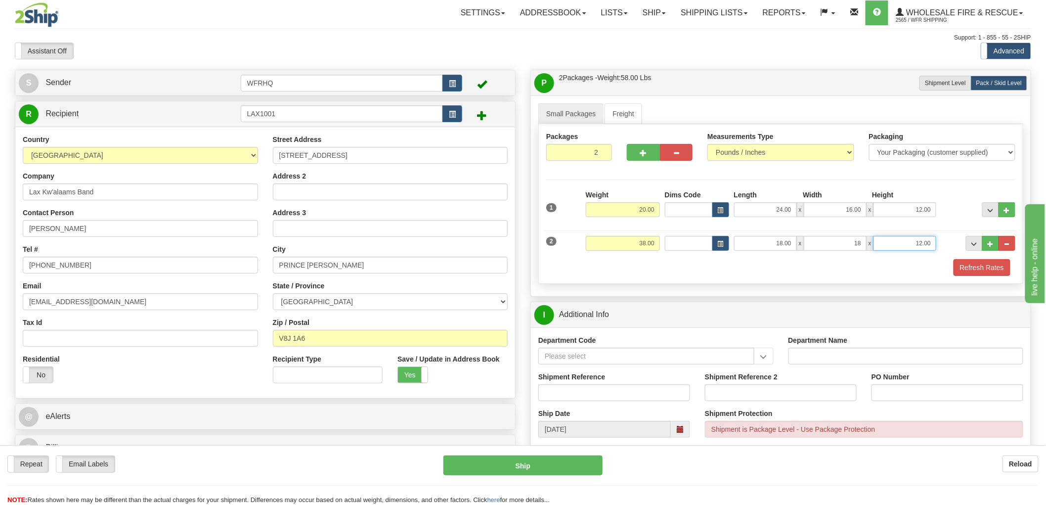
type input "18.00"
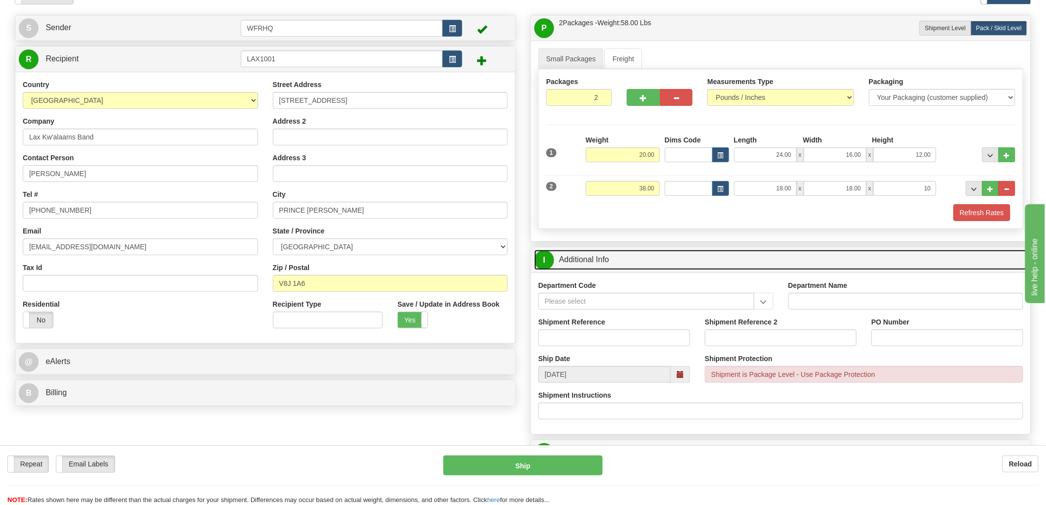
type input "10.00"
click at [586, 255] on link "I Additional Info" at bounding box center [780, 260] width 493 height 20
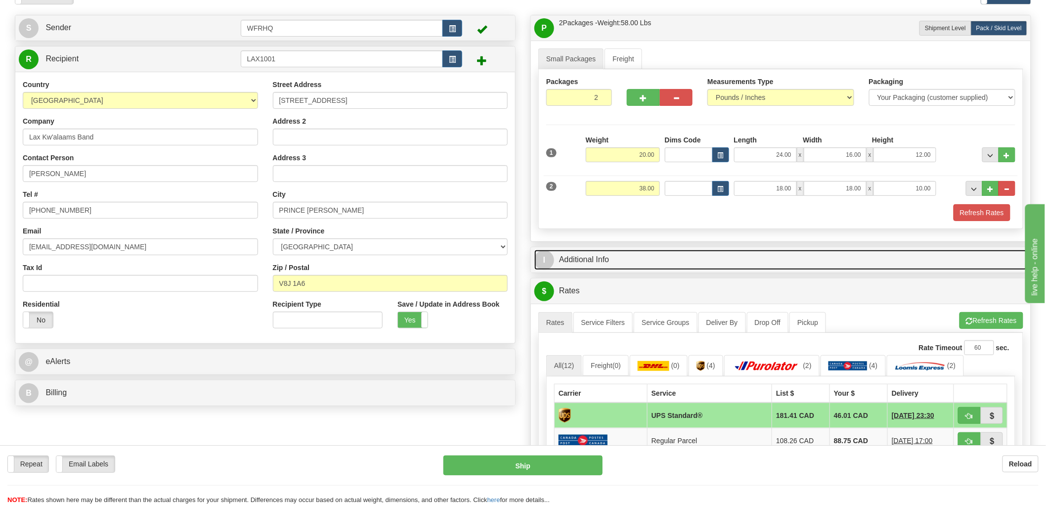
click at [586, 257] on link "I Additional Info" at bounding box center [780, 260] width 493 height 20
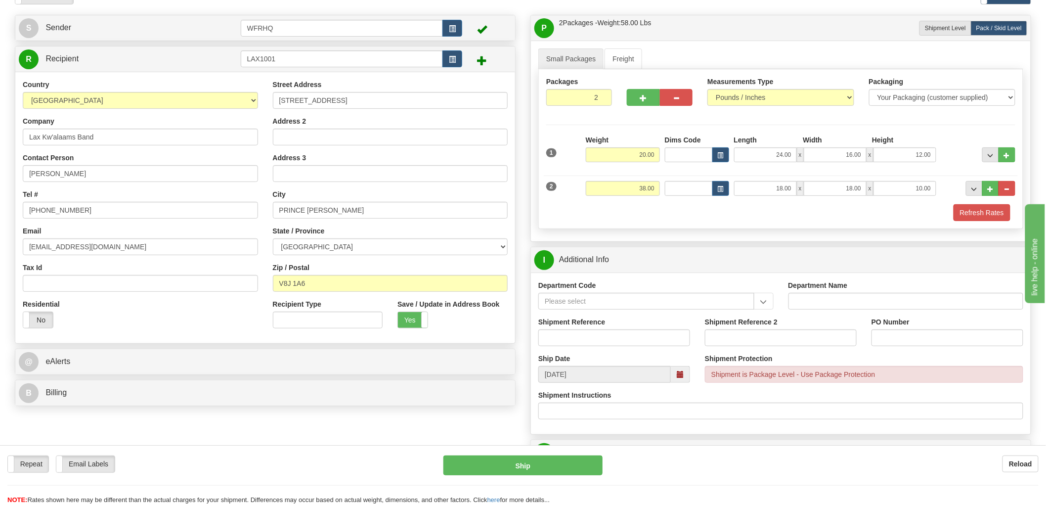
click at [569, 348] on div "Shipment Reference" at bounding box center [614, 335] width 167 height 37
click at [568, 342] on input "Shipment Reference" at bounding box center [614, 337] width 152 height 17
type input "S45200 - 30035"
click at [893, 341] on input "PO Number" at bounding box center [947, 337] width 152 height 17
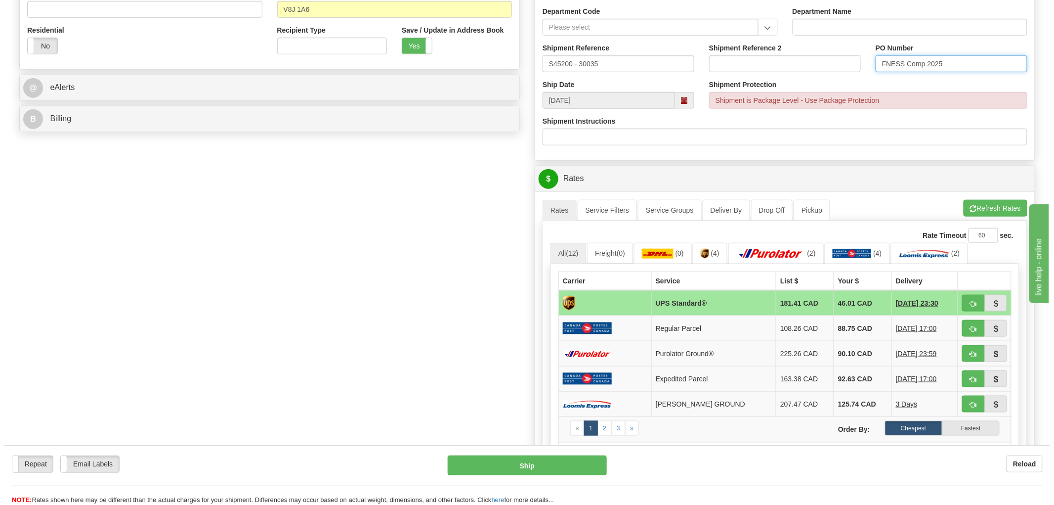
scroll to position [329, 0]
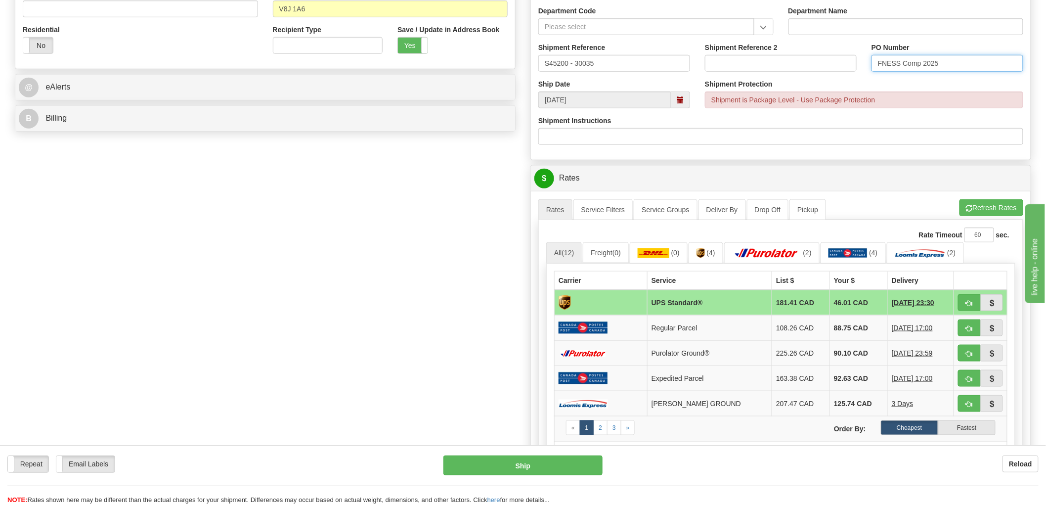
type input "FNESS Comp 2025"
click at [969, 302] on span "button" at bounding box center [969, 303] width 7 height 6
type input "11"
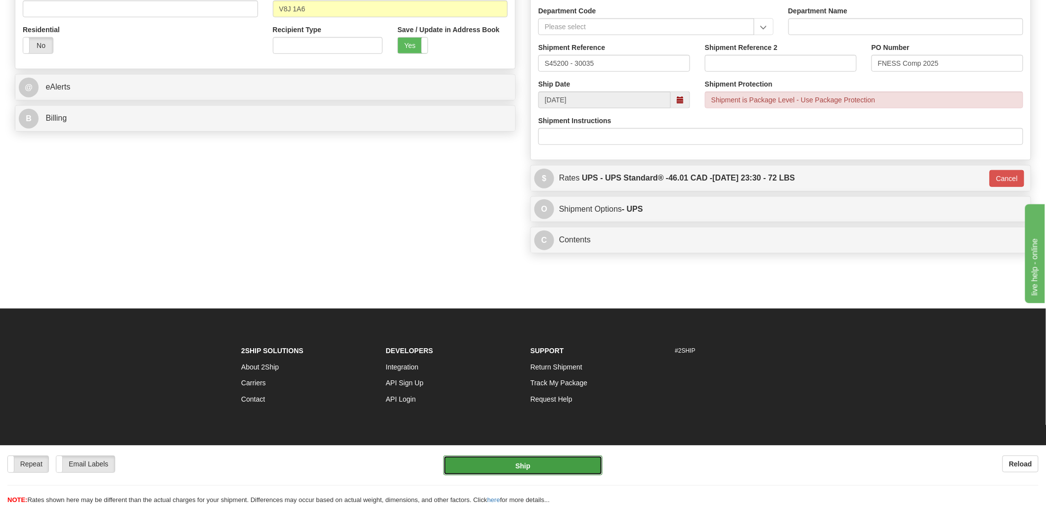
click at [547, 467] on button "Ship" at bounding box center [523, 465] width 160 height 20
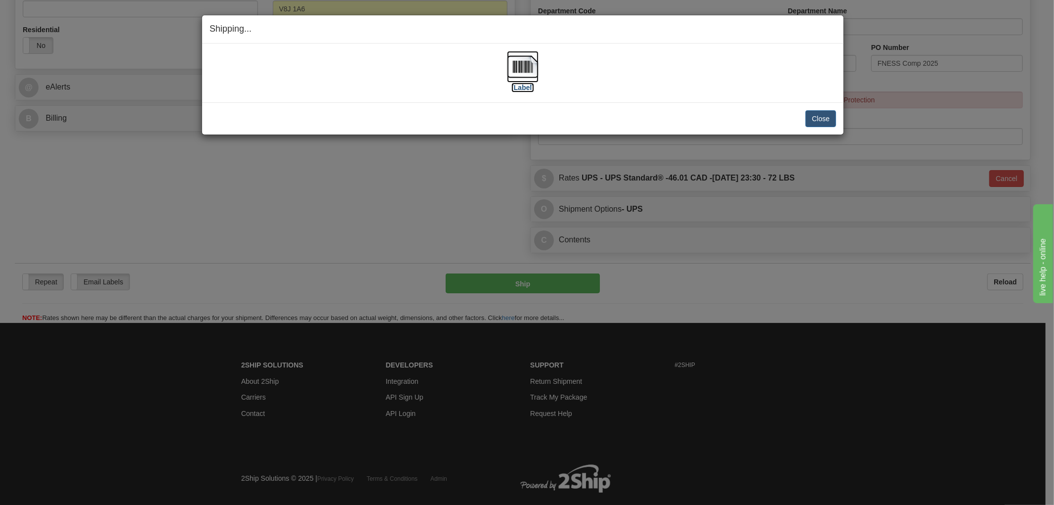
click at [523, 68] on img at bounding box center [523, 67] width 32 height 32
drag, startPoint x: 398, startPoint y: 112, endPoint x: 414, endPoint y: 112, distance: 15.8
click at [398, 112] on div "Close Cancel" at bounding box center [523, 118] width 627 height 17
click at [826, 114] on button "Close" at bounding box center [821, 118] width 31 height 17
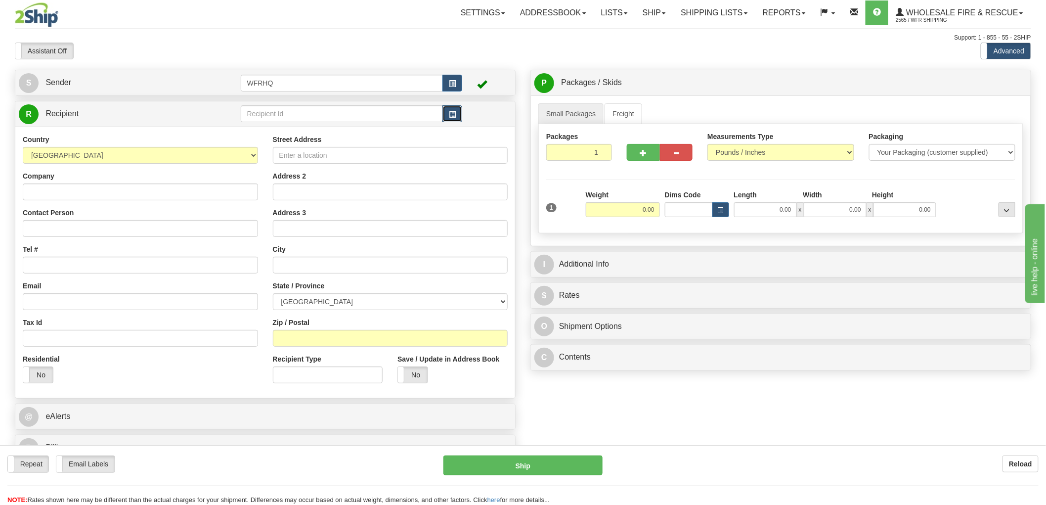
click at [451, 113] on span "button" at bounding box center [452, 114] width 7 height 6
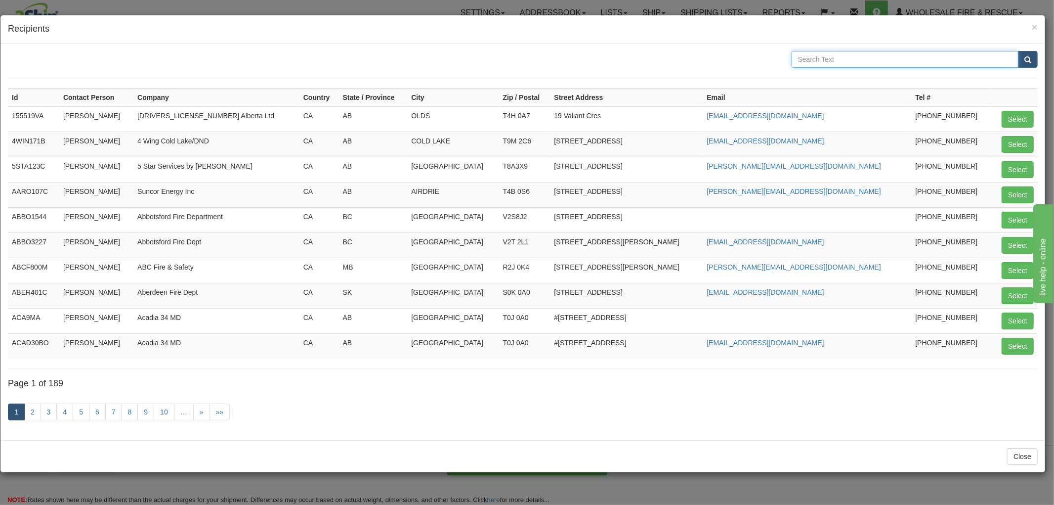
click at [862, 59] on input "text" at bounding box center [905, 59] width 227 height 17
type input "Qathet"
click at [1018, 51] on button "submit" at bounding box center [1028, 59] width 20 height 17
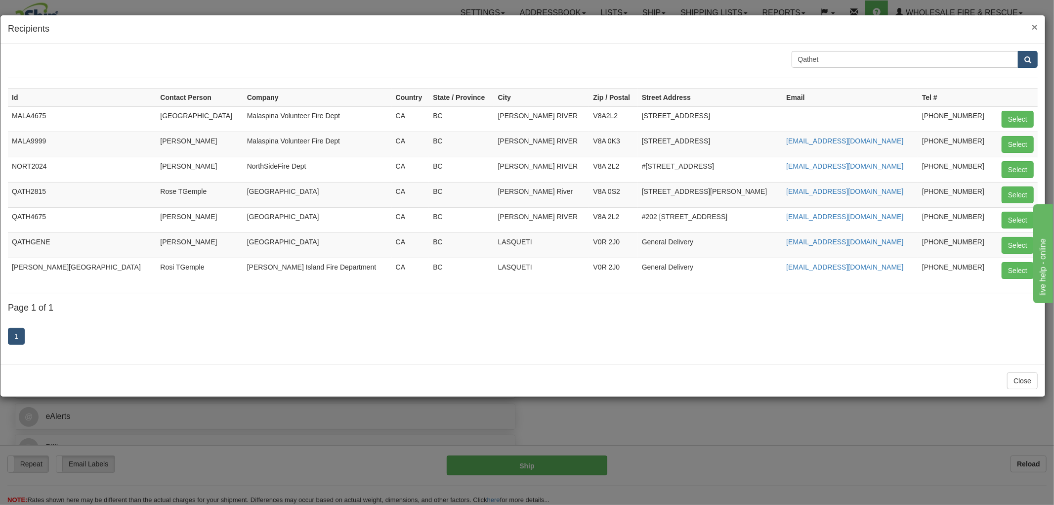
click at [1034, 26] on span "×" at bounding box center [1035, 26] width 6 height 11
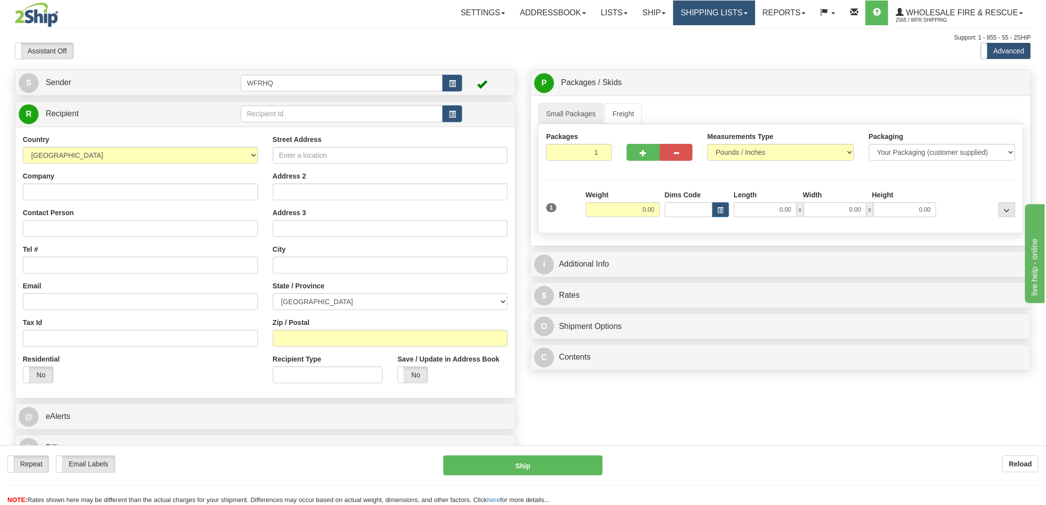
click at [731, 10] on link "Shipping lists" at bounding box center [714, 12] width 82 height 25
click at [707, 35] on span "Current Shipments" at bounding box center [697, 35] width 58 height 8
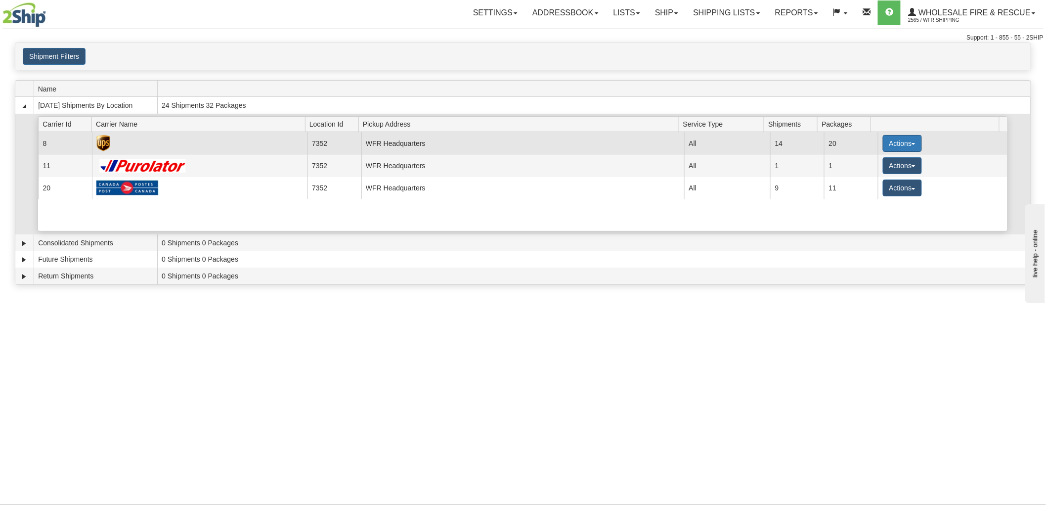
click at [912, 143] on button "Actions" at bounding box center [903, 143] width 40 height 17
click at [881, 164] on link "Details" at bounding box center [881, 162] width 79 height 13
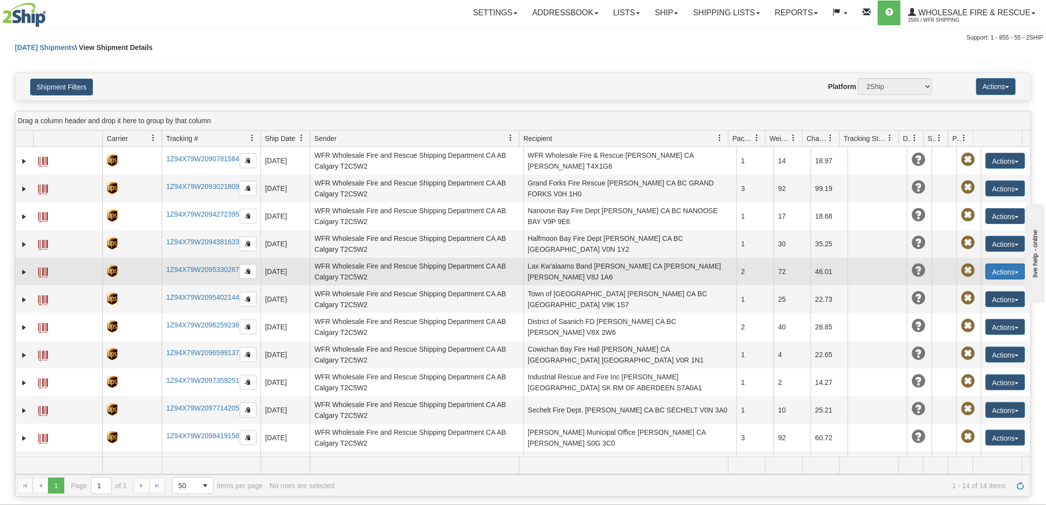
click at [998, 272] on button "Actions" at bounding box center [1005, 271] width 40 height 16
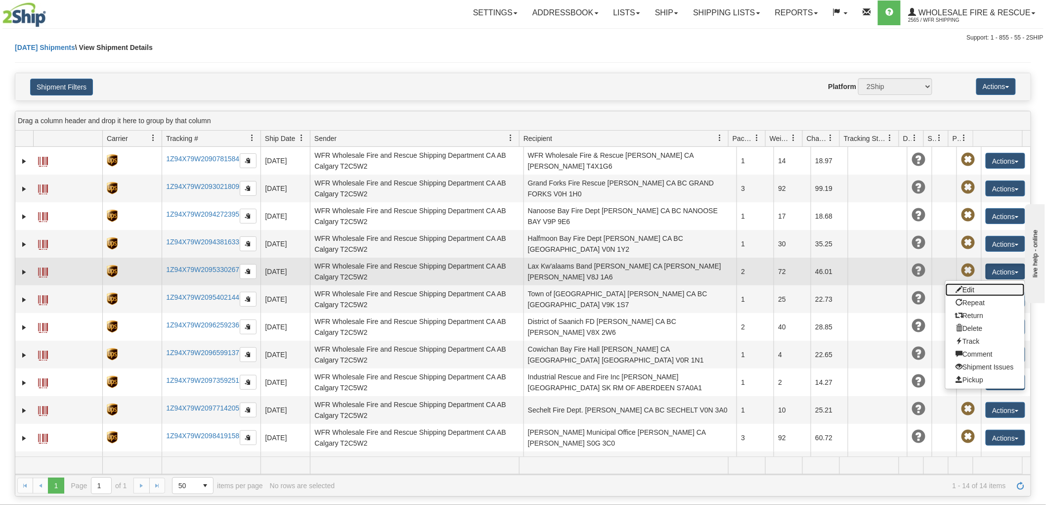
click at [955, 288] on link "Edit" at bounding box center [984, 289] width 79 height 13
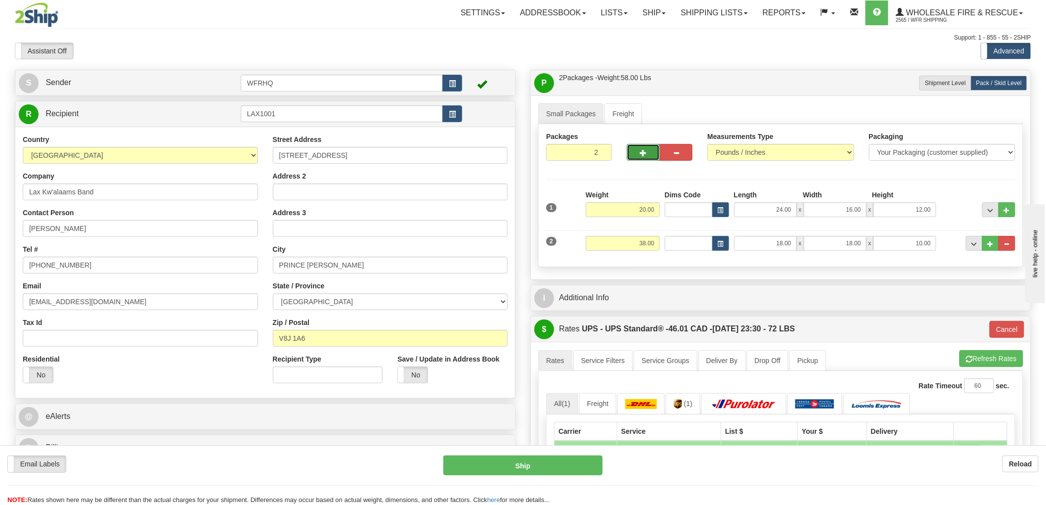
click at [652, 152] on button "button" at bounding box center [643, 152] width 33 height 17
type input "3"
click at [654, 261] on div "Packages 3 2 Measurements Type" at bounding box center [780, 195] width 485 height 143
click at [575, 254] on div "2 Weight 38.00 Dims Code Length Width Height" at bounding box center [781, 241] width 474 height 33
click at [628, 261] on div "Packages 3 2 Measurements Type" at bounding box center [780, 195] width 485 height 143
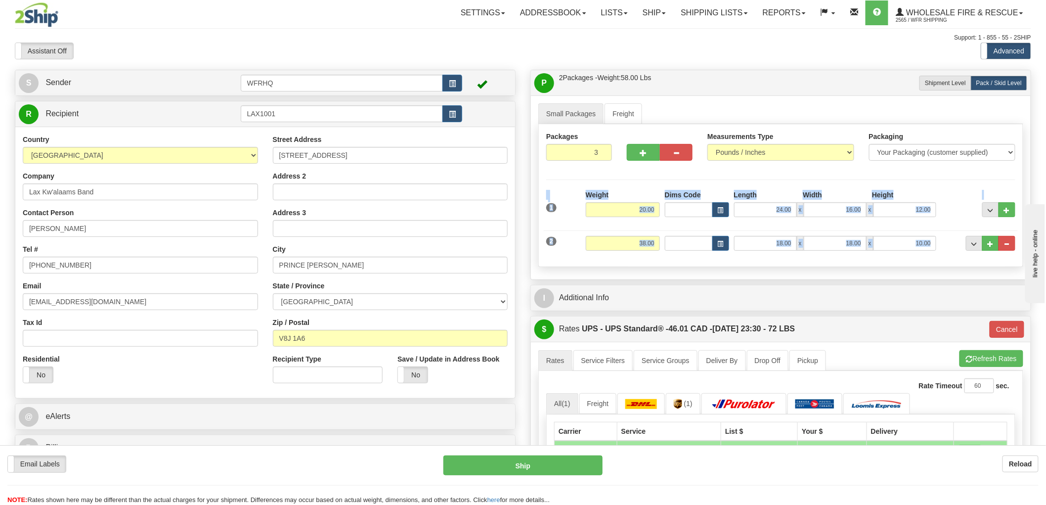
click at [971, 180] on hr at bounding box center [780, 179] width 469 height 0
click at [971, 248] on button "..." at bounding box center [974, 243] width 17 height 15
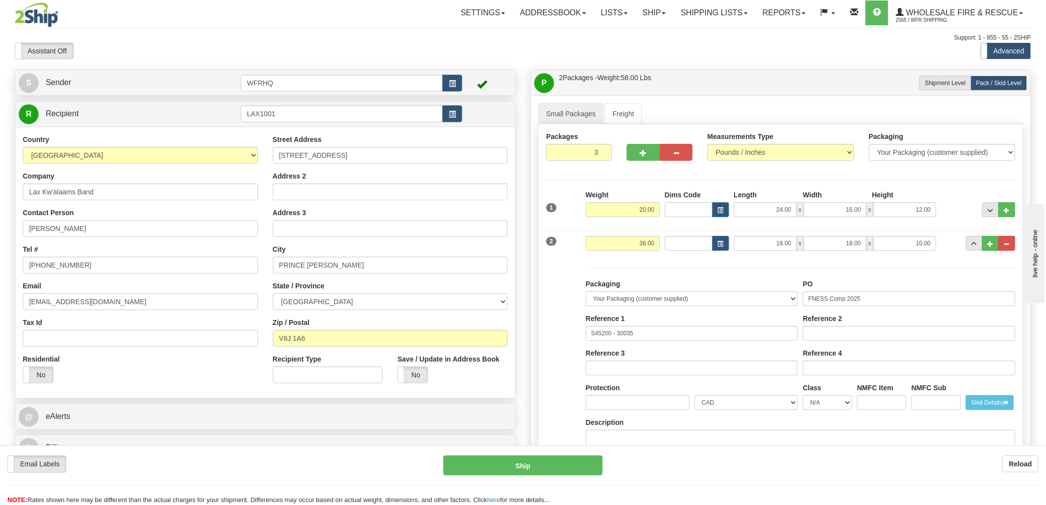
click at [944, 264] on div "Packaging Your Packaging (customer supplied) Envelope (carrier supplied) Pack (…" at bounding box center [800, 359] width 434 height 202
click at [989, 245] on span "..." at bounding box center [990, 243] width 6 height 5
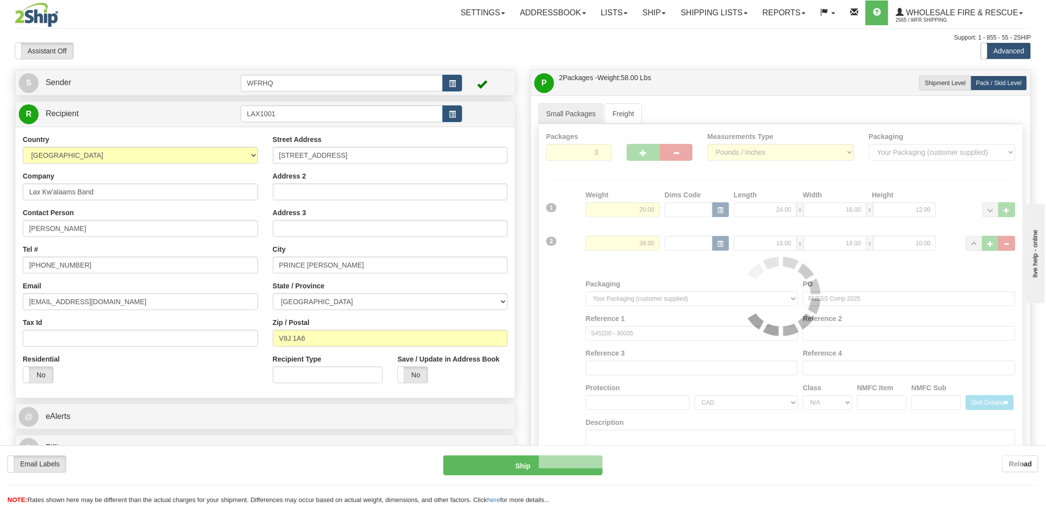
type input "11"
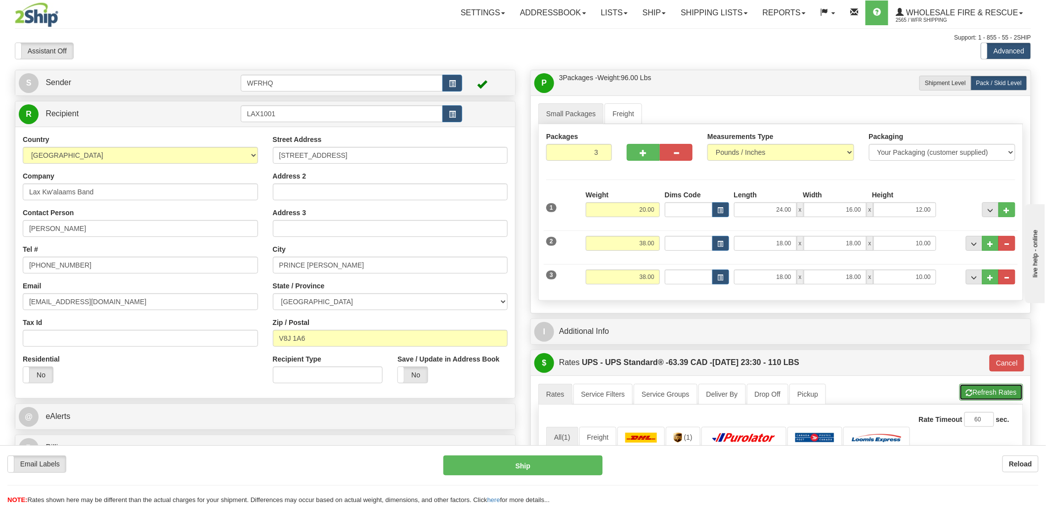
click at [990, 392] on button "Refresh Rates" at bounding box center [991, 391] width 64 height 17
type input "11"
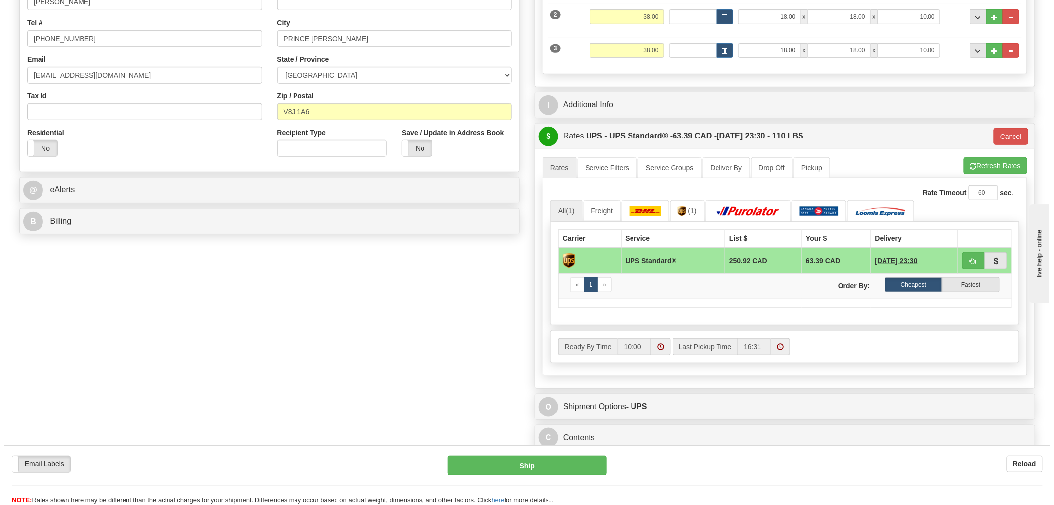
scroll to position [246, 0]
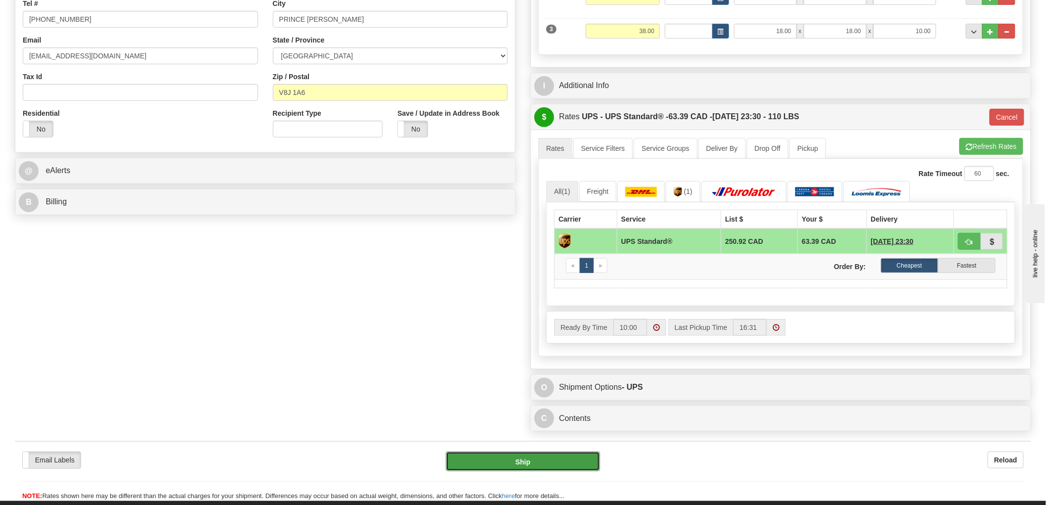
click at [501, 469] on button "Ship" at bounding box center [523, 461] width 155 height 20
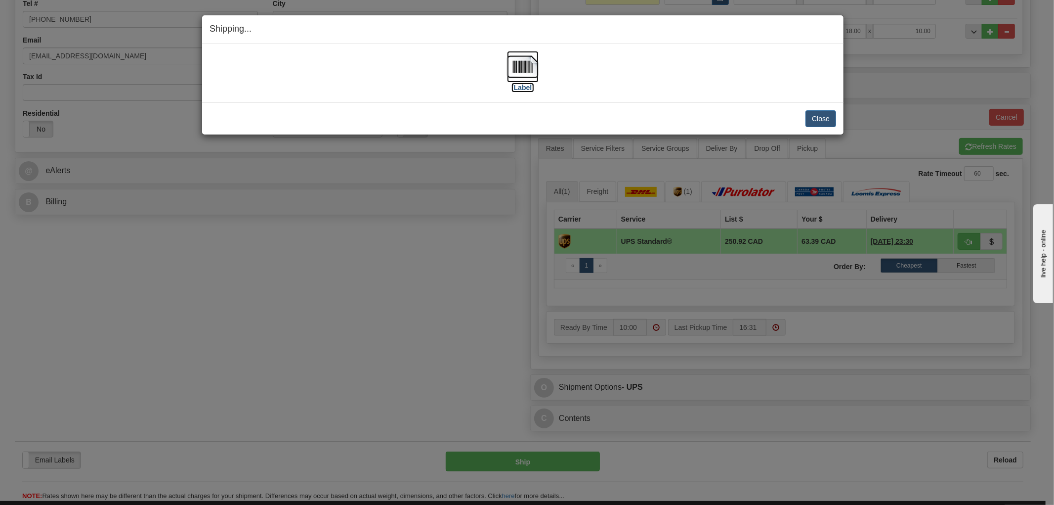
click at [511, 59] on img at bounding box center [523, 67] width 32 height 32
click at [426, 92] on div "[Label]" at bounding box center [523, 73] width 627 height 44
click at [826, 116] on button "Close" at bounding box center [821, 118] width 31 height 17
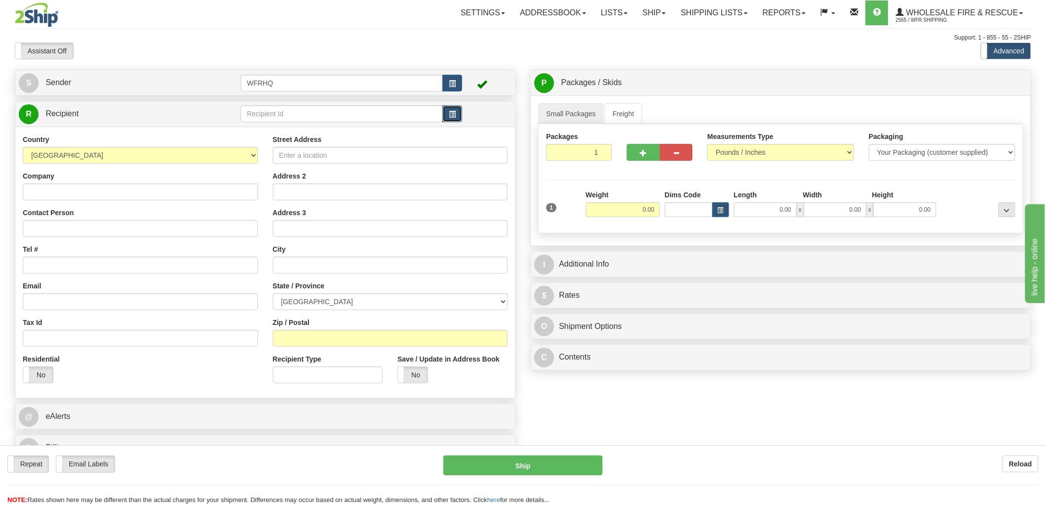
click at [461, 120] on button "button" at bounding box center [452, 113] width 20 height 17
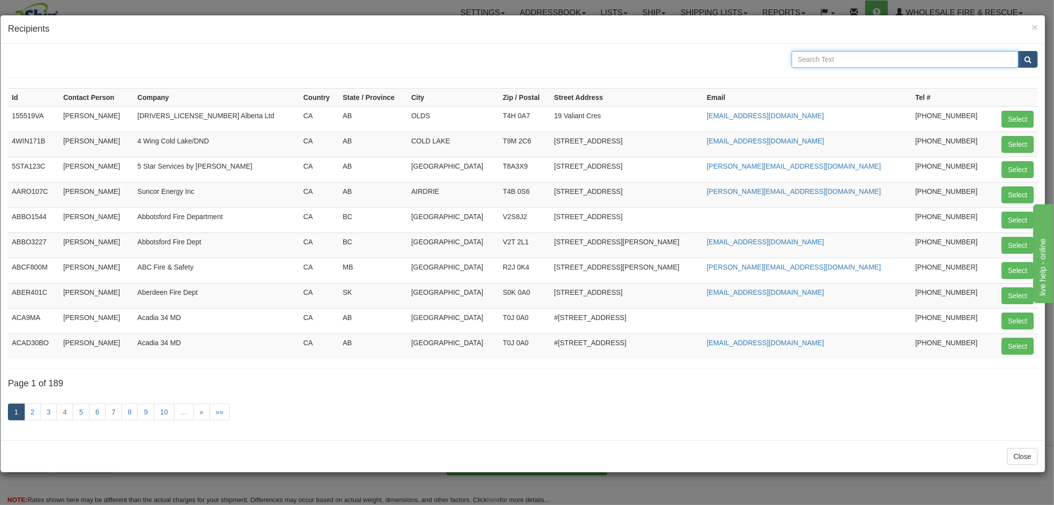
click at [843, 61] on input "text" at bounding box center [905, 59] width 227 height 17
type input "Qathet"
click at [1018, 51] on button "submit" at bounding box center [1028, 59] width 20 height 17
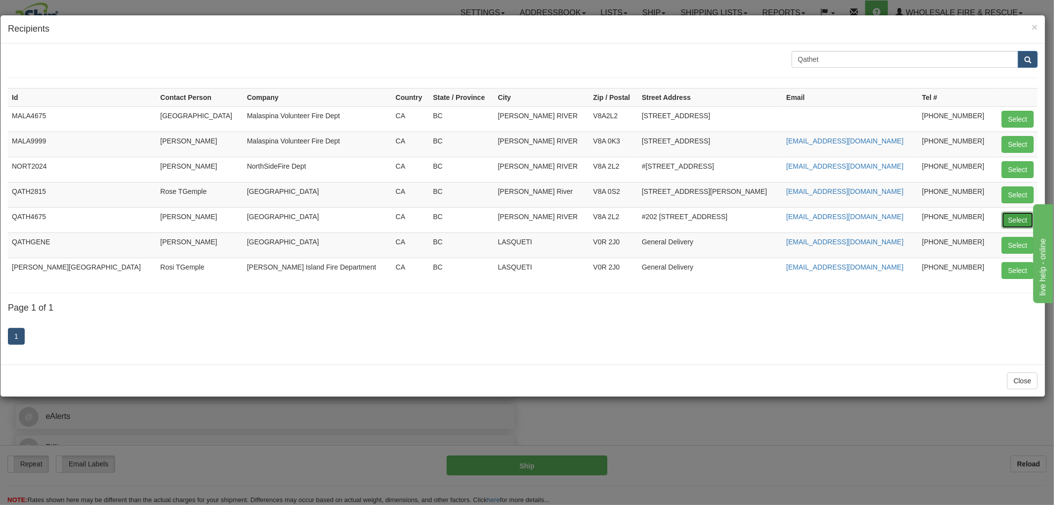
click at [1009, 220] on button "Select" at bounding box center [1018, 220] width 32 height 17
type input "QATH4675"
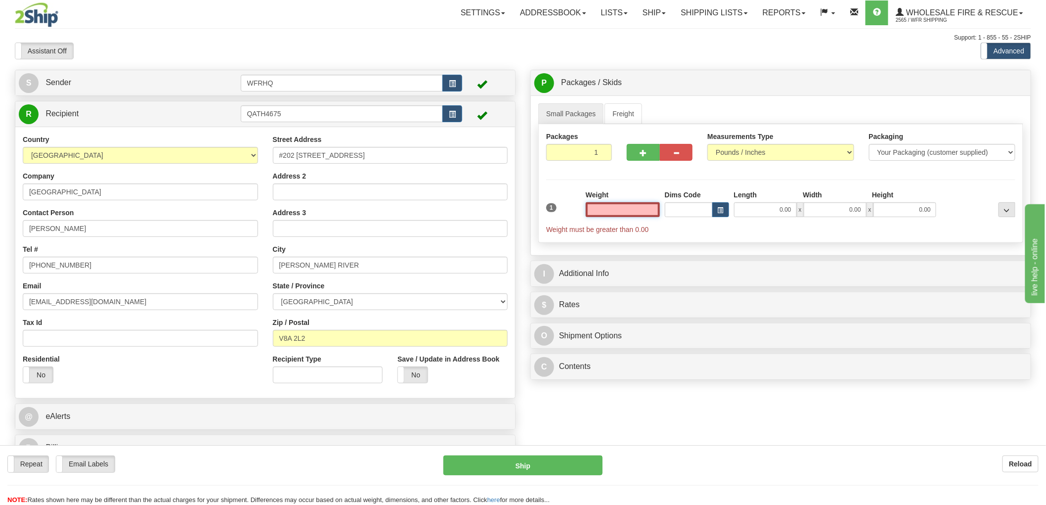
click at [639, 210] on input "text" at bounding box center [623, 209] width 74 height 15
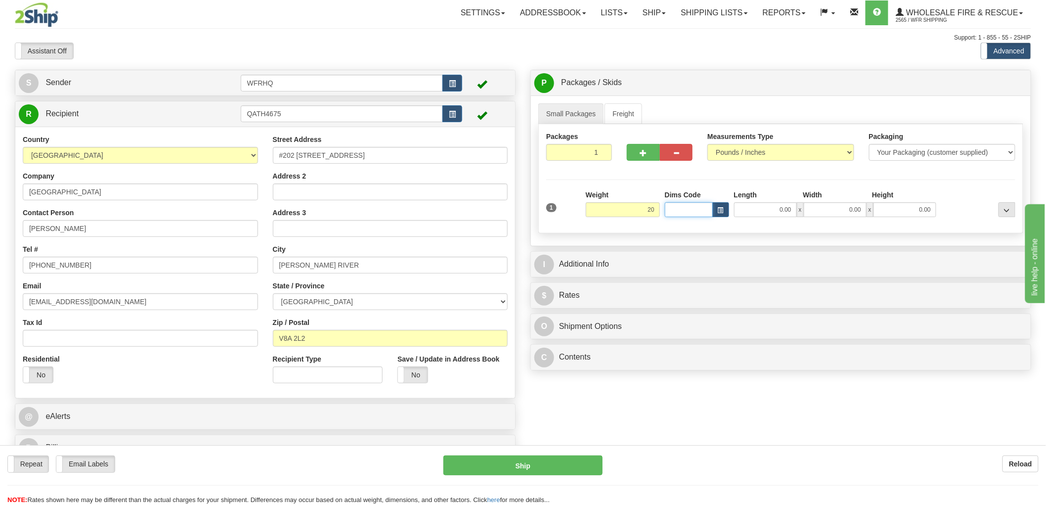
type input "20.00"
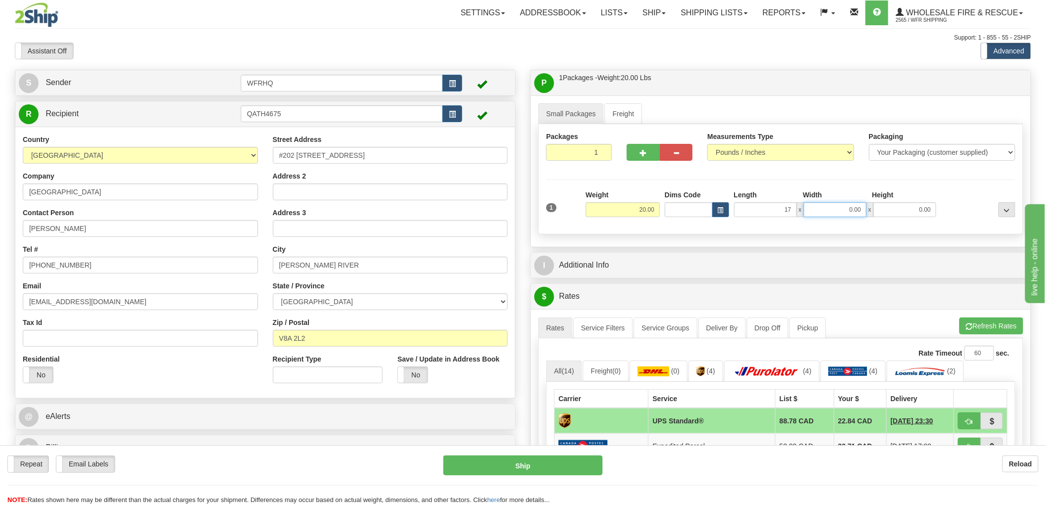
type input "17.00"
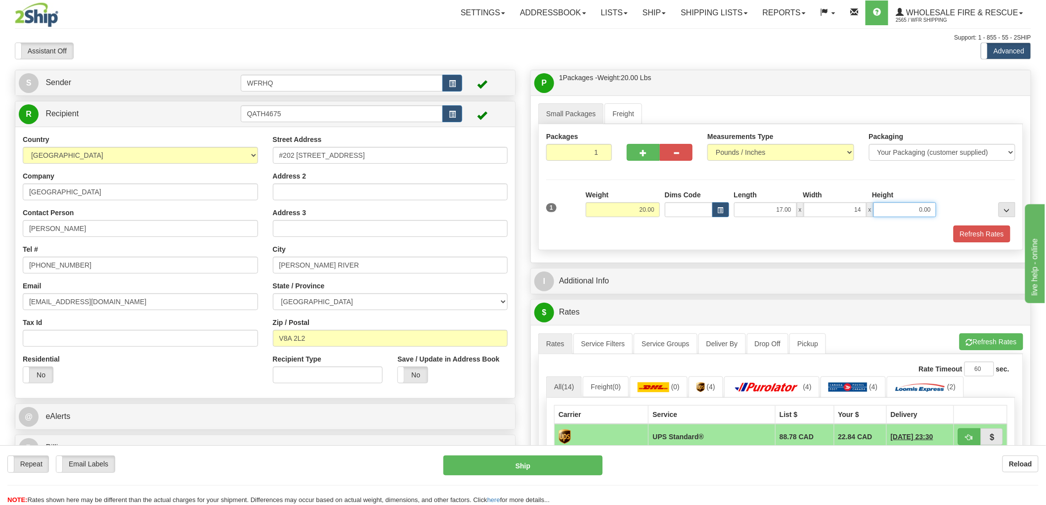
type input "14.00"
type input "9.00"
click at [641, 144] on div at bounding box center [660, 137] width 66 height 12
click at [648, 153] on button "button" at bounding box center [643, 152] width 33 height 17
radio input "true"
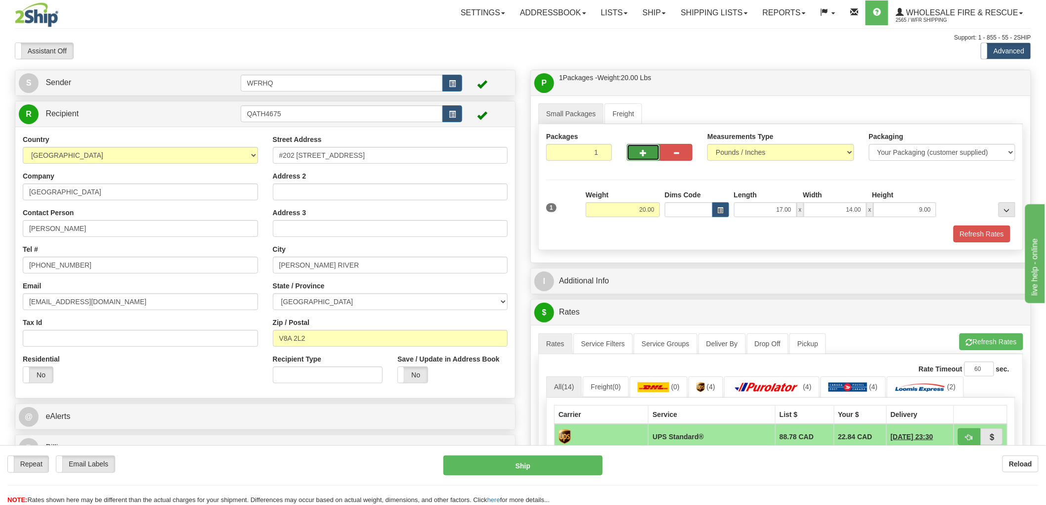
type input "2"
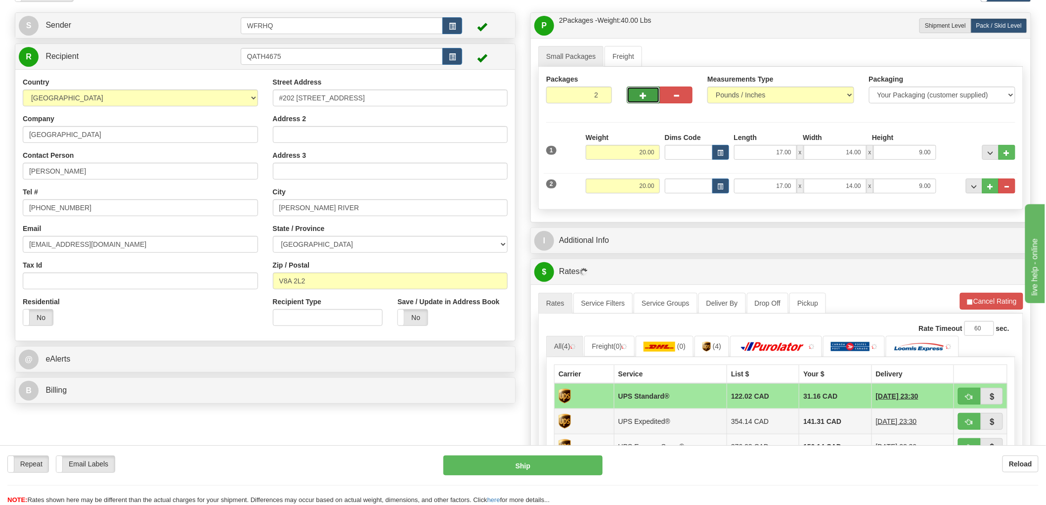
scroll to position [165, 0]
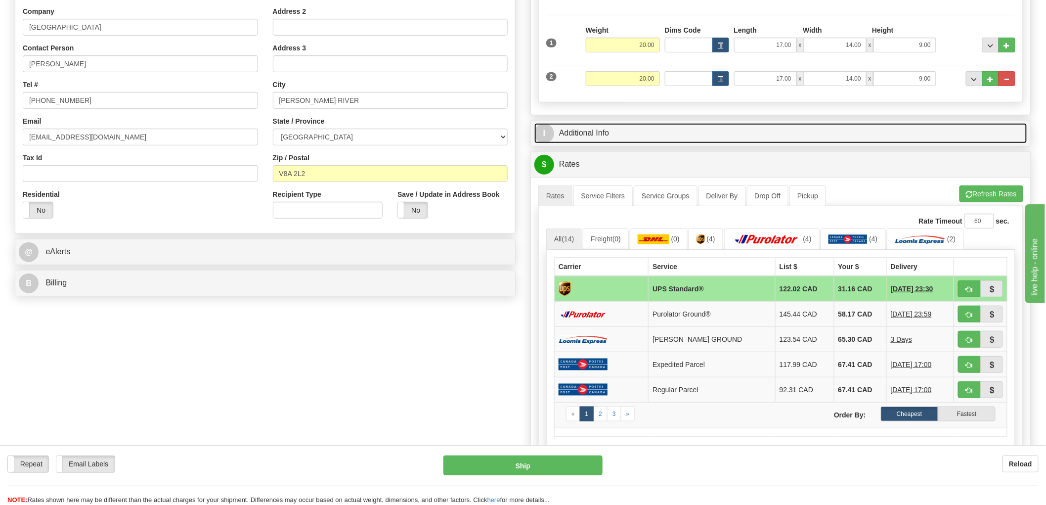
click at [587, 138] on link "I Additional Info" at bounding box center [780, 133] width 493 height 20
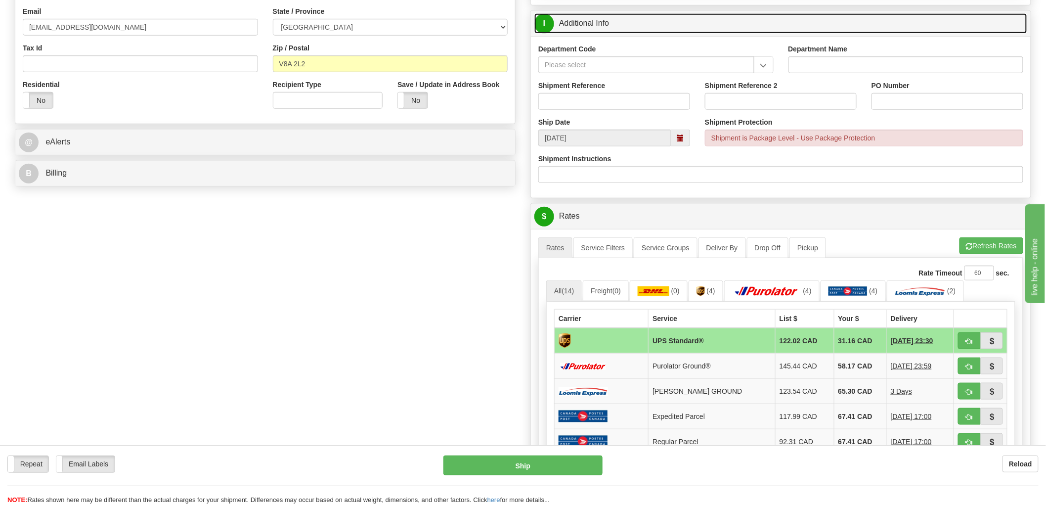
scroll to position [219, 0]
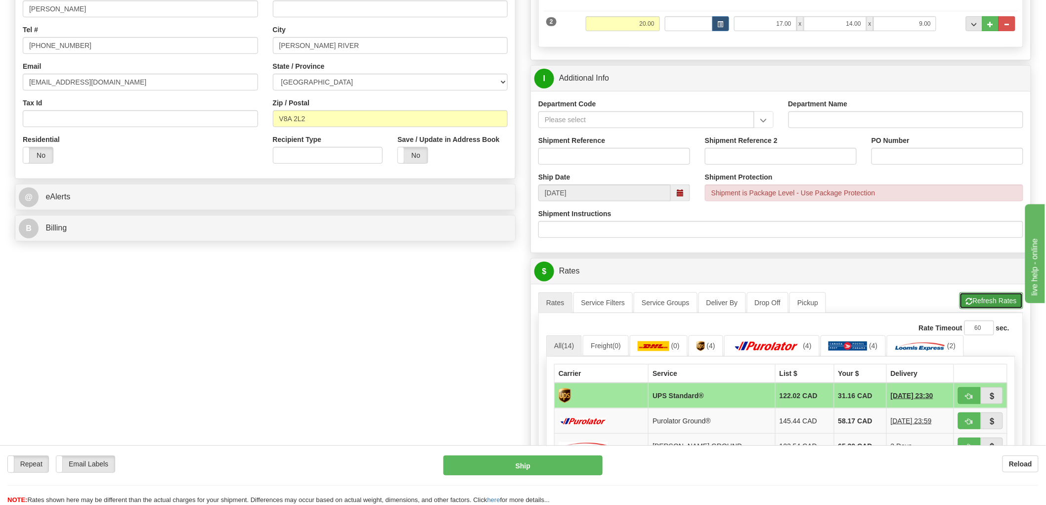
drag, startPoint x: 985, startPoint y: 306, endPoint x: 889, endPoint y: 280, distance: 99.9
click at [985, 305] on button "Refresh Rates" at bounding box center [991, 300] width 64 height 17
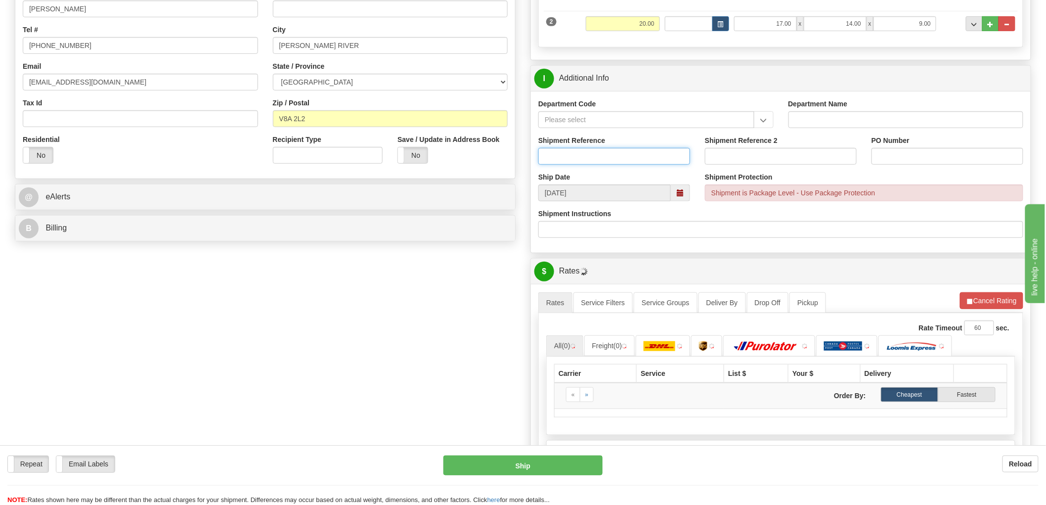
click at [603, 159] on input "Shipment Reference" at bounding box center [614, 156] width 152 height 17
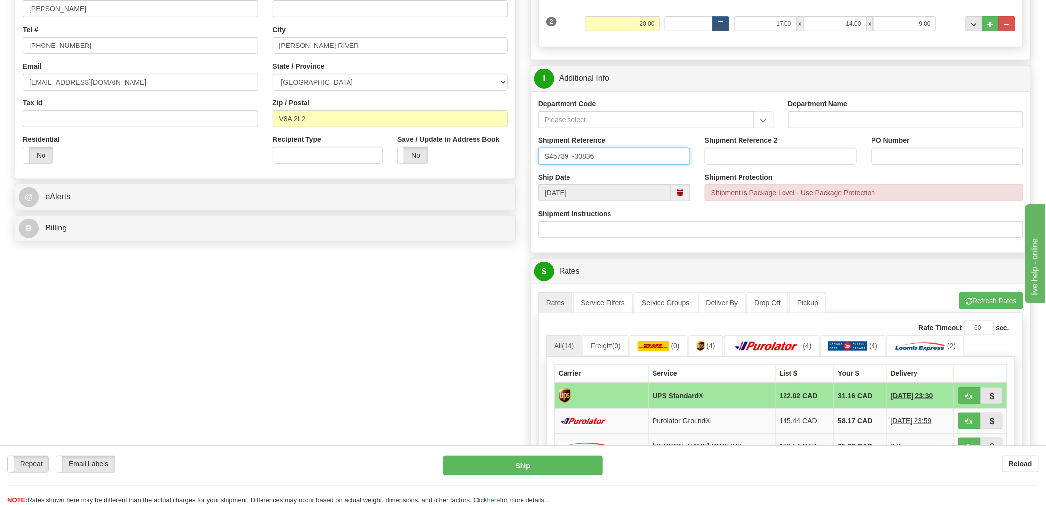
click at [574, 156] on input "S45739 -30836" at bounding box center [614, 156] width 152 height 17
click at [574, 155] on input "S45739 - 30836" at bounding box center [614, 156] width 152 height 17
click at [572, 157] on input "S45739 - 30836" at bounding box center [614, 156] width 152 height 17
type input "S45739 - 30836"
click at [882, 160] on input "PO Number" at bounding box center [947, 156] width 152 height 17
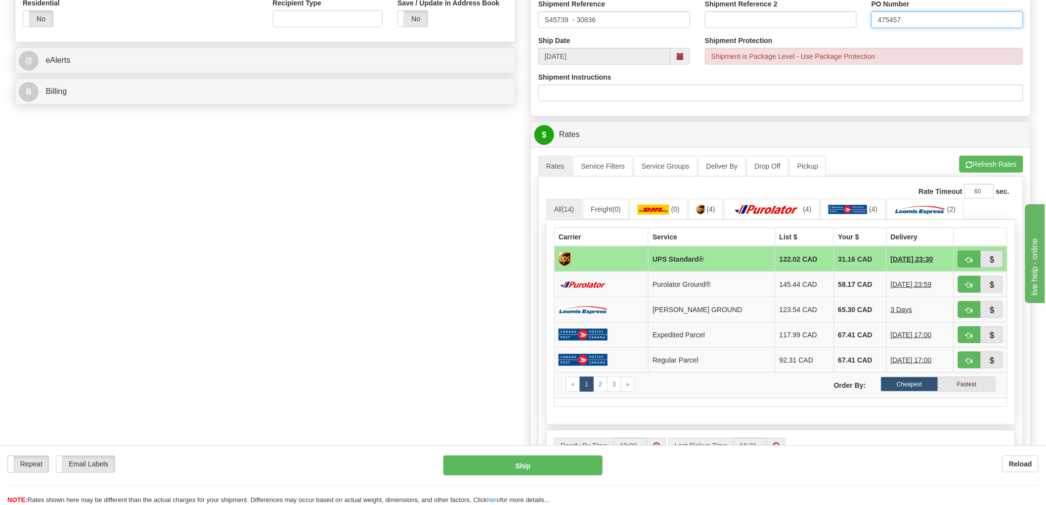
scroll to position [384, 0]
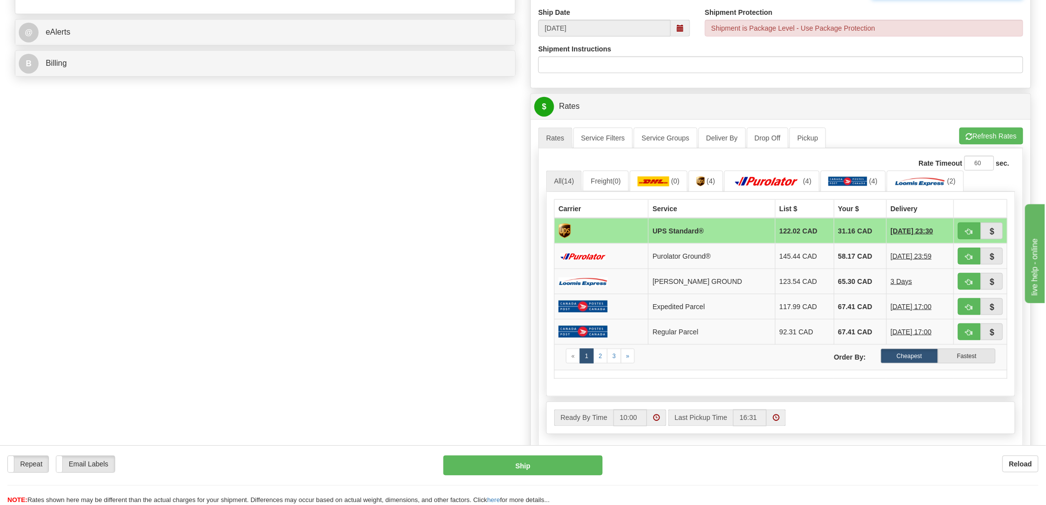
type input "475457"
click at [965, 229] on button "button" at bounding box center [969, 230] width 23 height 17
type input "11"
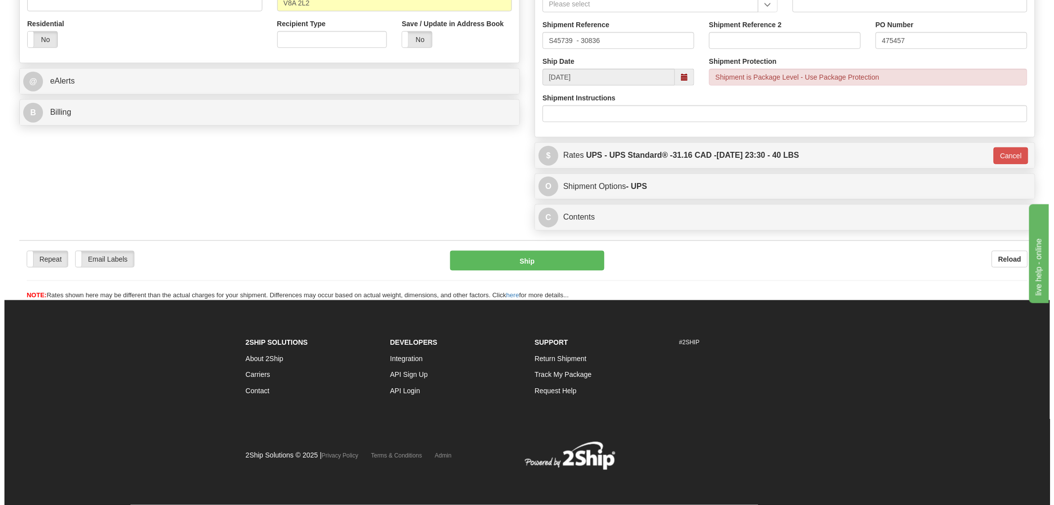
scroll to position [338, 0]
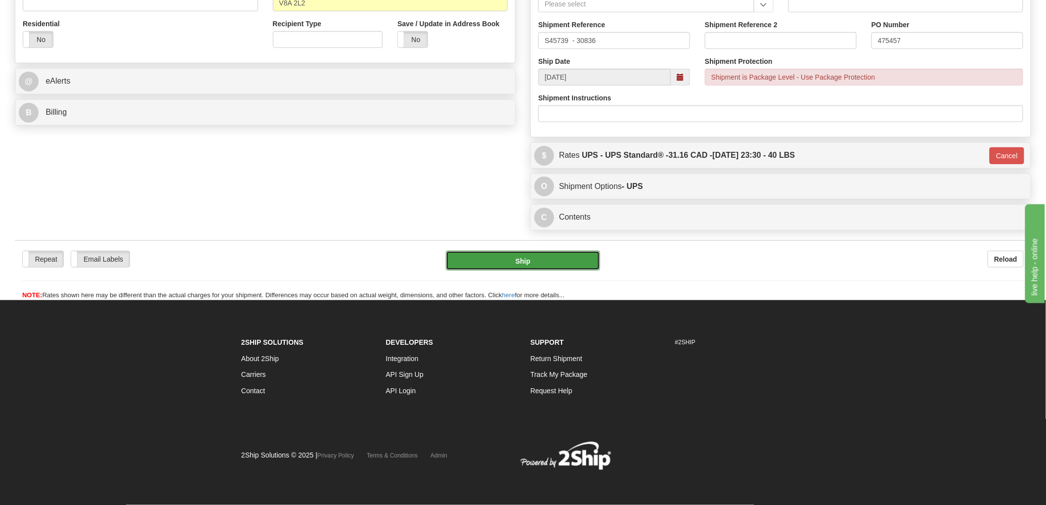
click at [523, 260] on button "Ship" at bounding box center [523, 261] width 155 height 20
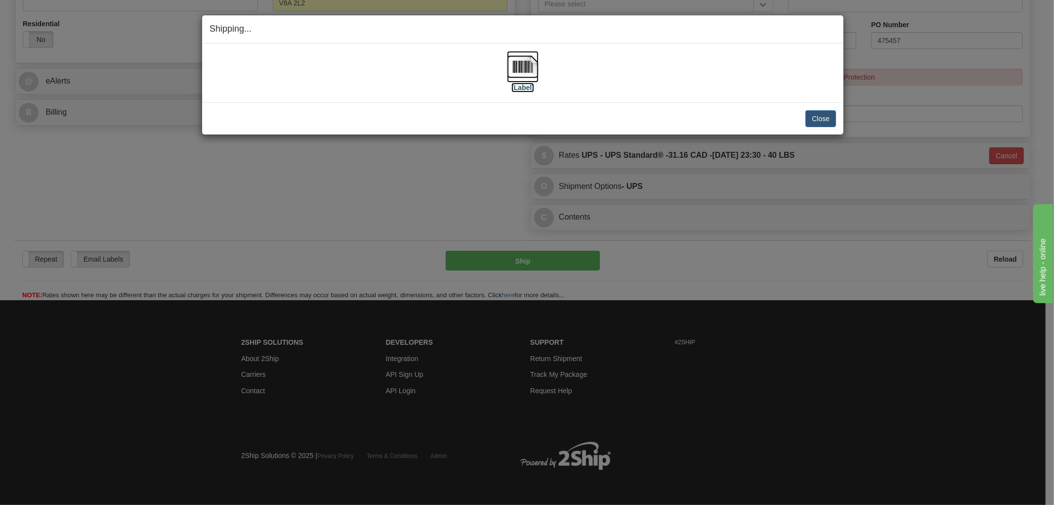
click at [518, 60] on img at bounding box center [523, 67] width 32 height 32
click at [432, 119] on div "Close Cancel" at bounding box center [523, 118] width 627 height 17
click at [816, 114] on button "Close" at bounding box center [821, 118] width 31 height 17
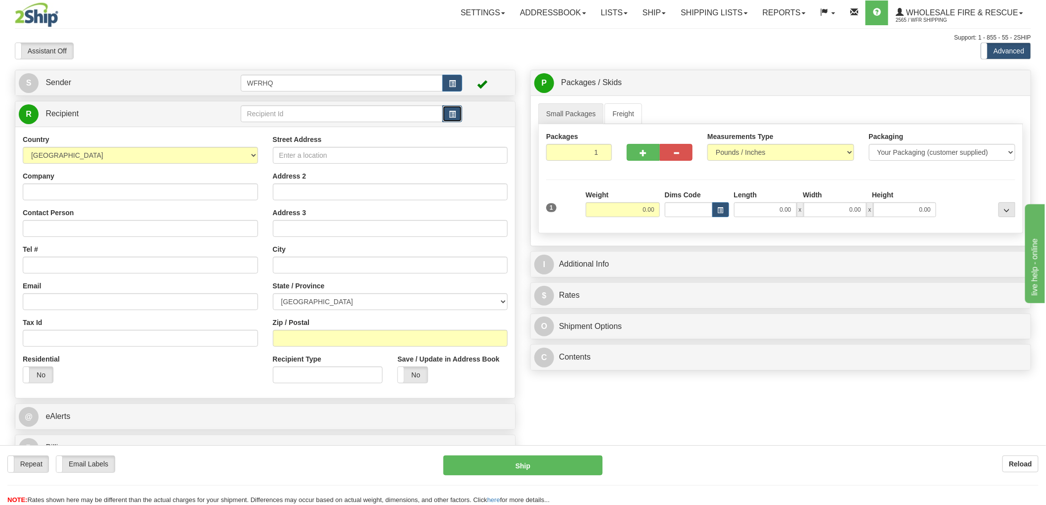
click at [457, 113] on button "button" at bounding box center [452, 113] width 20 height 17
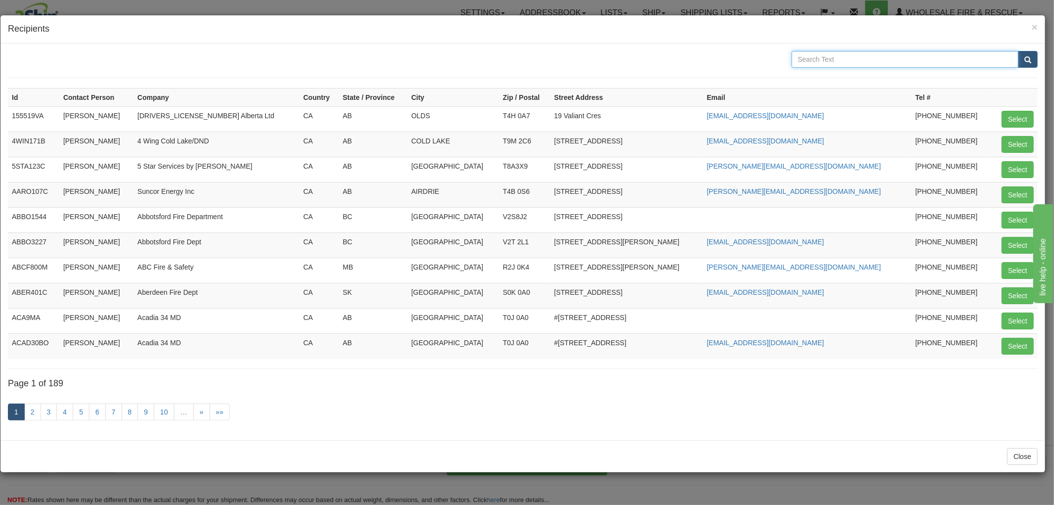
click at [898, 57] on input "text" at bounding box center [905, 59] width 227 height 17
type input "Malakwa"
click at [1018, 51] on button "submit" at bounding box center [1028, 59] width 20 height 17
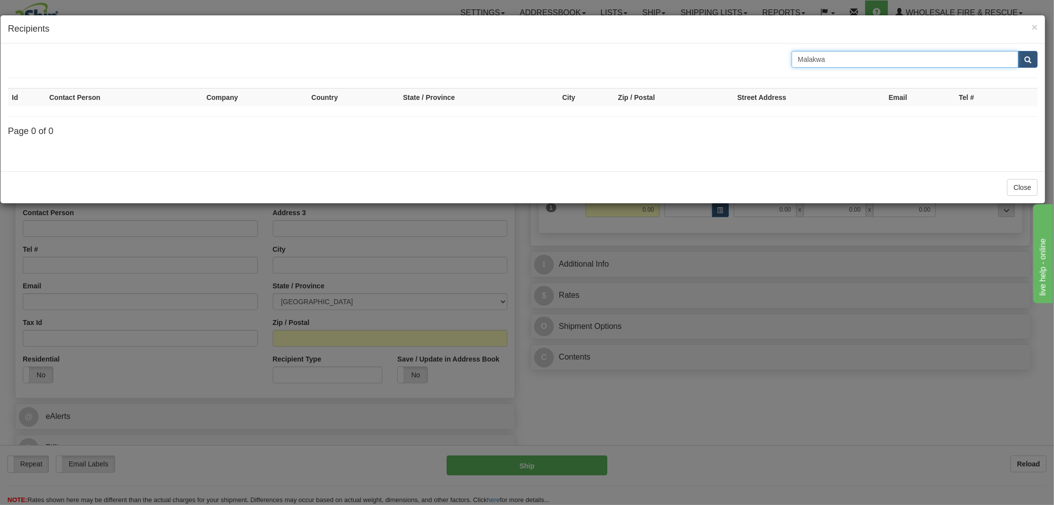
drag, startPoint x: 868, startPoint y: 60, endPoint x: 701, endPoint y: 67, distance: 167.2
click at [701, 67] on div "Malakwa" at bounding box center [522, 59] width 1045 height 17
type input "V1E 3M1"
click at [1018, 51] on button "submit" at bounding box center [1028, 59] width 20 height 17
click at [1033, 25] on span "×" at bounding box center [1035, 26] width 6 height 11
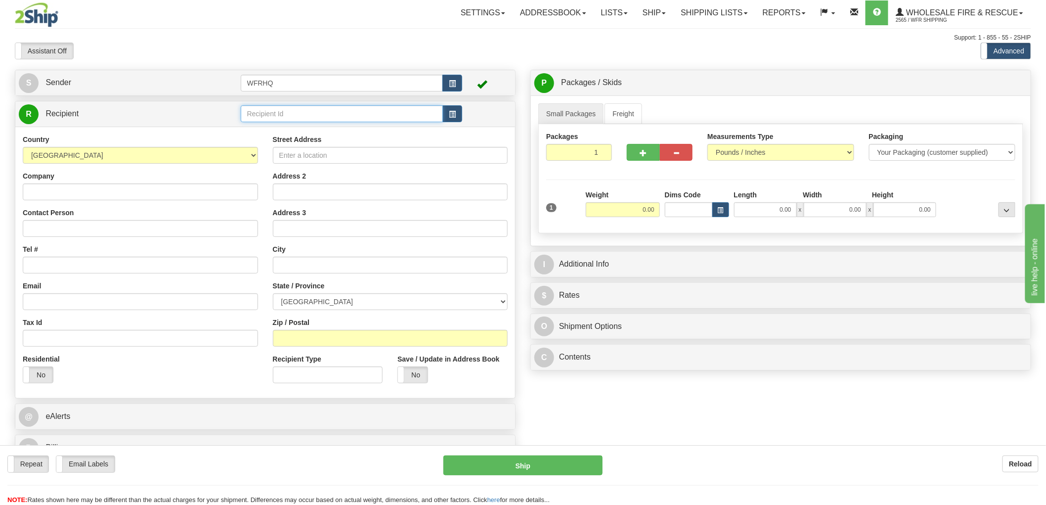
click at [378, 117] on input "text" at bounding box center [342, 113] width 203 height 17
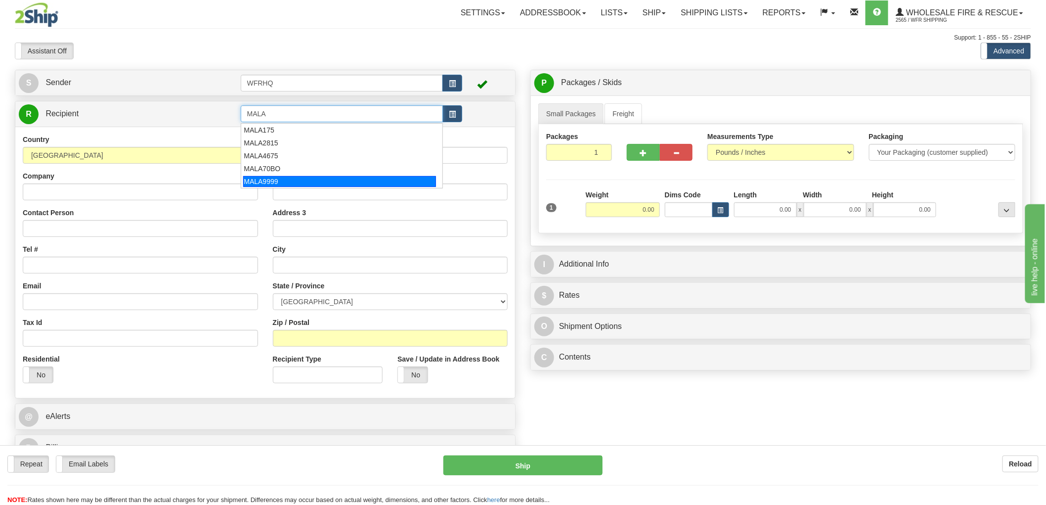
click at [281, 180] on div "MALA9999" at bounding box center [339, 181] width 193 height 11
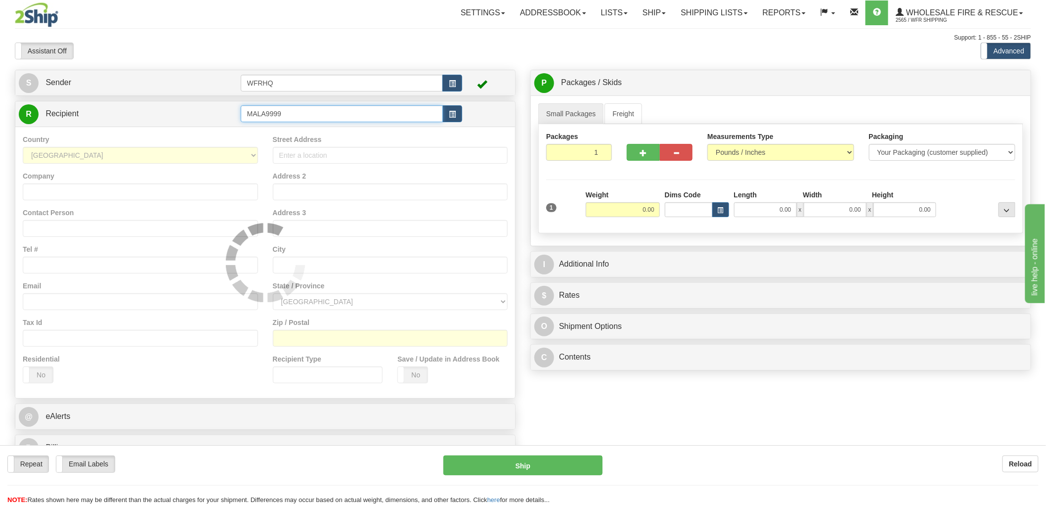
type input "MALA9999"
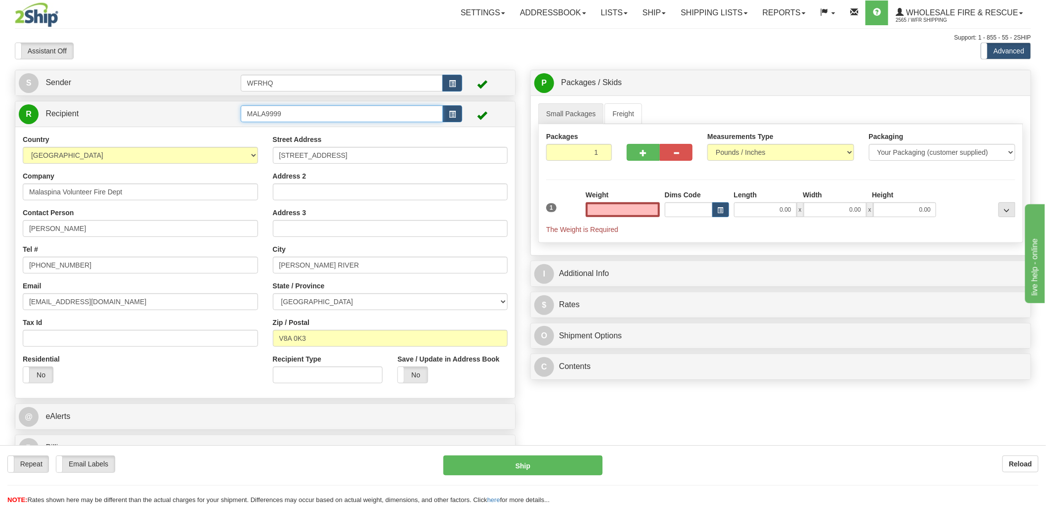
type input "0.00"
click at [308, 114] on input "MALA9999" at bounding box center [342, 113] width 203 height 17
click at [454, 111] on span "button" at bounding box center [452, 114] width 7 height 6
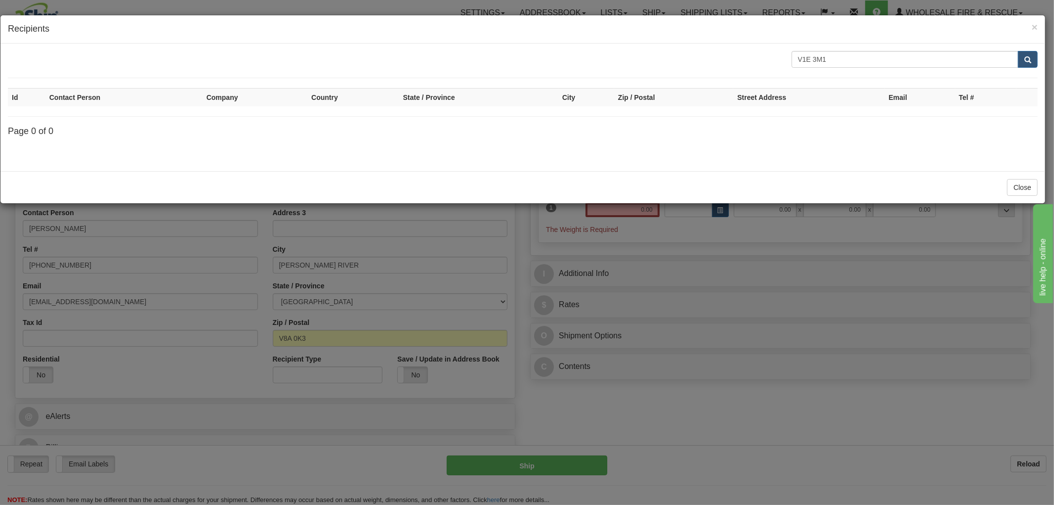
click at [1030, 25] on h4 "Recipients" at bounding box center [523, 29] width 1030 height 13
click at [1034, 25] on span "×" at bounding box center [1035, 26] width 6 height 11
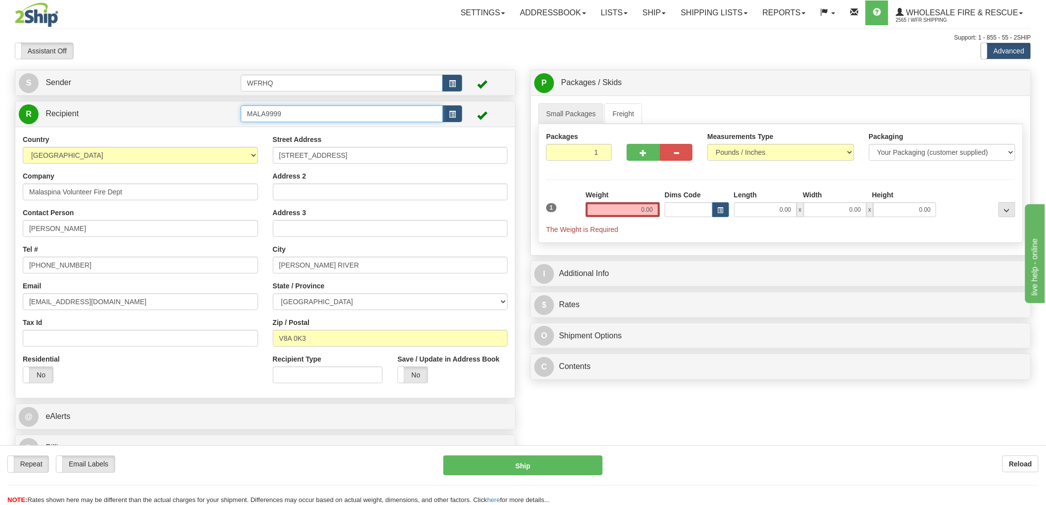
drag, startPoint x: 318, startPoint y: 114, endPoint x: 181, endPoint y: 109, distance: 136.5
click at [181, 109] on tr "R Recipient MALA9999" at bounding box center [265, 114] width 493 height 20
type input "M"
type input "MALA555"
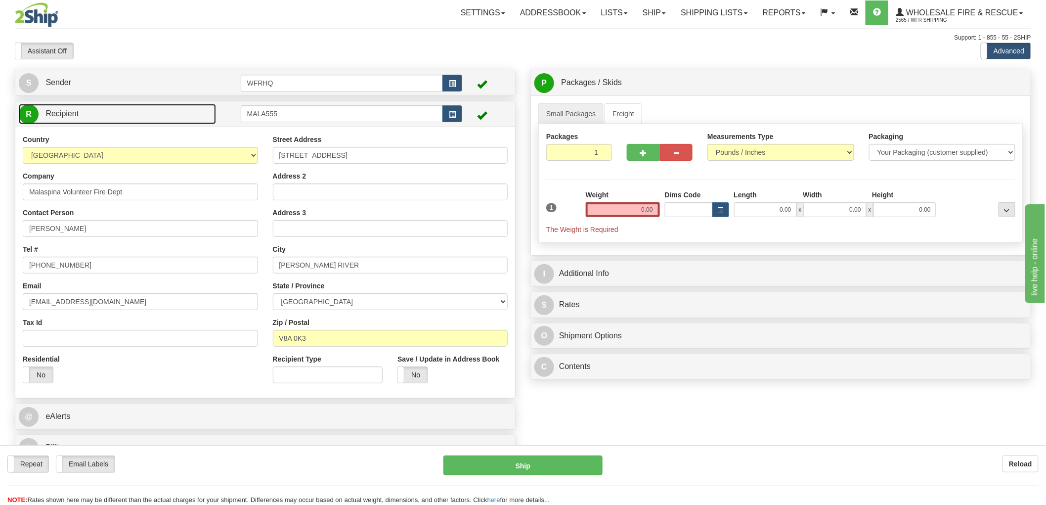
click at [152, 119] on link "R Recipient" at bounding box center [117, 114] width 197 height 20
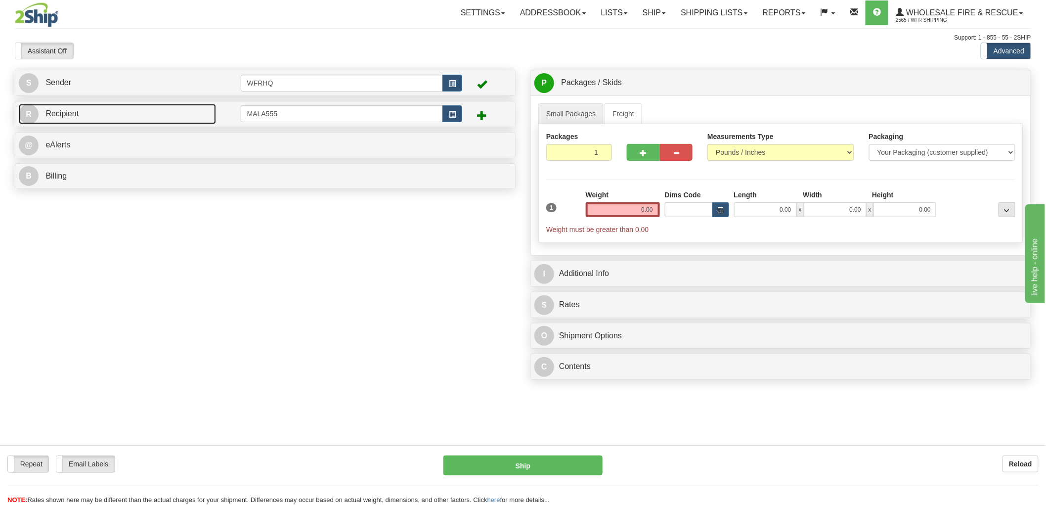
click at [191, 111] on link "R Recipient" at bounding box center [117, 114] width 197 height 20
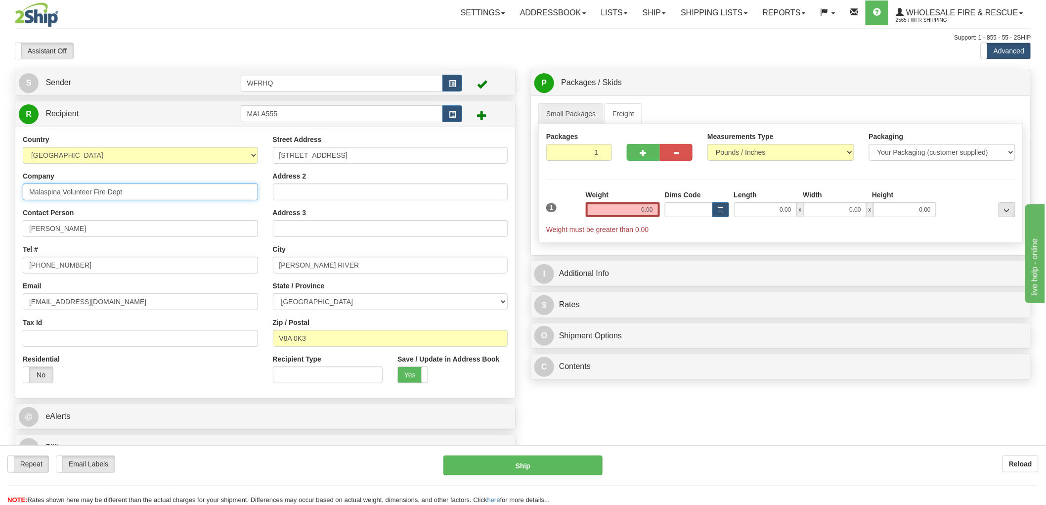
drag, startPoint x: 164, startPoint y: 186, endPoint x: -12, endPoint y: 186, distance: 175.9
click at [0, 186] on html "Training Course Close Toggle navigation Settings Shipping Preferences New Sende…" at bounding box center [523, 252] width 1046 height 505
type input "Malakwa Volunteer FD"
drag, startPoint x: 68, startPoint y: 228, endPoint x: -41, endPoint y: 226, distance: 108.2
click at [0, 226] on html "Training Course Close Toggle navigation Settings Shipping Preferences New Sende…" at bounding box center [523, 252] width 1046 height 505
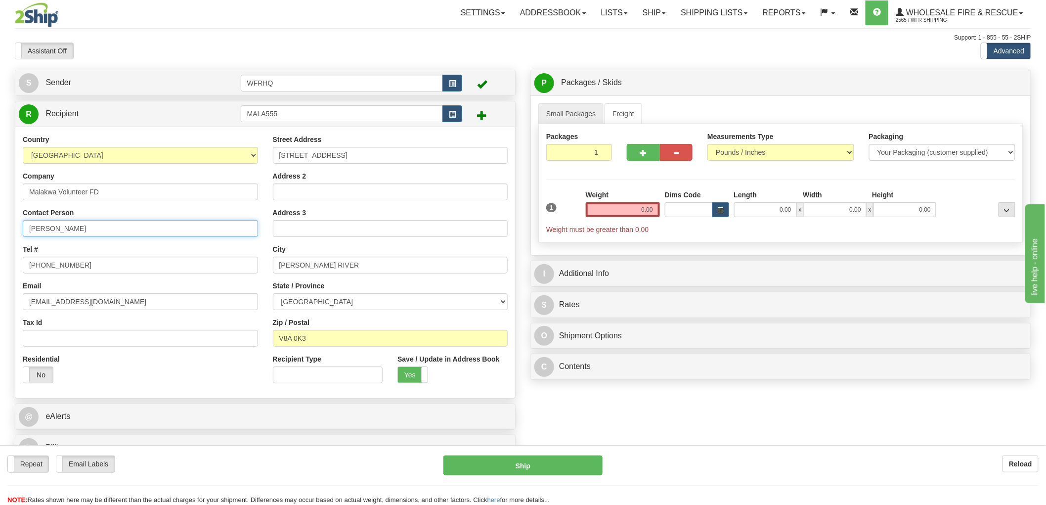
type input "Aaron Bunbury"
drag, startPoint x: 87, startPoint y: 258, endPoint x: -34, endPoint y: 258, distance: 120.6
click at [0, 258] on html "Training Course Close Toggle navigation Settings Shipping Preferences New Sende…" at bounding box center [523, 252] width 1046 height 505
type input "604-848-4343"
drag, startPoint x: 113, startPoint y: 305, endPoint x: 0, endPoint y: 299, distance: 112.3
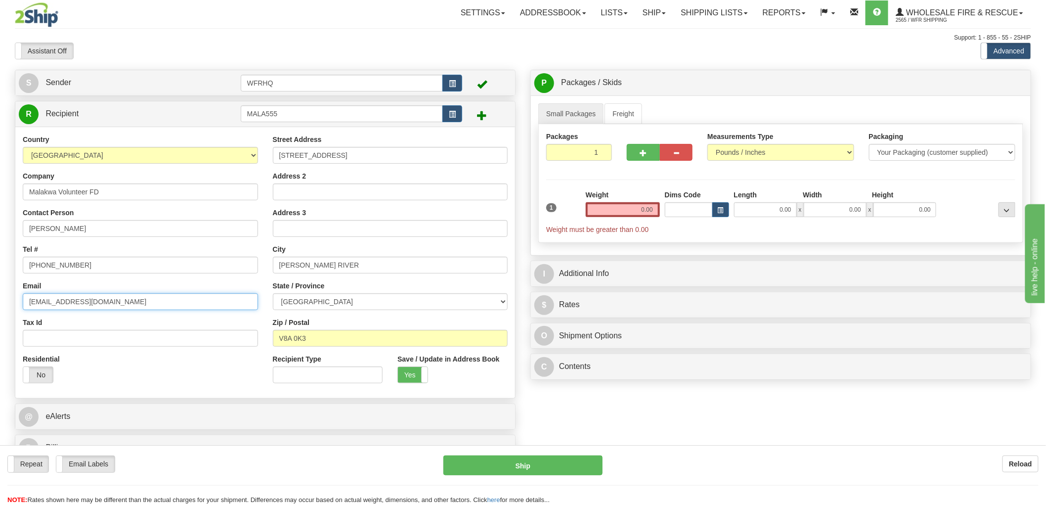
click at [1, 299] on div "Toggle navigation Settings Shipping Preferences Fields Preferences New" at bounding box center [523, 258] width 1046 height 516
paste input "alakwavfd@csrd.bc"
type input "malakwavfd@csrd.bc.ca"
drag, startPoint x: 328, startPoint y: 335, endPoint x: 219, endPoint y: 333, distance: 108.7
click at [225, 335] on div "Country AFGHANISTAN ALAND ISLANDS ALBANIA ALGERIA AMERICAN SAMOA ANDORRA ANGOLA…" at bounding box center [265, 262] width 500 height 256
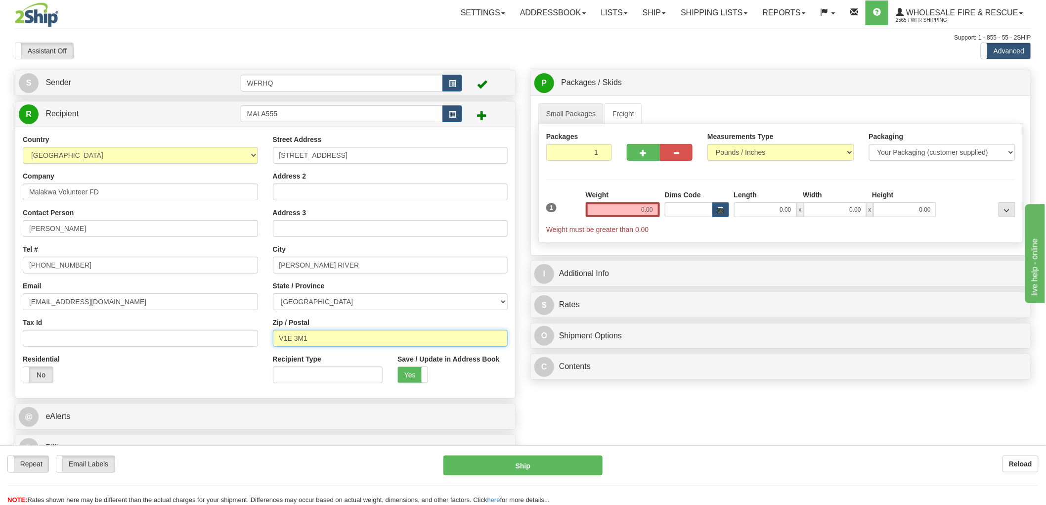
type input "V1E 3M1"
click at [354, 236] on input "Address 3" at bounding box center [390, 228] width 235 height 17
type input "SALMON ARM"
drag, startPoint x: 378, startPoint y: 155, endPoint x: 201, endPoint y: 156, distance: 176.9
click at [201, 156] on div "Country AFGHANISTAN ALAND ISLANDS ALBANIA ALGERIA AMERICAN SAMOA ANDORRA ANGOLA…" at bounding box center [265, 262] width 500 height 256
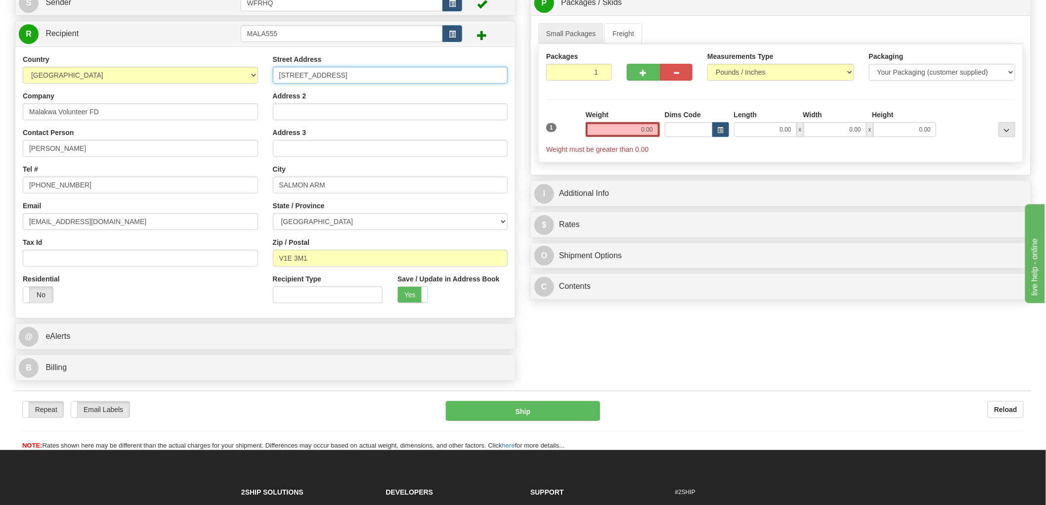
scroll to position [55, 0]
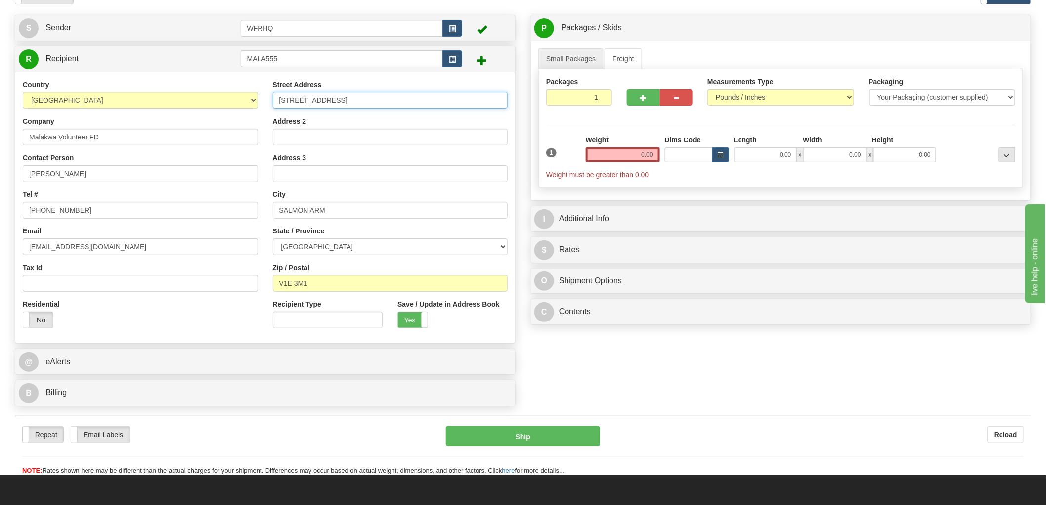
type input "555 Harbourfront Drive"
click at [643, 154] on input "0.00" at bounding box center [623, 154] width 74 height 15
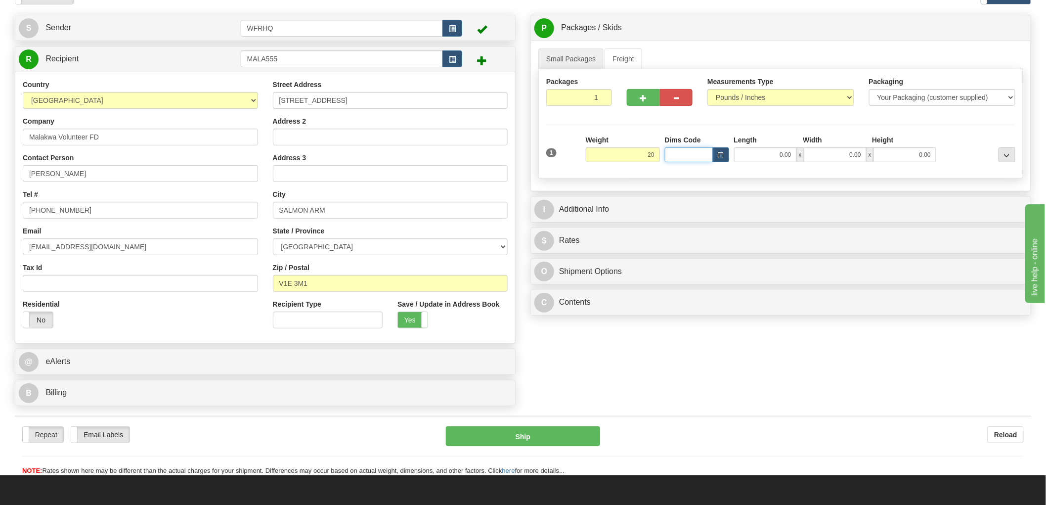
type input "20.00"
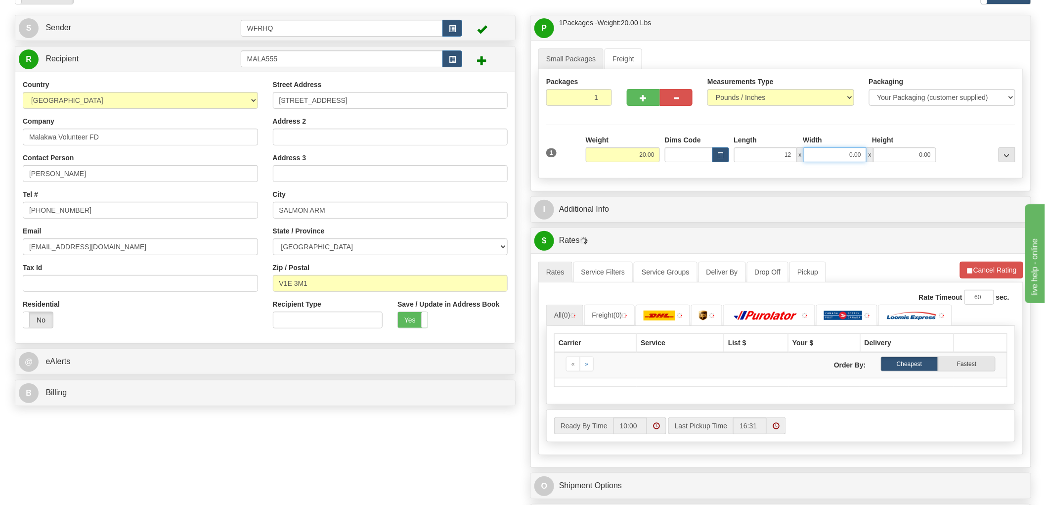
type input "12.00"
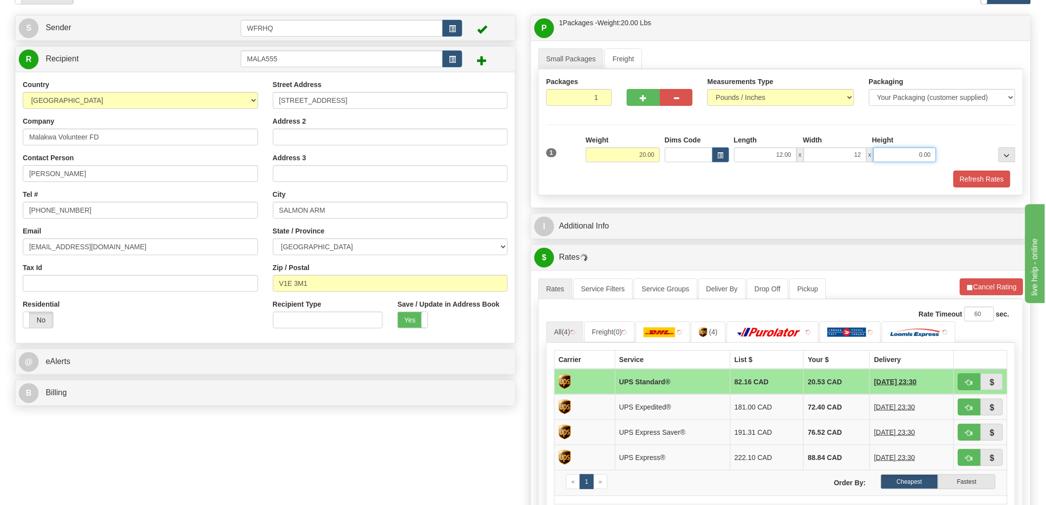
type input "12.00"
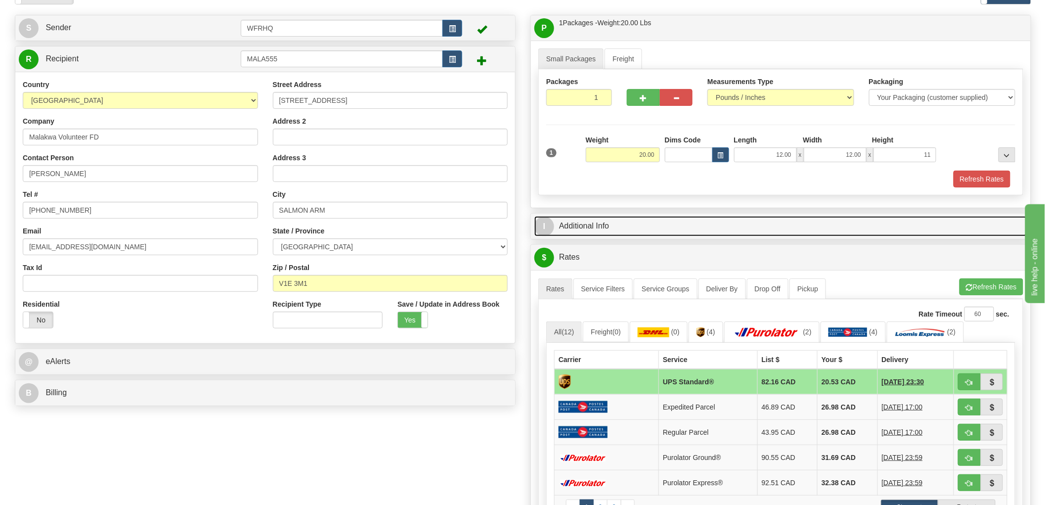
type input "11.00"
click at [594, 230] on link "I Additional Info" at bounding box center [780, 226] width 493 height 20
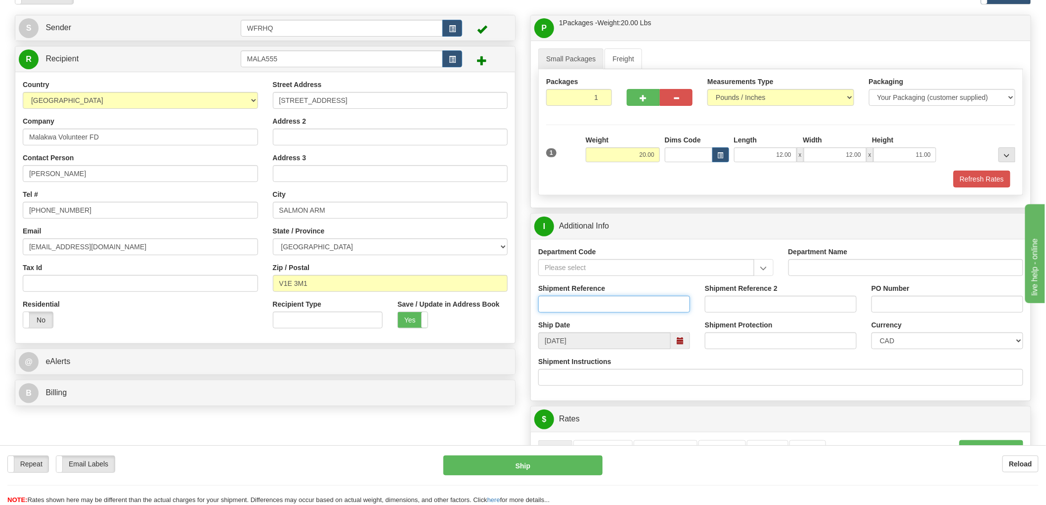
click at [580, 308] on input "Shipment Reference" at bounding box center [614, 304] width 152 height 17
type input "S46245 - 30642"
click at [896, 300] on input "PO Number" at bounding box center [947, 304] width 152 height 17
type input "17145"
click at [301, 136] on input "Address 2" at bounding box center [390, 136] width 235 height 17
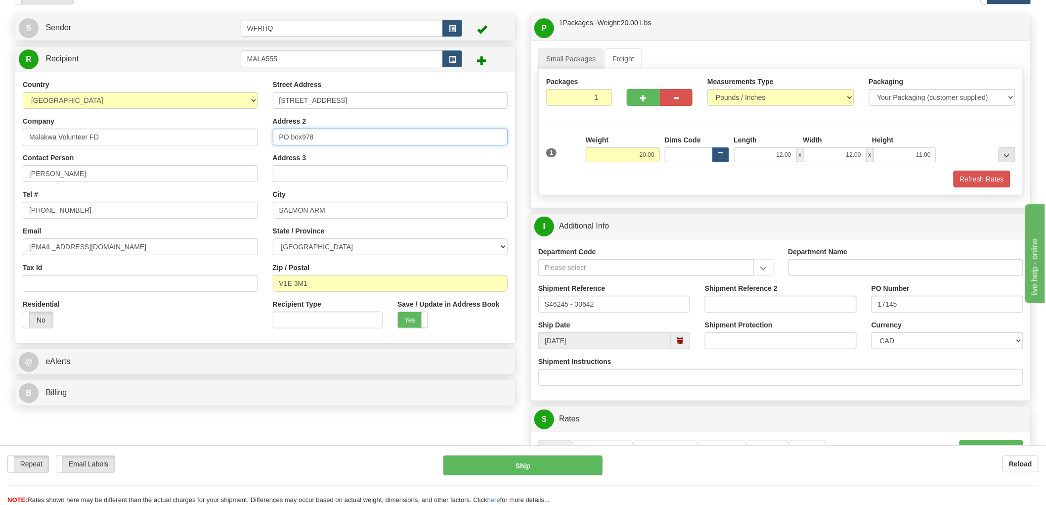
click at [304, 134] on input "PO box978" at bounding box center [390, 136] width 235 height 17
click at [300, 137] on input "PO box978" at bounding box center [390, 136] width 235 height 17
click at [302, 137] on input "PO box978" at bounding box center [390, 136] width 235 height 17
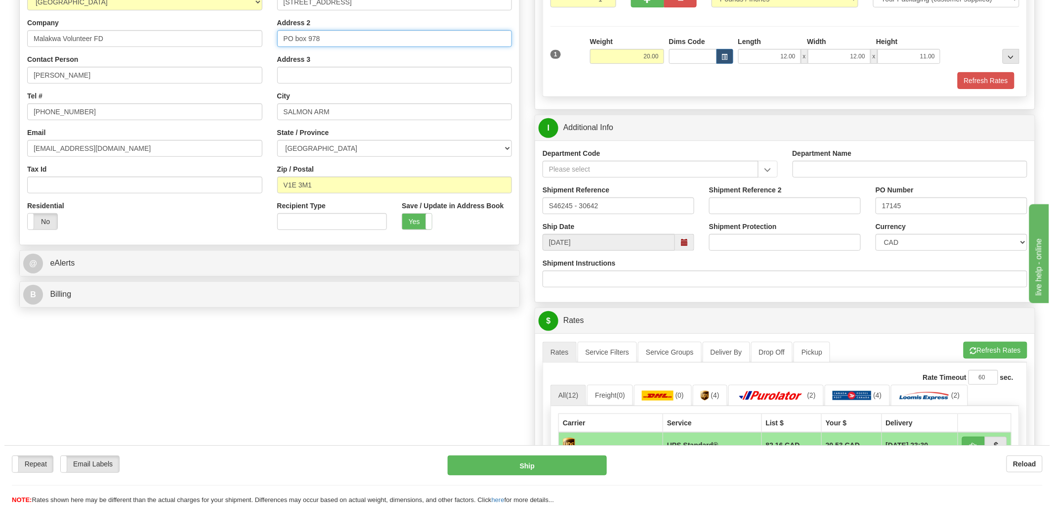
scroll to position [274, 0]
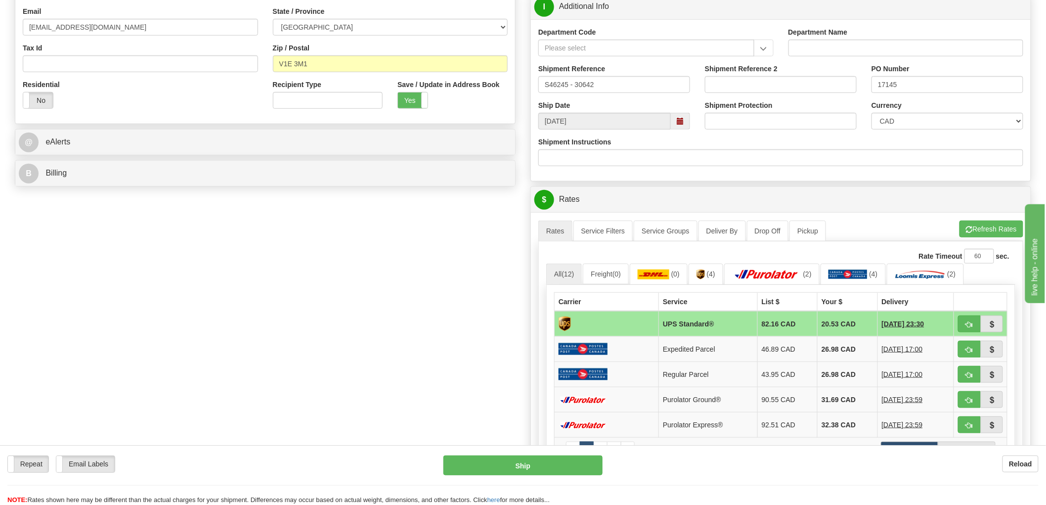
type input "PO box 978"
click at [970, 346] on span "button" at bounding box center [969, 349] width 7 height 6
type input "DOM.EP"
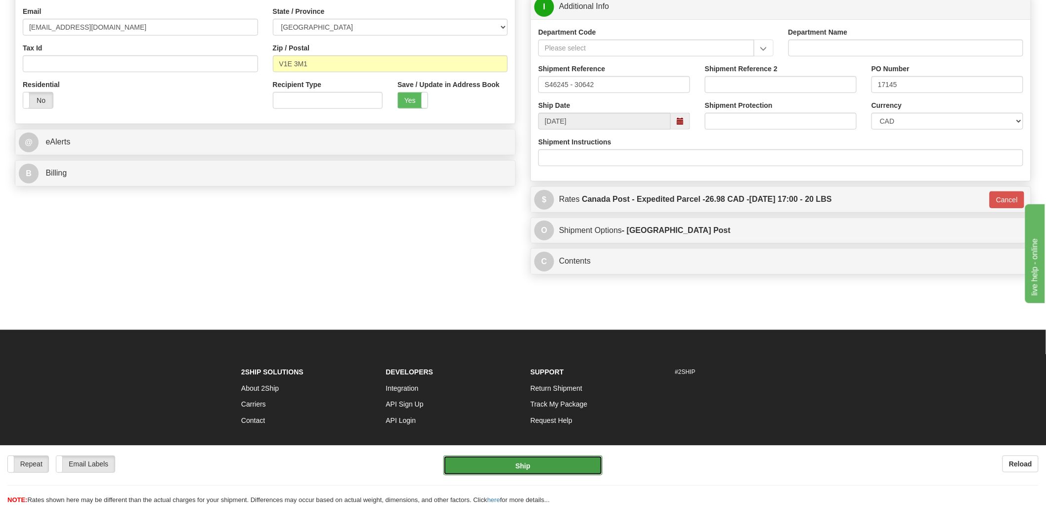
click at [542, 458] on button "Ship" at bounding box center [523, 465] width 160 height 20
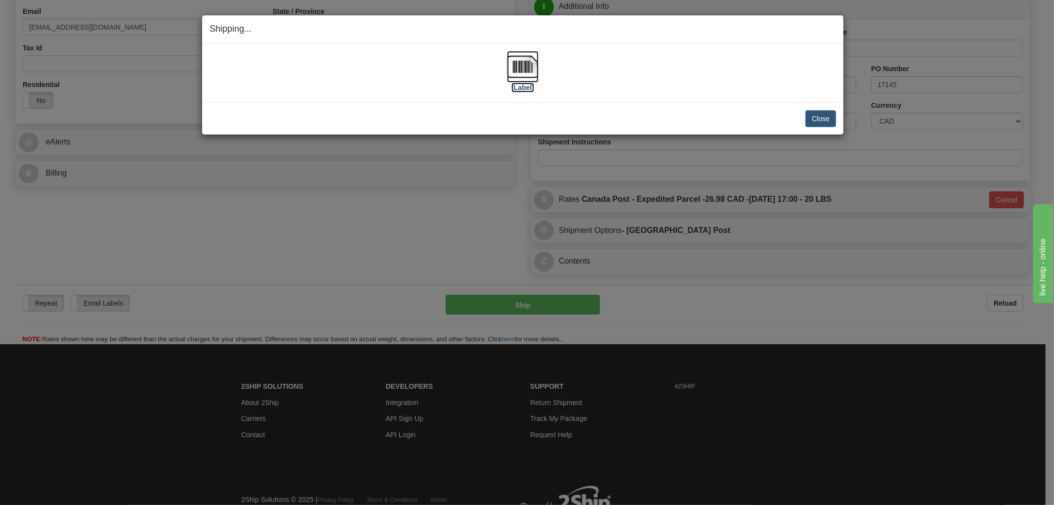
click at [521, 67] on img at bounding box center [523, 67] width 32 height 32
click at [668, 71] on div "[Label]" at bounding box center [523, 73] width 627 height 44
click at [821, 120] on button "Close" at bounding box center [821, 118] width 31 height 17
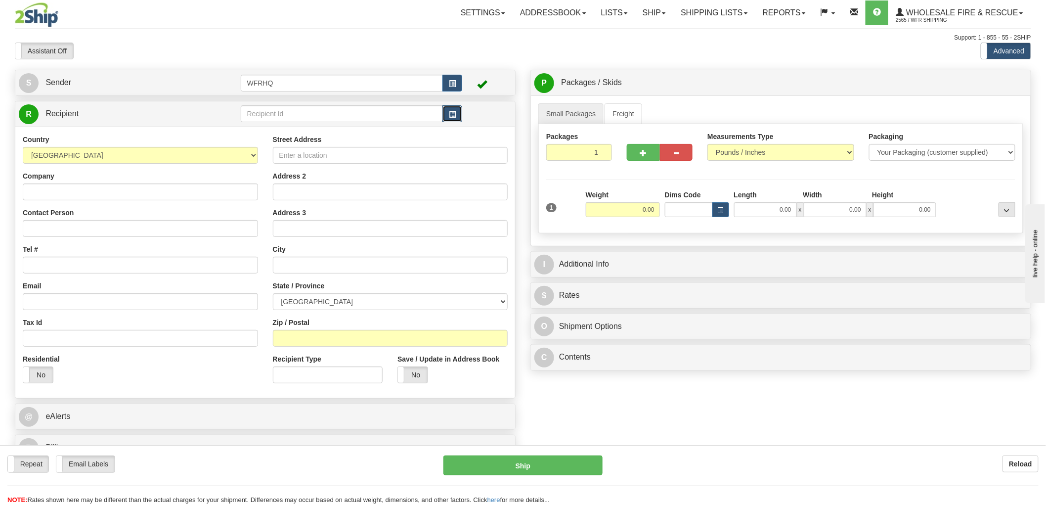
click at [457, 115] on button "button" at bounding box center [452, 113] width 20 height 17
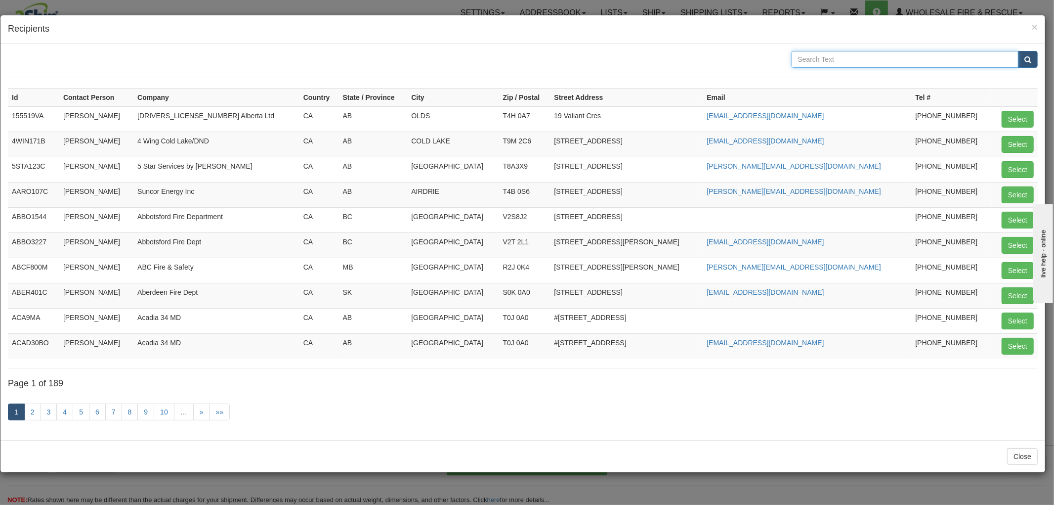
click at [897, 55] on input "text" at bounding box center [905, 59] width 227 height 17
type input "Saddle Hill"
click at [1018, 51] on button "submit" at bounding box center [1028, 59] width 20 height 17
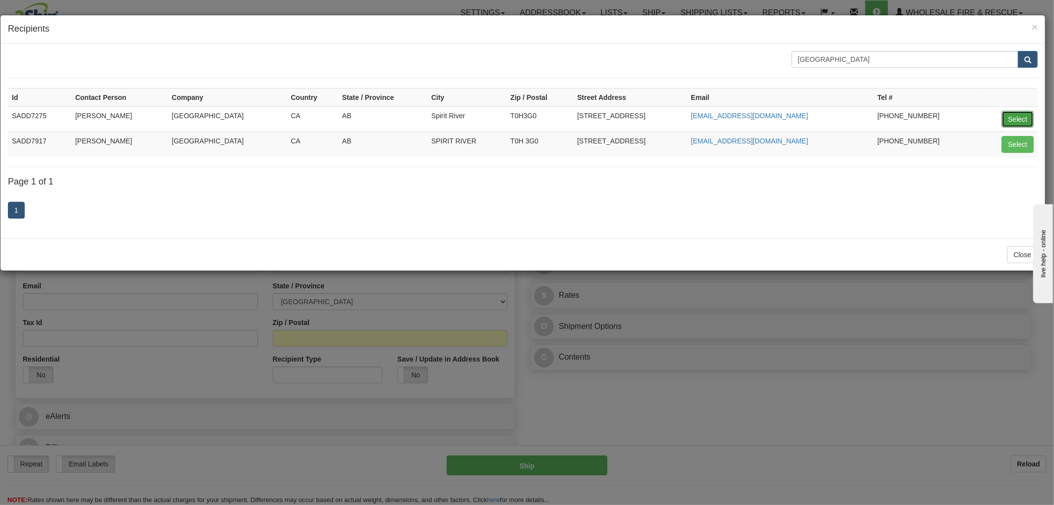
click at [1012, 115] on button "Select" at bounding box center [1018, 119] width 32 height 17
type input "SADD7275"
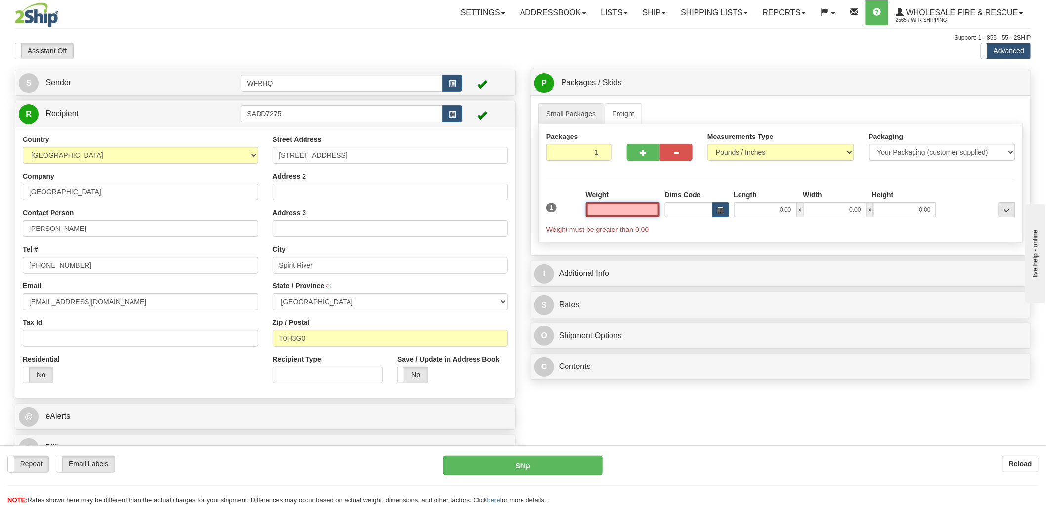
type input "SPIRIT RIVER"
click at [650, 210] on input "text" at bounding box center [623, 209] width 74 height 15
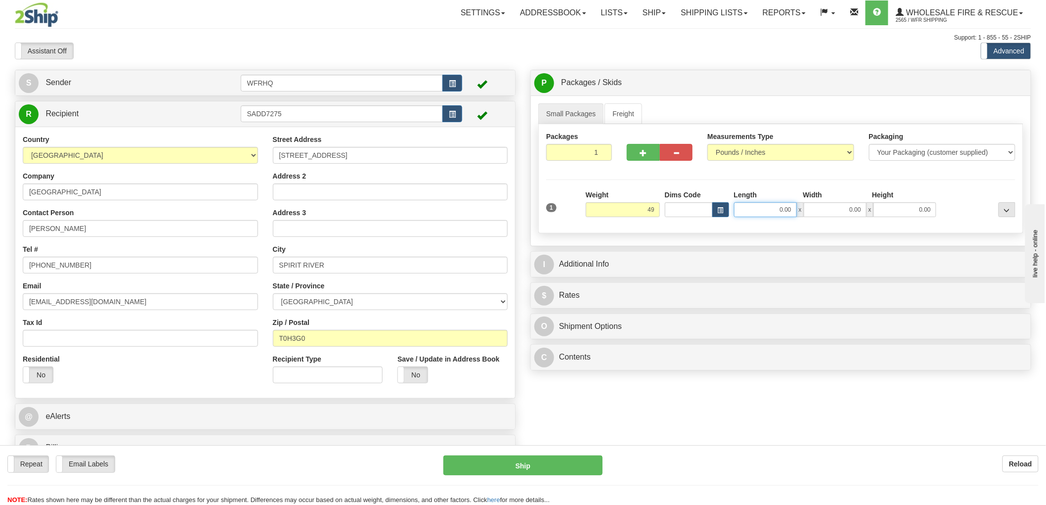
click at [766, 209] on input "0.00" at bounding box center [765, 209] width 63 height 15
type input "49.00"
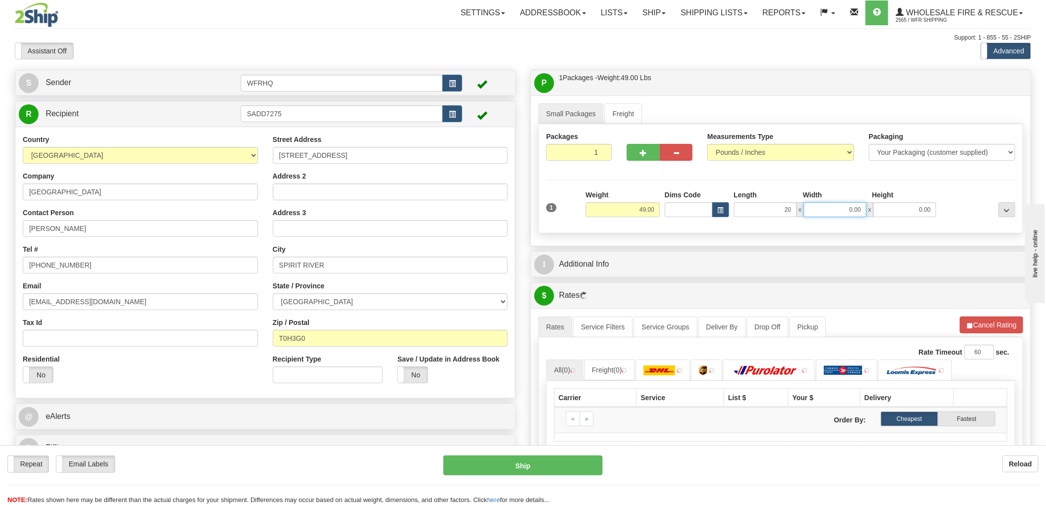
type input "20.00"
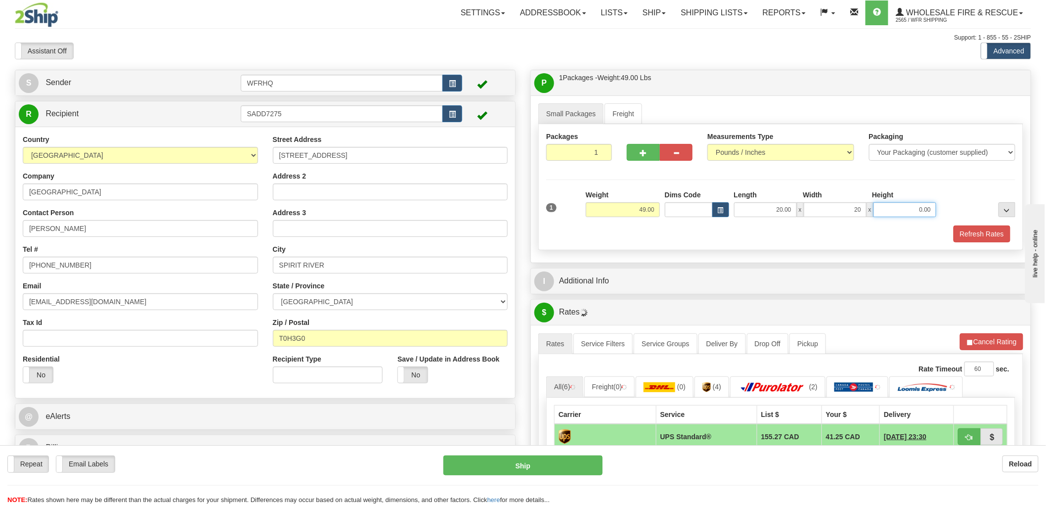
type input "20.00"
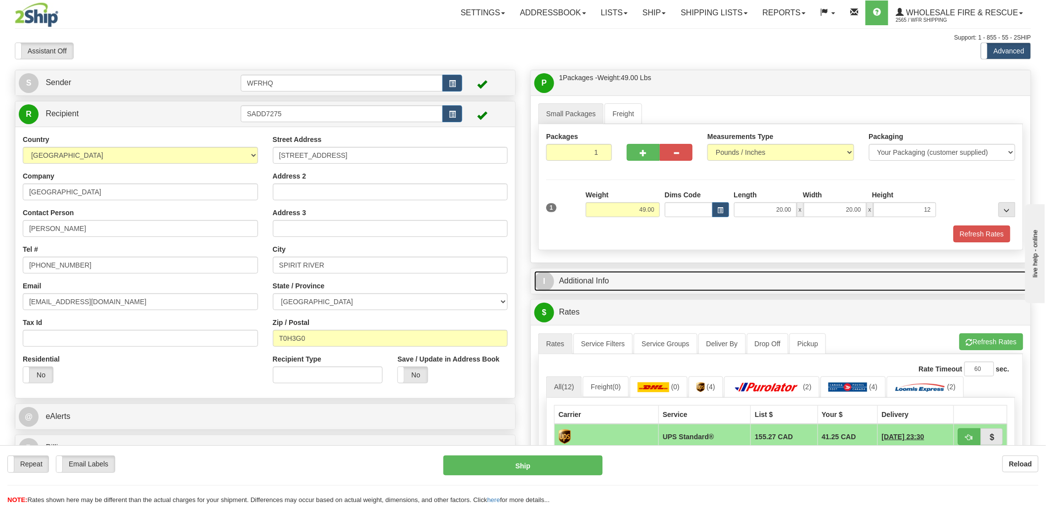
type input "12.00"
click at [594, 285] on link "I Additional Info" at bounding box center [780, 281] width 493 height 20
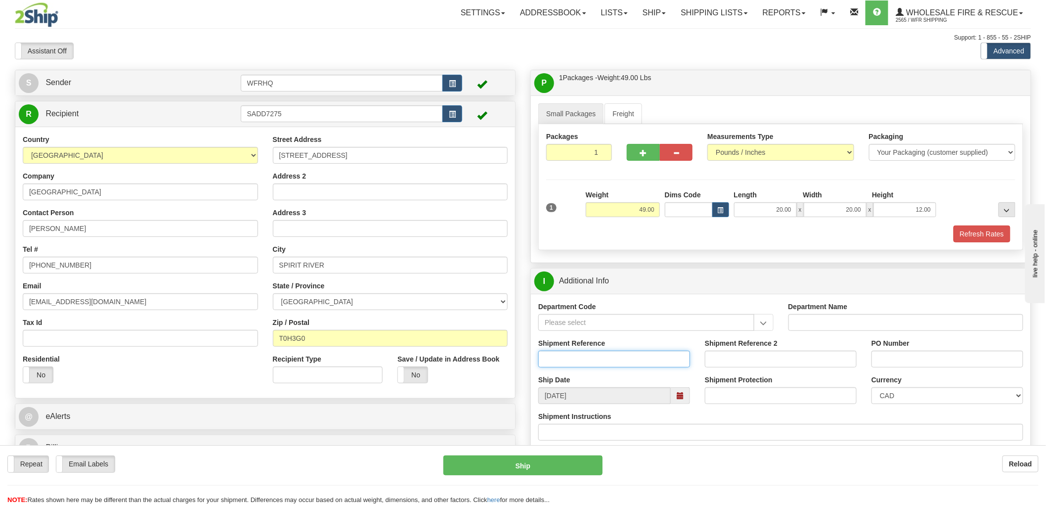
click at [595, 357] on input "Shipment Reference" at bounding box center [614, 358] width 152 height 17
type input "S43936 - 30589"
type input "#"
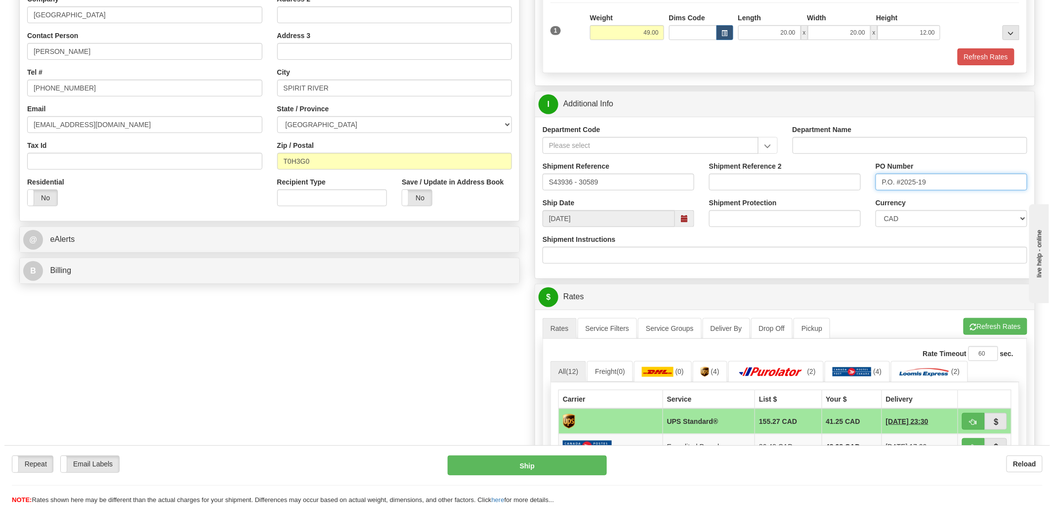
scroll to position [274, 0]
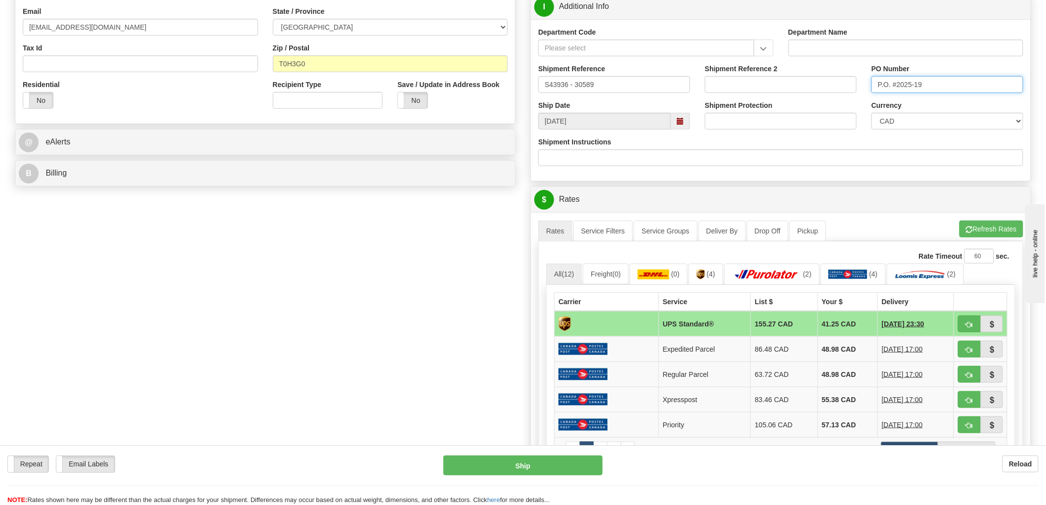
type input "P.O. #2025-19"
click at [972, 327] on span "button" at bounding box center [969, 324] width 7 height 6
type input "11"
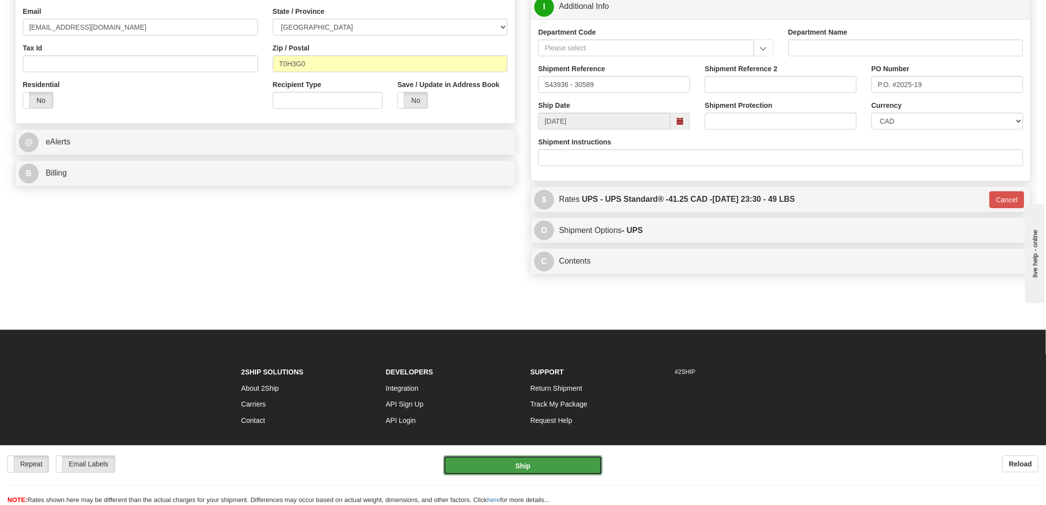
click at [521, 465] on button "Ship" at bounding box center [523, 465] width 160 height 20
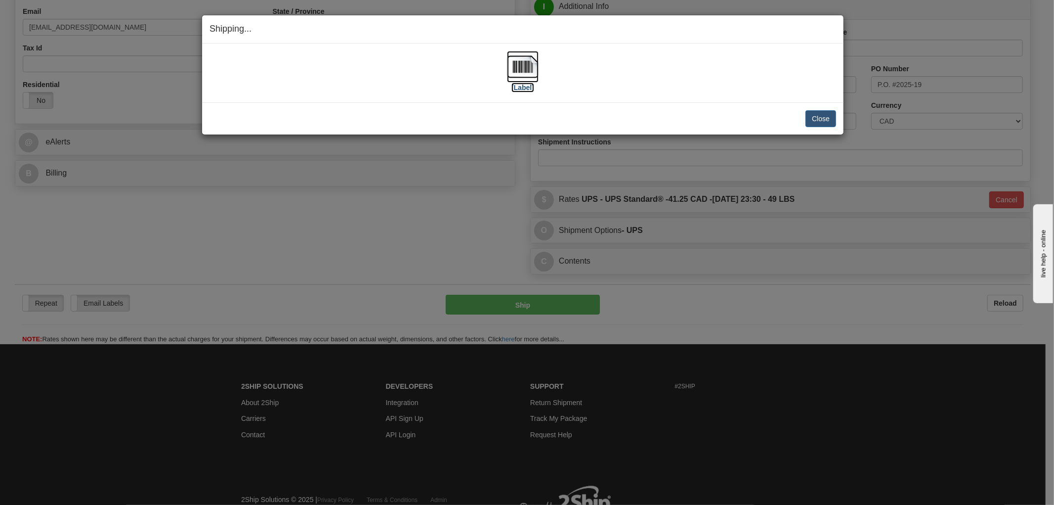
click at [522, 70] on img at bounding box center [523, 67] width 32 height 32
drag, startPoint x: 428, startPoint y: 94, endPoint x: 585, endPoint y: 105, distance: 157.6
click at [428, 94] on div "[Label]" at bounding box center [523, 73] width 627 height 44
click at [744, 114] on div "Close Cancel" at bounding box center [523, 118] width 627 height 17
click at [817, 117] on button "Close" at bounding box center [821, 118] width 31 height 17
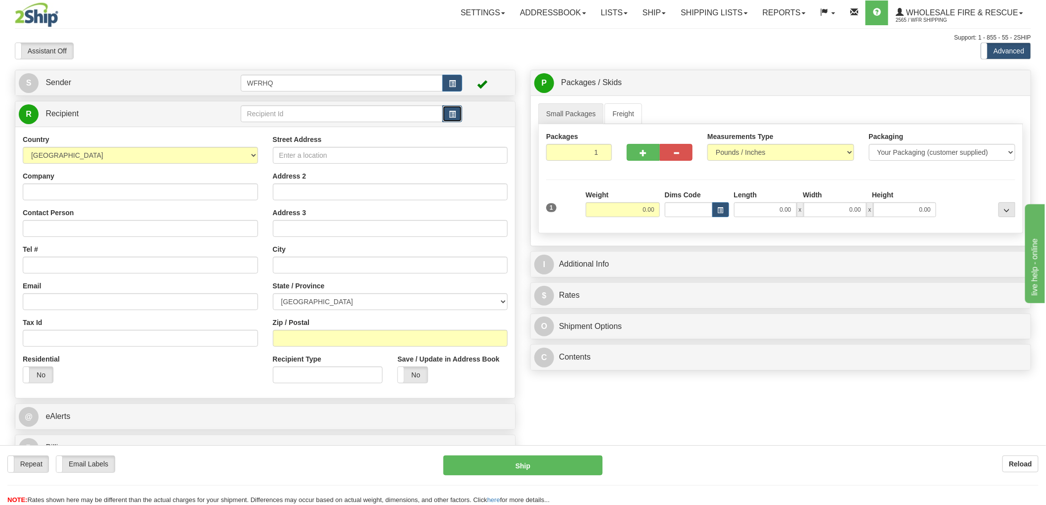
click at [446, 116] on button "button" at bounding box center [452, 113] width 20 height 17
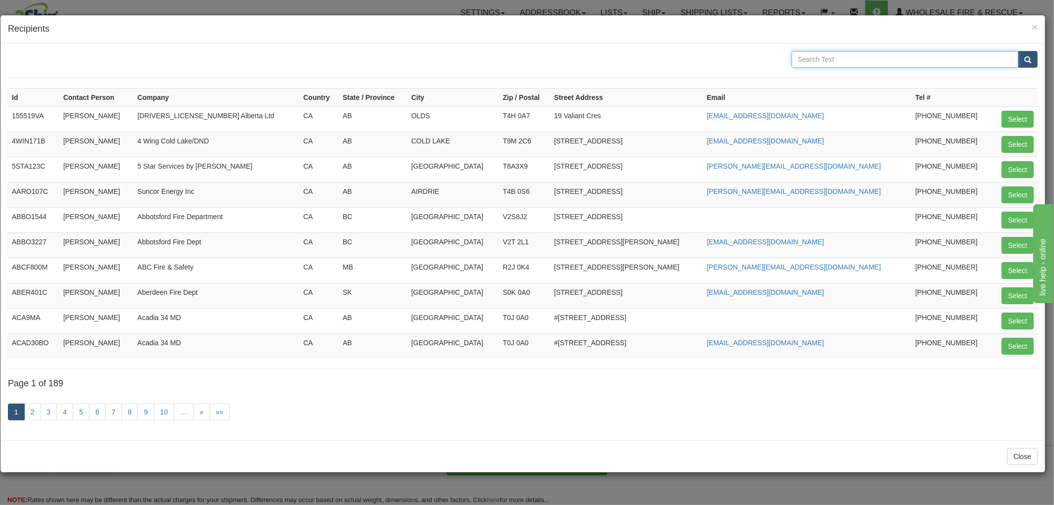
click at [871, 57] on input "text" at bounding box center [905, 59] width 227 height 17
type input "Kaslo"
click at [1018, 51] on button "submit" at bounding box center [1028, 59] width 20 height 17
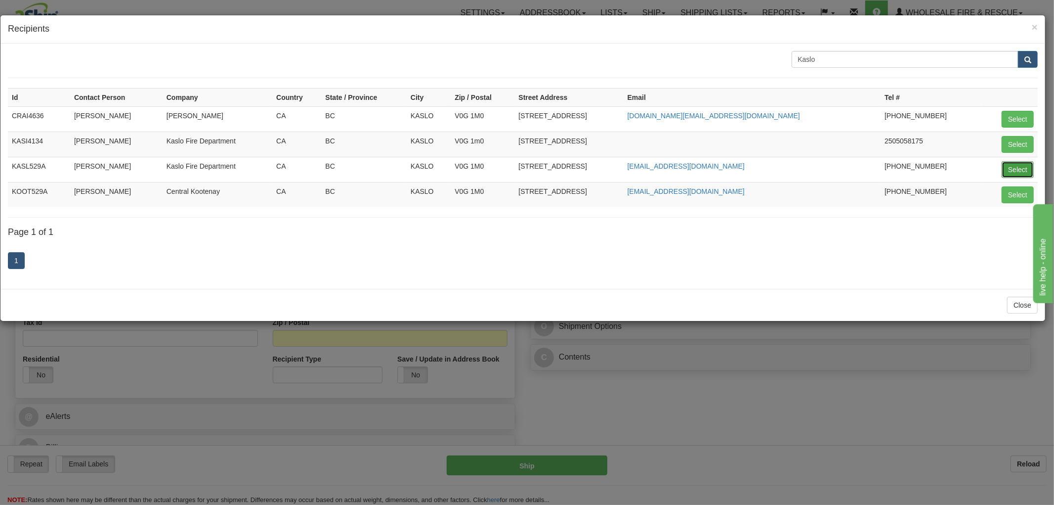
click at [1016, 172] on button "Select" at bounding box center [1018, 169] width 32 height 17
type input "KASL529A"
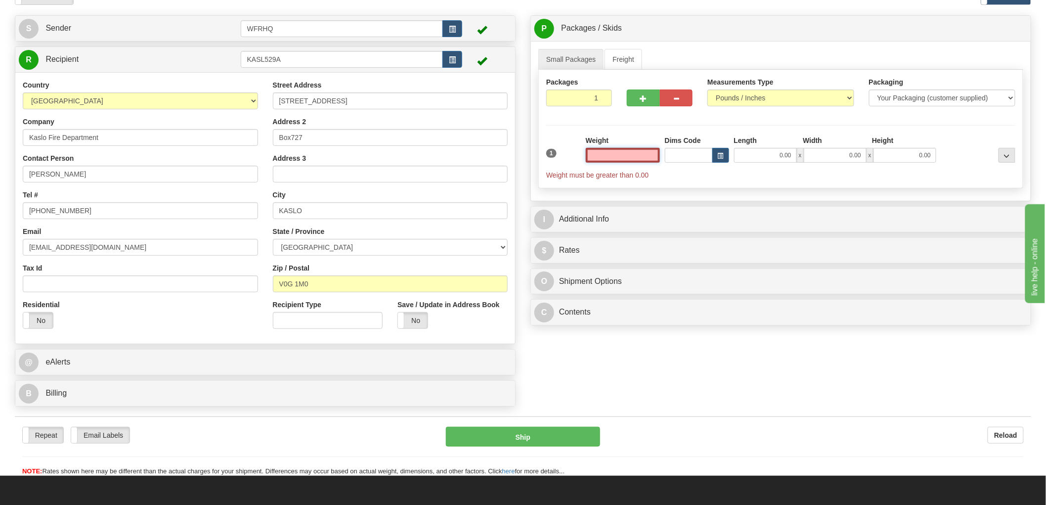
scroll to position [55, 0]
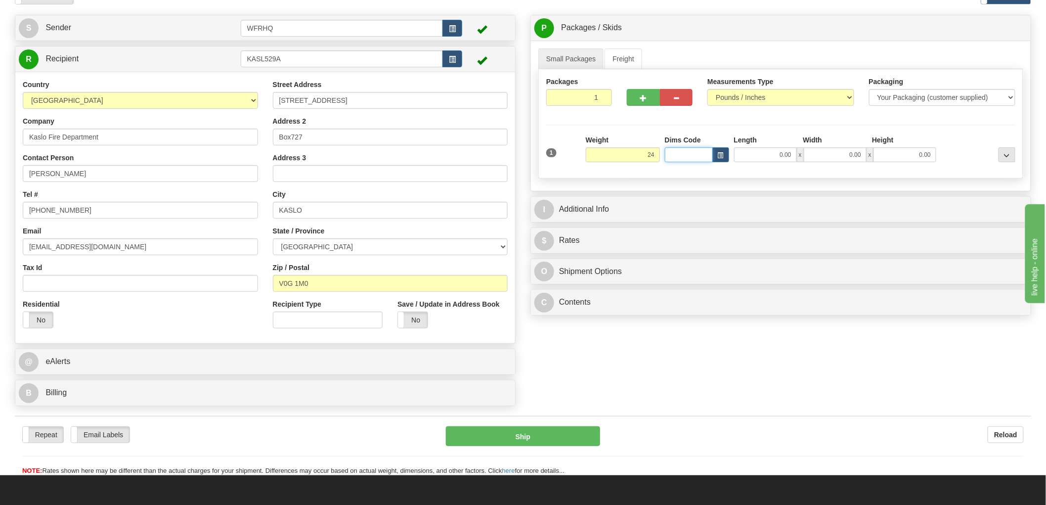
type input "24.00"
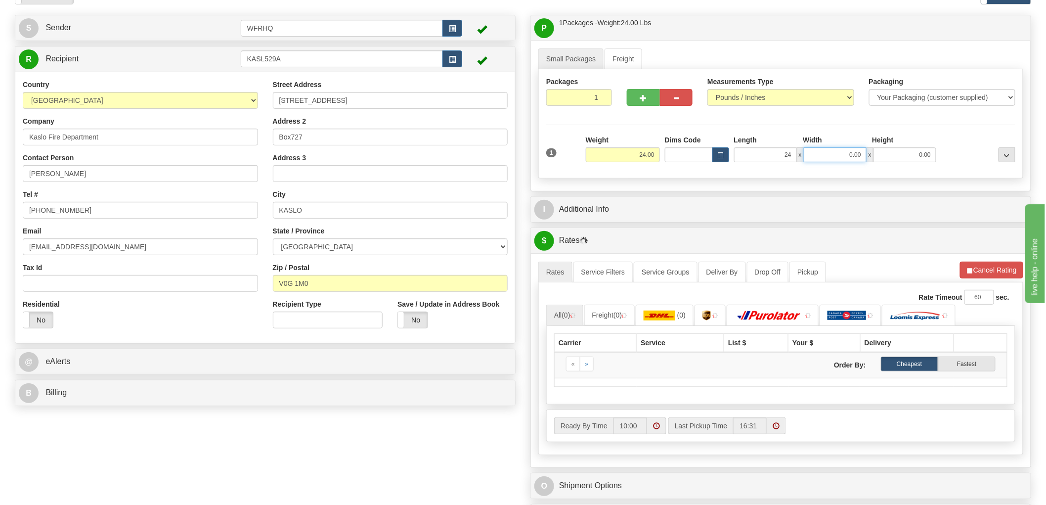
type input "24.00"
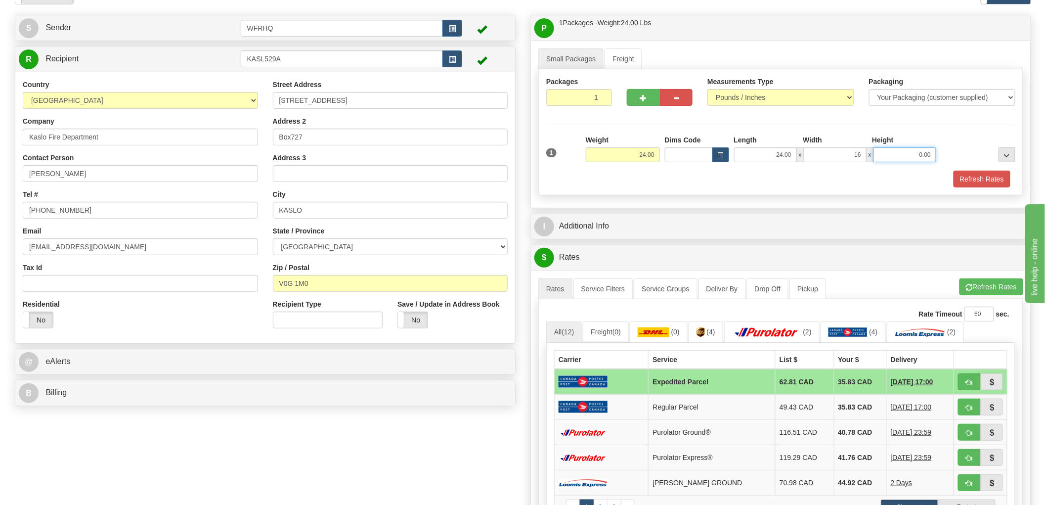
type input "16.00"
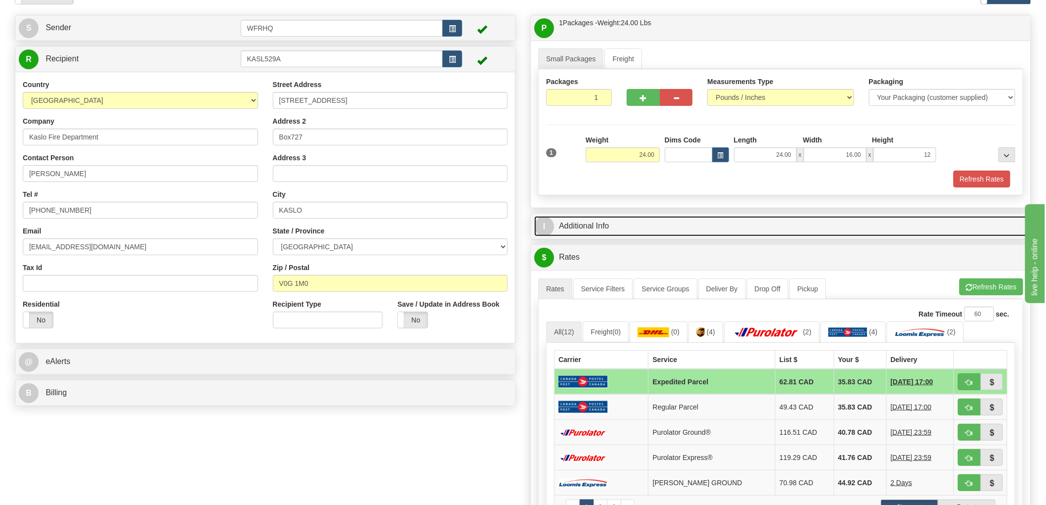
type input "12.00"
click at [598, 222] on link "I Additional Info" at bounding box center [780, 226] width 493 height 20
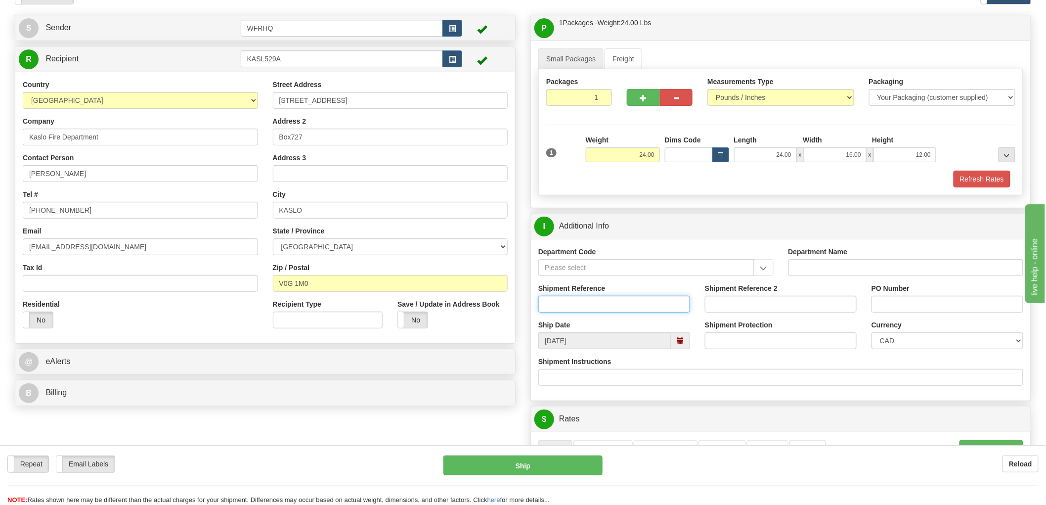
click at [579, 303] on input "Shipment Reference" at bounding box center [614, 304] width 152 height 17
type input "S46181 - 30520"
click at [903, 310] on input "PO Number" at bounding box center [947, 304] width 152 height 17
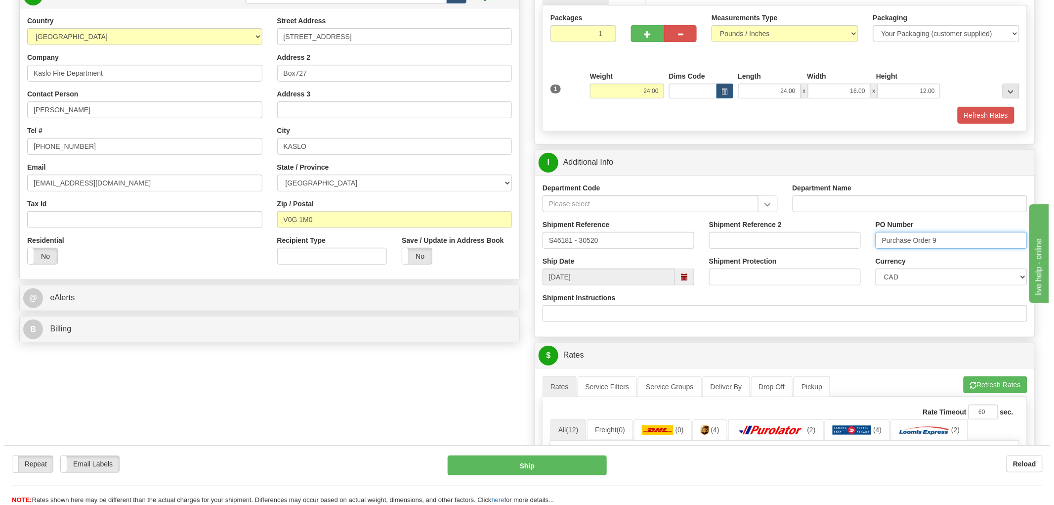
scroll to position [274, 0]
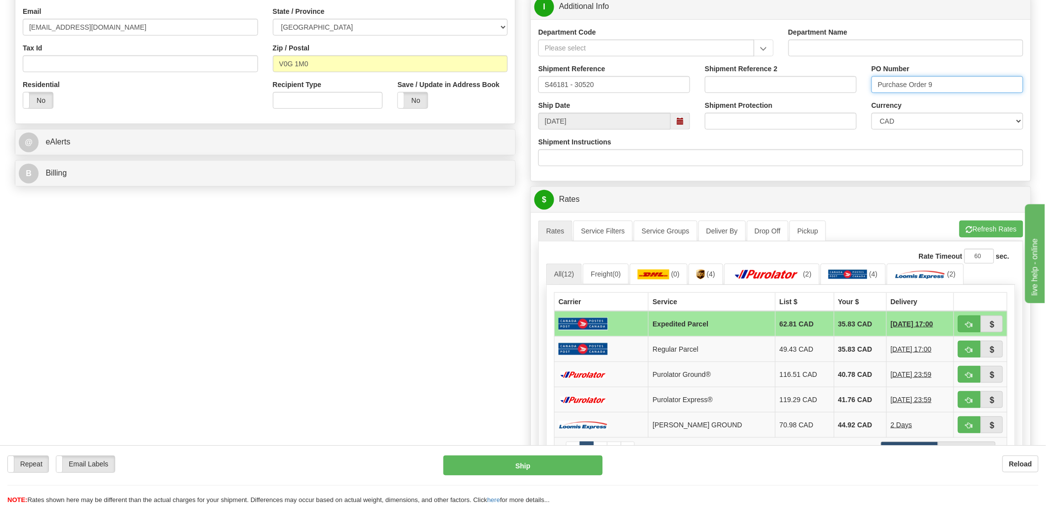
type input "Purchase Order 9"
click at [966, 321] on span "button" at bounding box center [969, 324] width 7 height 6
type input "DOM.EP"
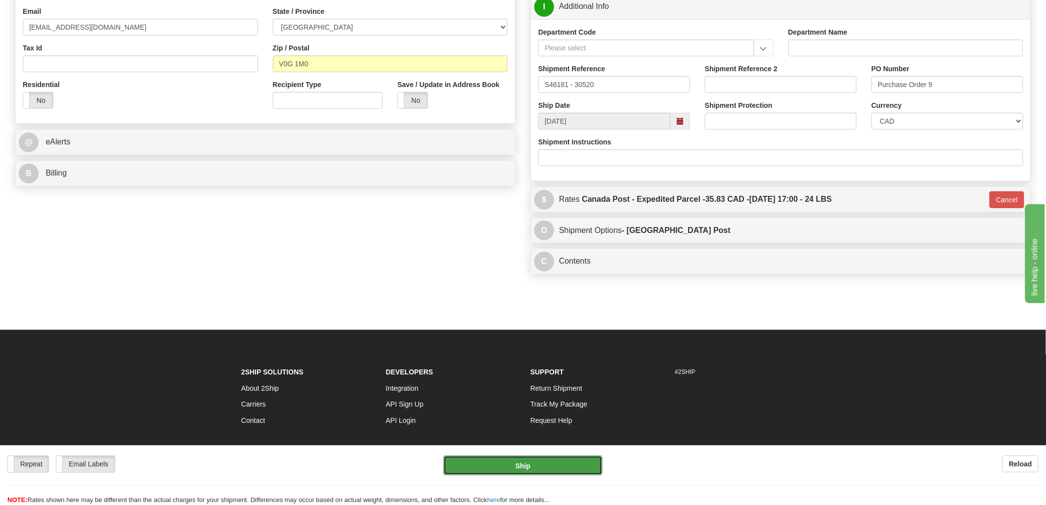
click at [510, 467] on button "Ship" at bounding box center [523, 465] width 160 height 20
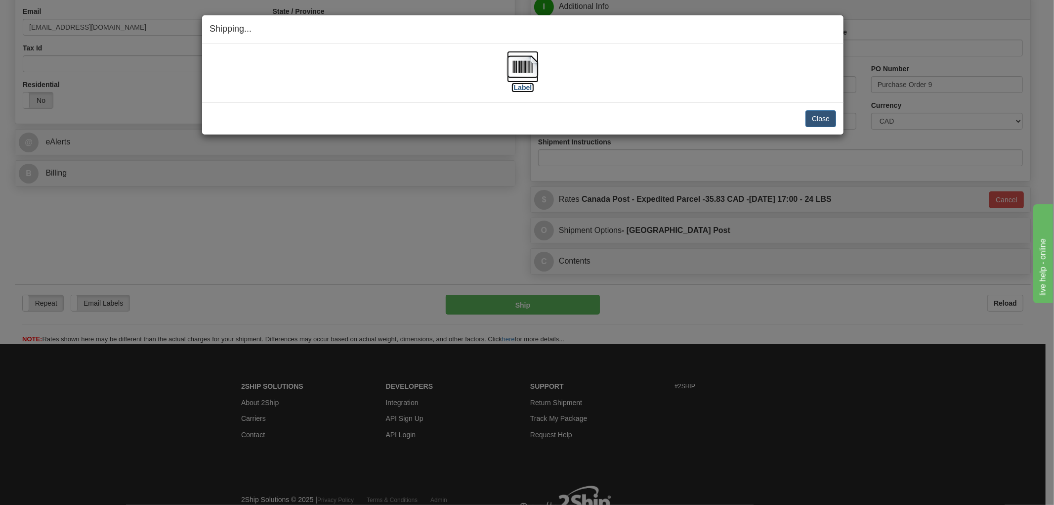
click at [525, 68] on img at bounding box center [523, 67] width 32 height 32
drag, startPoint x: 473, startPoint y: 86, endPoint x: 507, endPoint y: 92, distance: 34.2
click at [475, 85] on div "[Label]" at bounding box center [523, 73] width 627 height 44
click at [823, 115] on button "Close" at bounding box center [821, 118] width 31 height 17
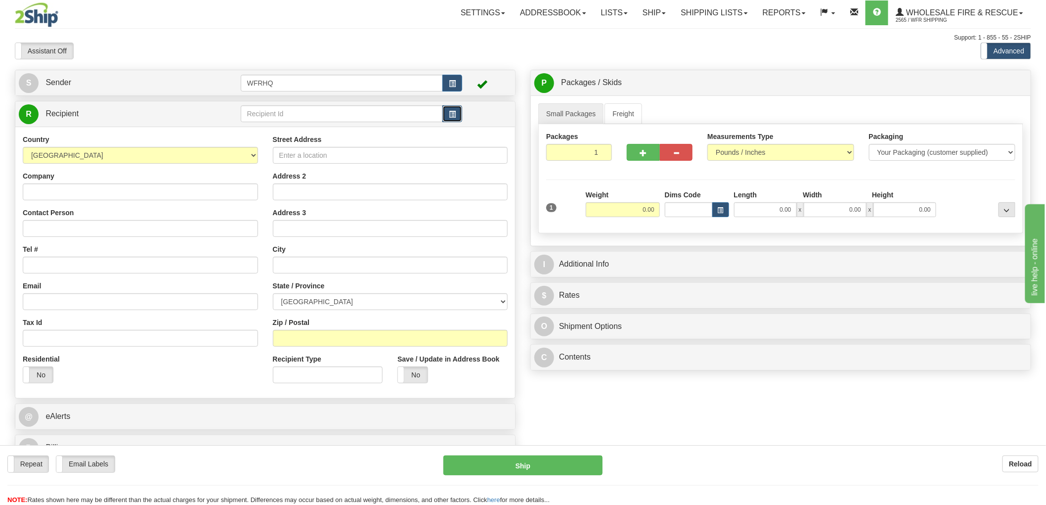
click at [451, 118] on button "button" at bounding box center [452, 113] width 20 height 17
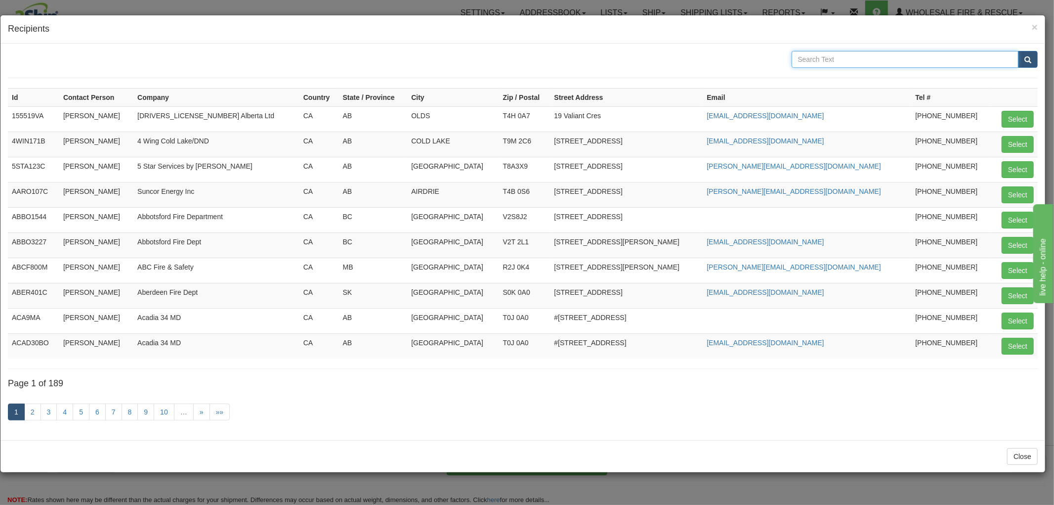
click at [893, 60] on input "text" at bounding box center [905, 59] width 227 height 17
type input "Swift current"
click at [1018, 51] on button "submit" at bounding box center [1028, 59] width 20 height 17
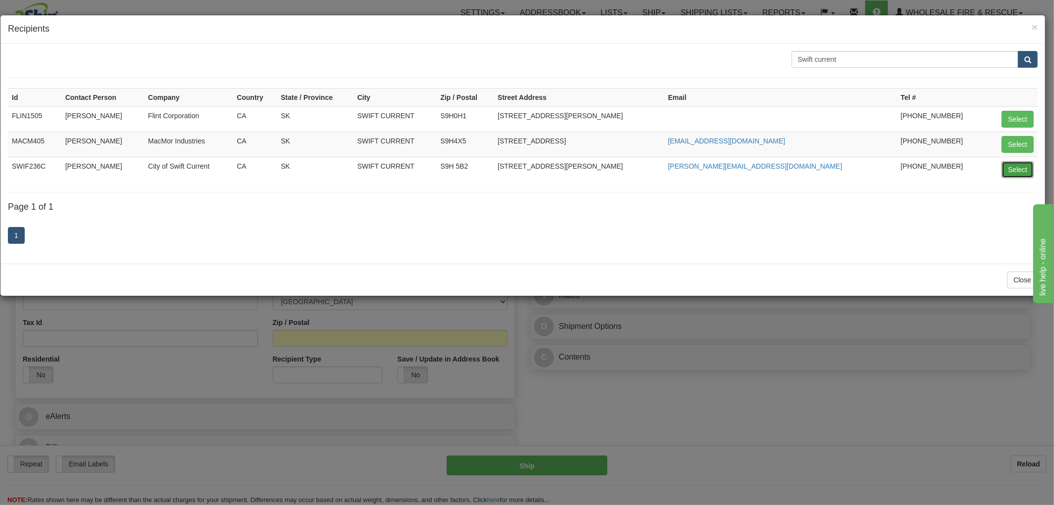
click at [1022, 166] on button "Select" at bounding box center [1018, 169] width 32 height 17
type input "SWIF236C"
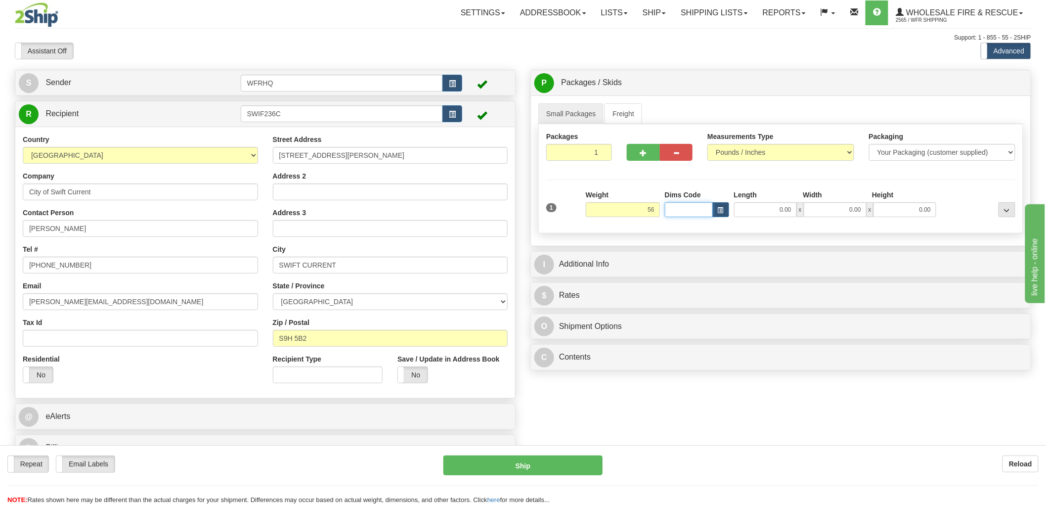
type input "56.00"
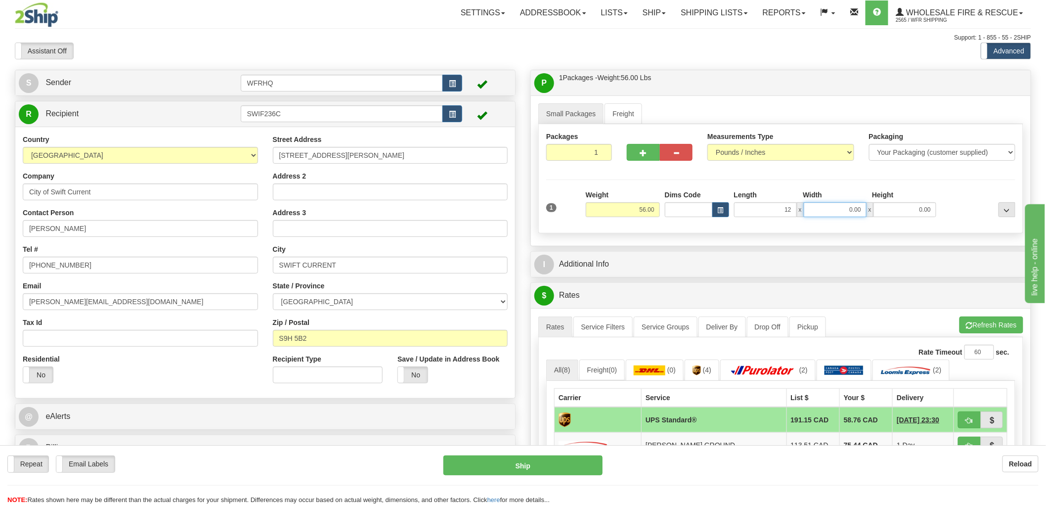
type input "12.00"
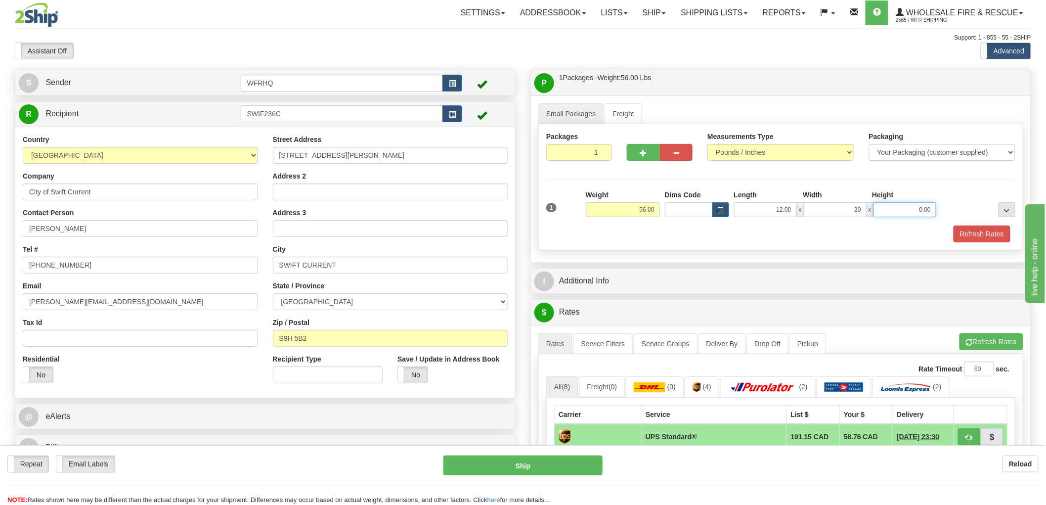
type input "20.00"
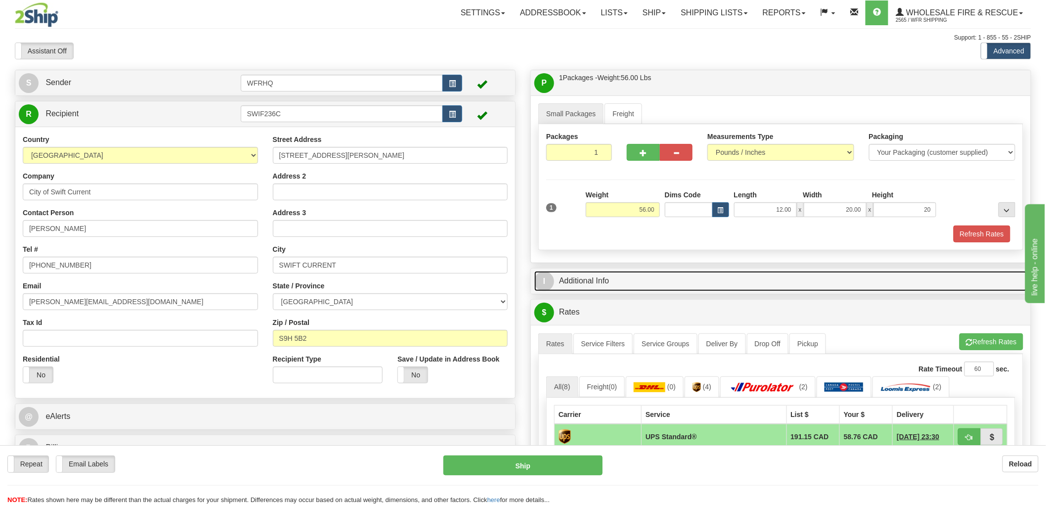
type input "20.00"
click at [581, 279] on link "I Additional Info" at bounding box center [780, 281] width 493 height 20
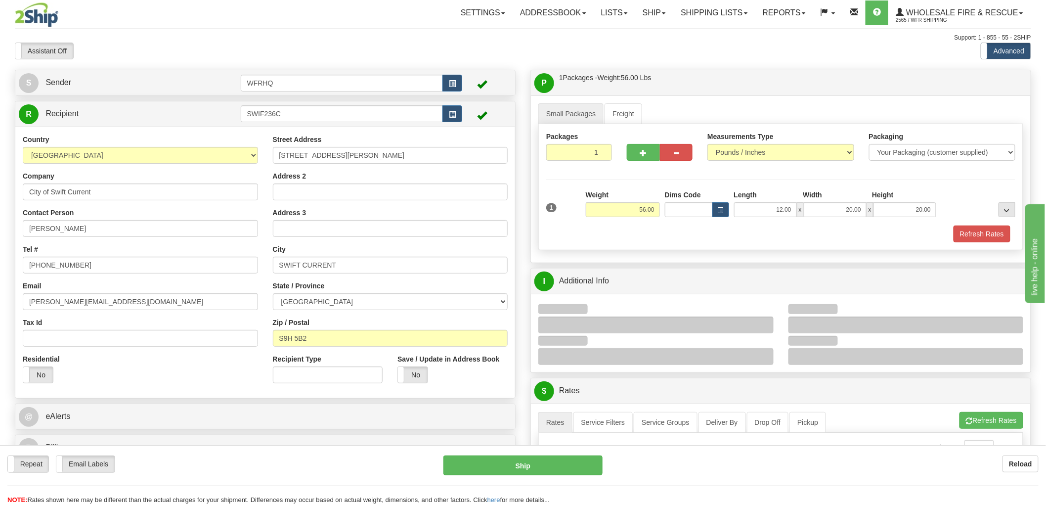
click at [779, 229] on div "Refresh Rates" at bounding box center [781, 233] width 474 height 17
drag, startPoint x: 772, startPoint y: 210, endPoint x: 819, endPoint y: 199, distance: 48.6
click at [819, 199] on div "Length Width Height 12.00 x 20.00 x 20.00" at bounding box center [835, 203] width 208 height 27
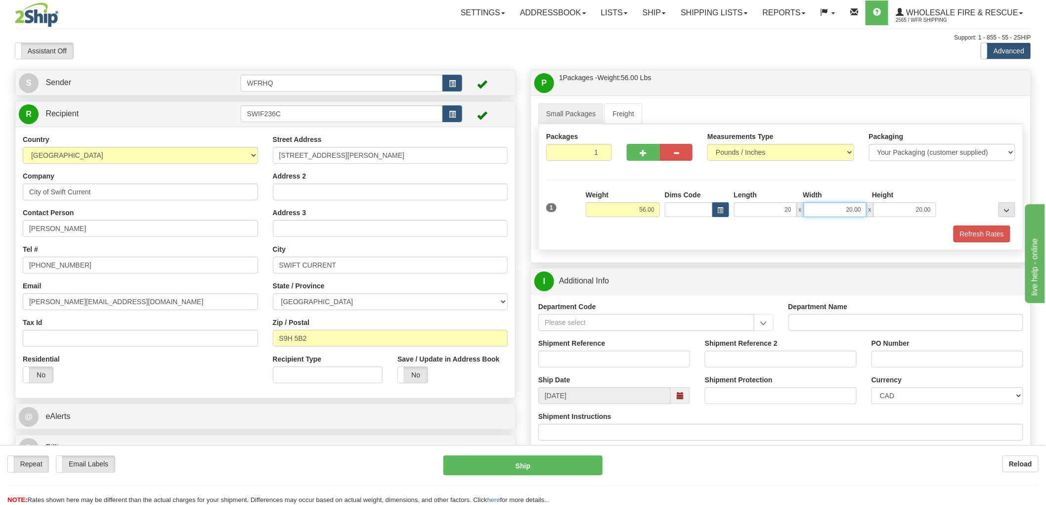
type input "20.00"
click at [597, 348] on label "Shipment Reference" at bounding box center [571, 343] width 67 height 10
type input "12.00"
click at [596, 366] on input "Shipment Reference" at bounding box center [614, 358] width 152 height 17
type input "S46639 - 30802"
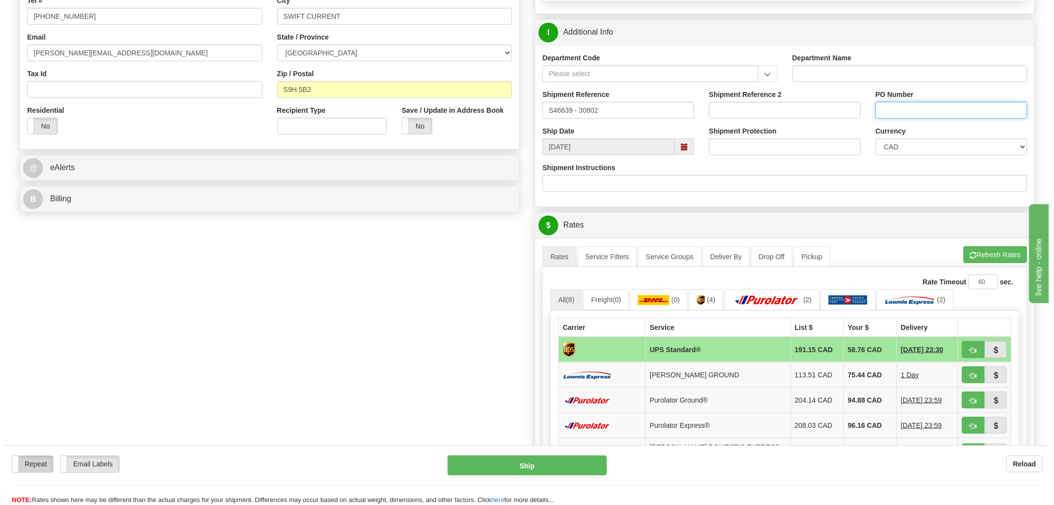
scroll to position [274, 0]
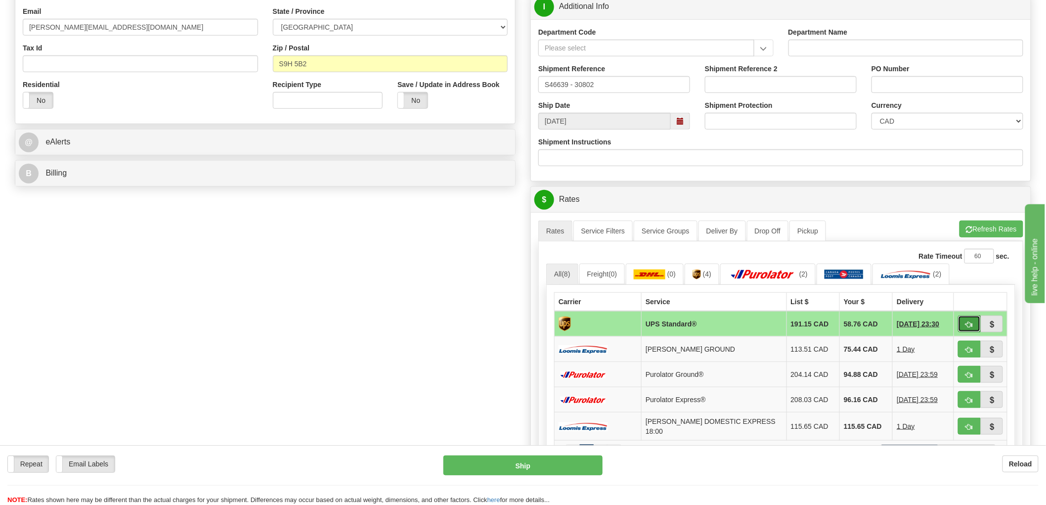
click at [974, 323] on button "button" at bounding box center [969, 323] width 23 height 17
type input "11"
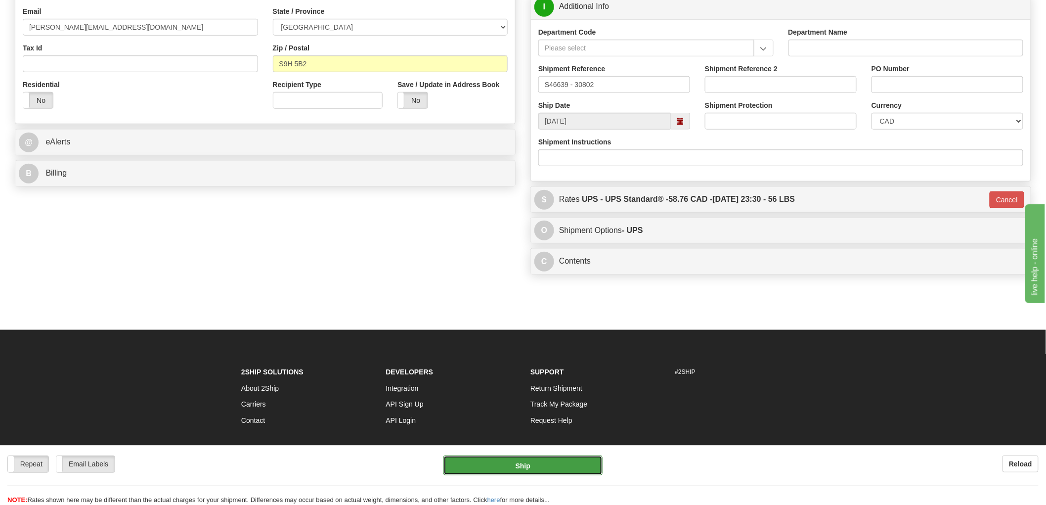
click at [512, 471] on button "Ship" at bounding box center [523, 465] width 160 height 20
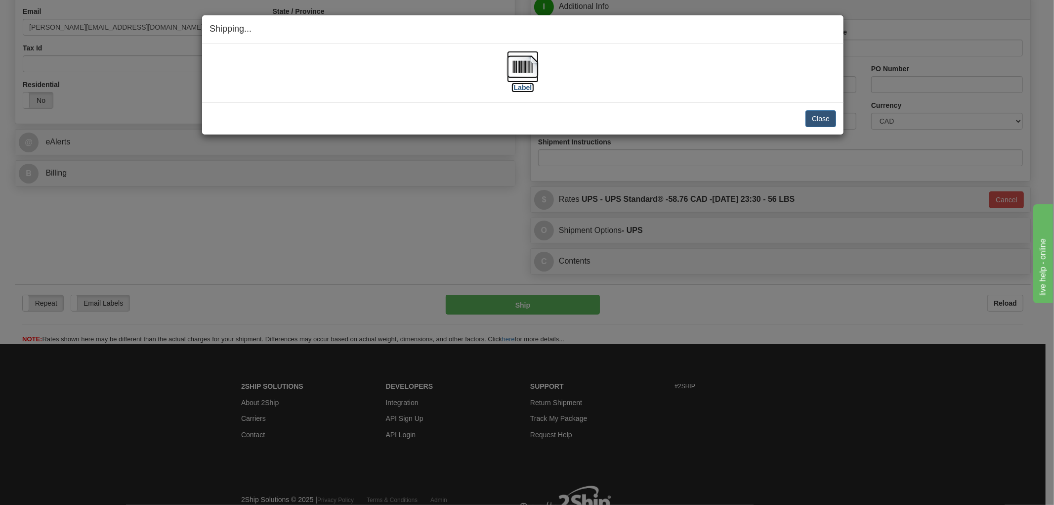
click at [528, 68] on img at bounding box center [523, 67] width 32 height 32
click at [701, 81] on div "[Label]" at bounding box center [523, 73] width 627 height 44
click at [824, 118] on button "Close" at bounding box center [821, 118] width 31 height 17
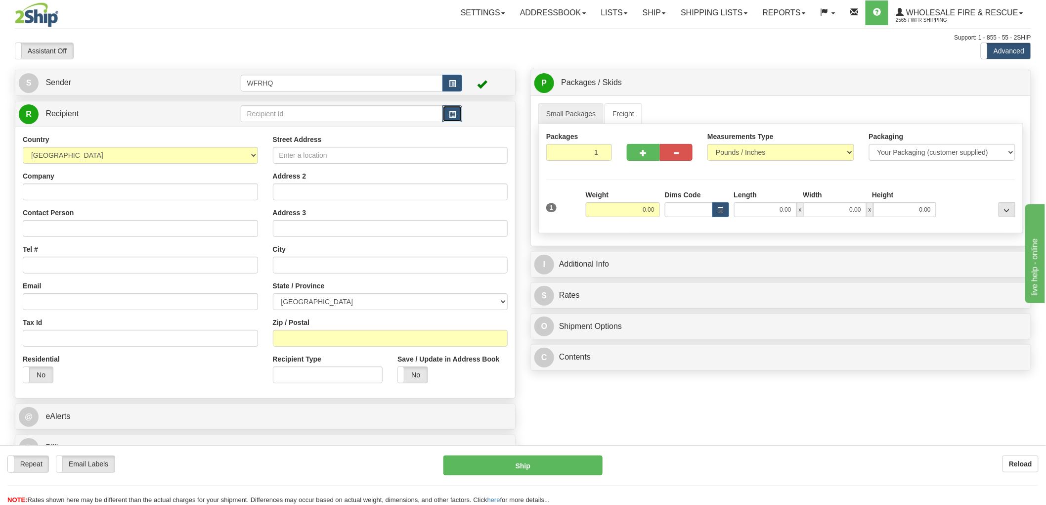
click at [457, 111] on button "button" at bounding box center [452, 113] width 20 height 17
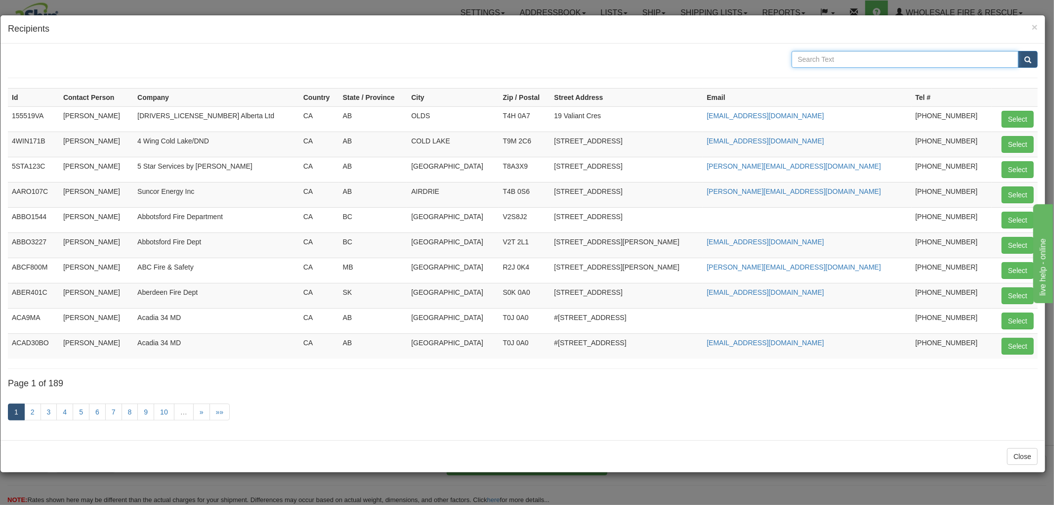
click at [843, 61] on input "text" at bounding box center [905, 59] width 227 height 17
type input "Redcliff"
click at [1018, 51] on button "submit" at bounding box center [1028, 59] width 20 height 17
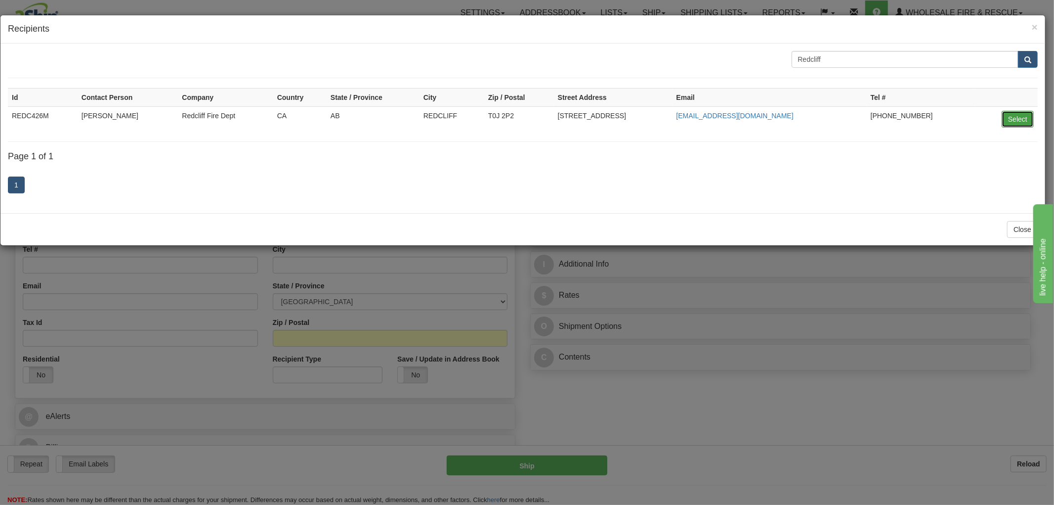
click at [1015, 125] on button "Select" at bounding box center [1018, 119] width 32 height 17
type input "REDC426M"
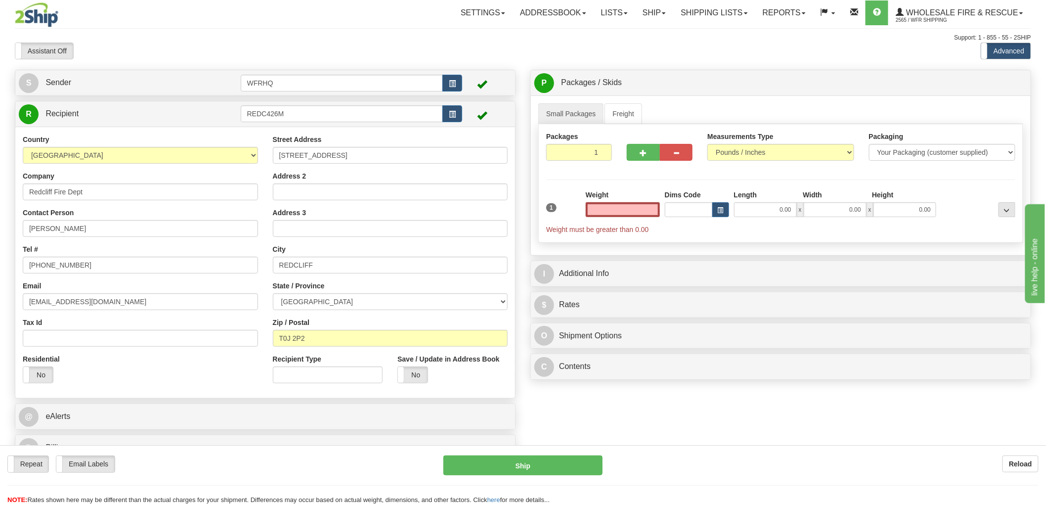
type input "0.00"
click at [620, 207] on input "0.00" at bounding box center [623, 209] width 74 height 15
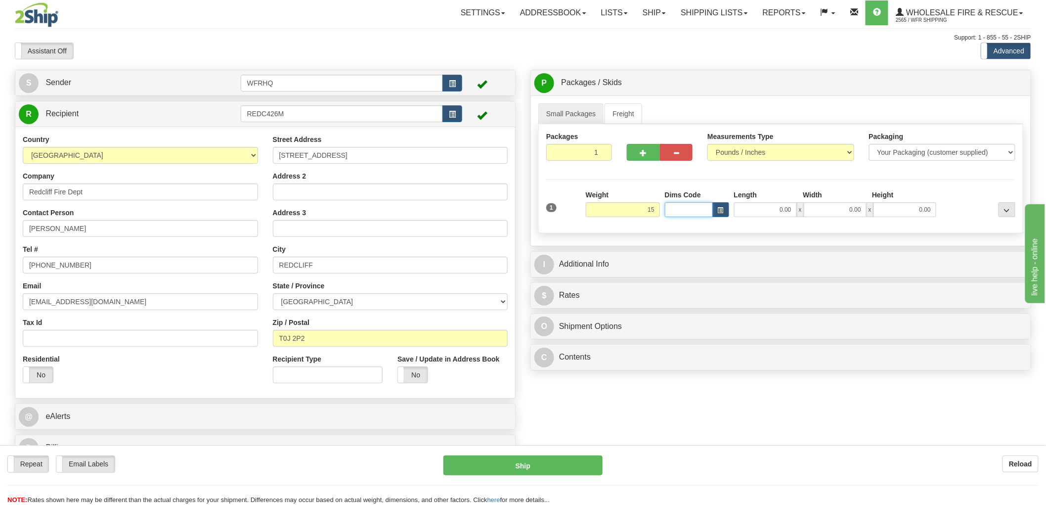
type input "15.00"
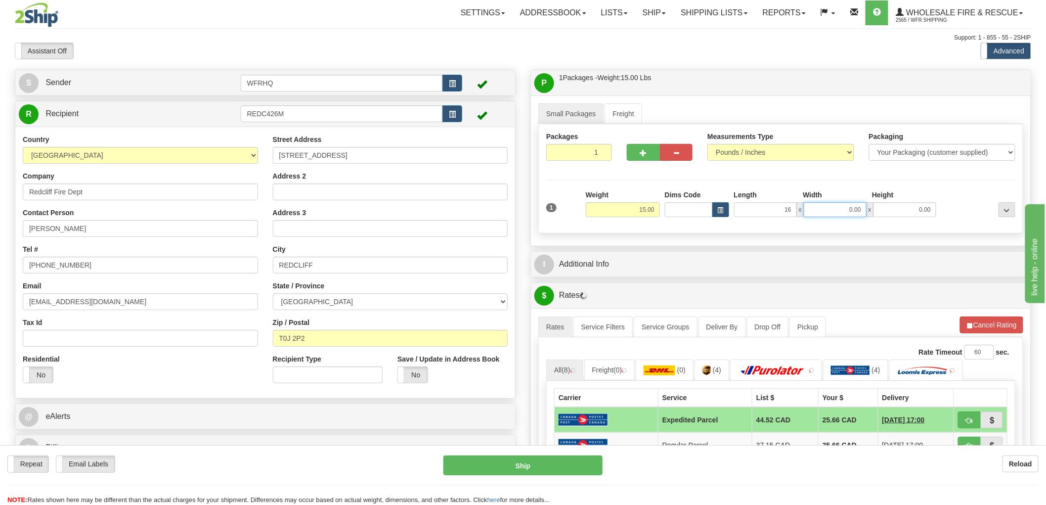
type input "16.00"
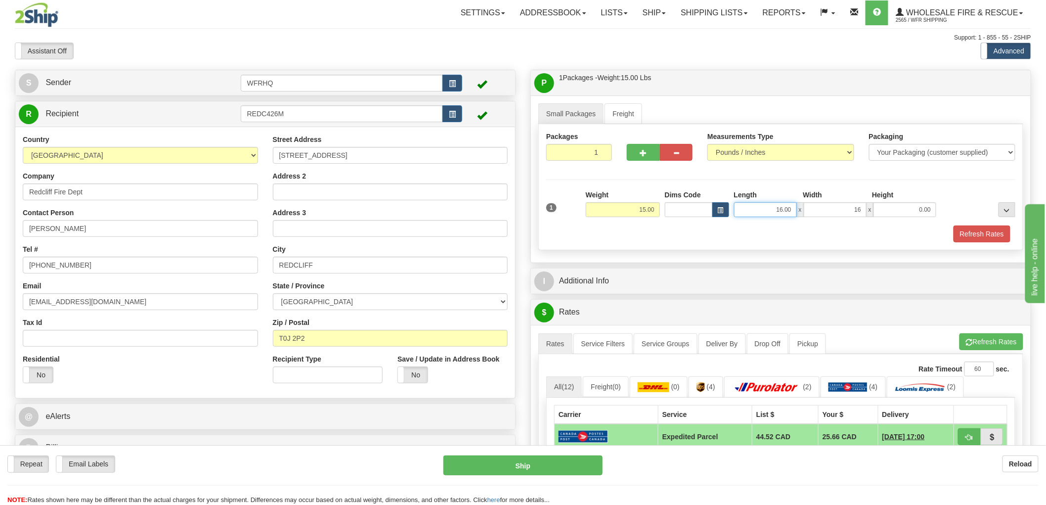
type input "16.00"
type input "18.00"
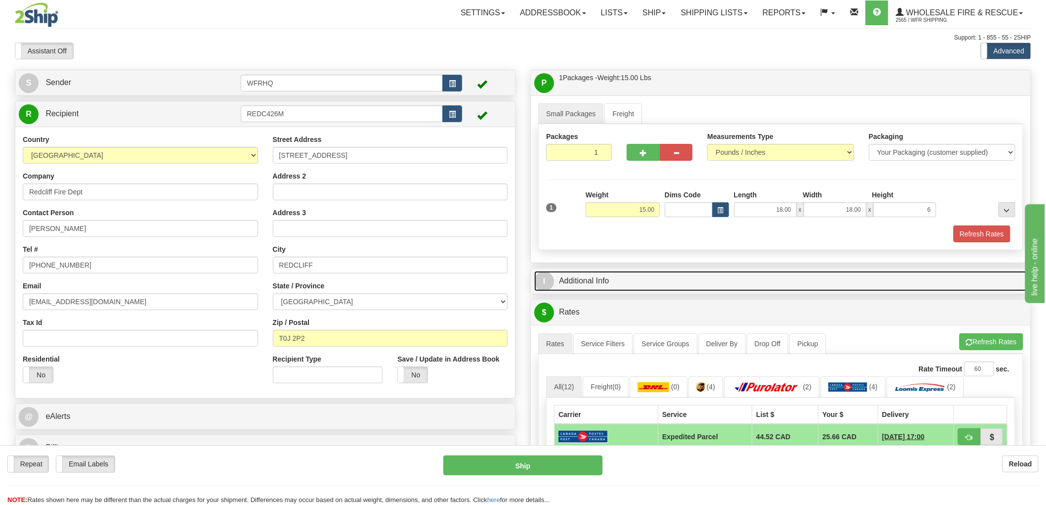
type input "6.00"
click at [591, 282] on link "I Additional Info" at bounding box center [780, 281] width 493 height 20
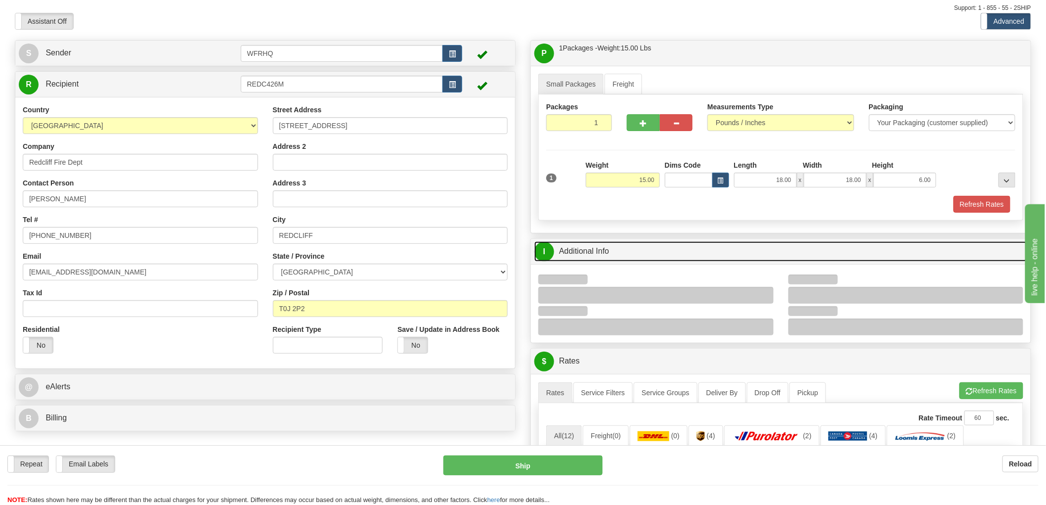
scroll to position [55, 0]
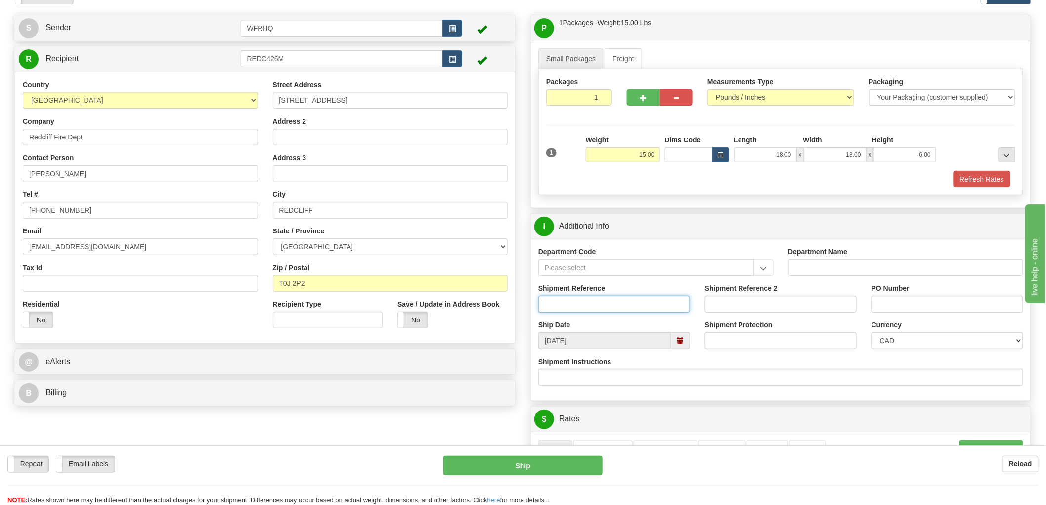
click at [596, 305] on input "Shipment Reference" at bounding box center [614, 304] width 152 height 17
type input "S46641 - 30823"
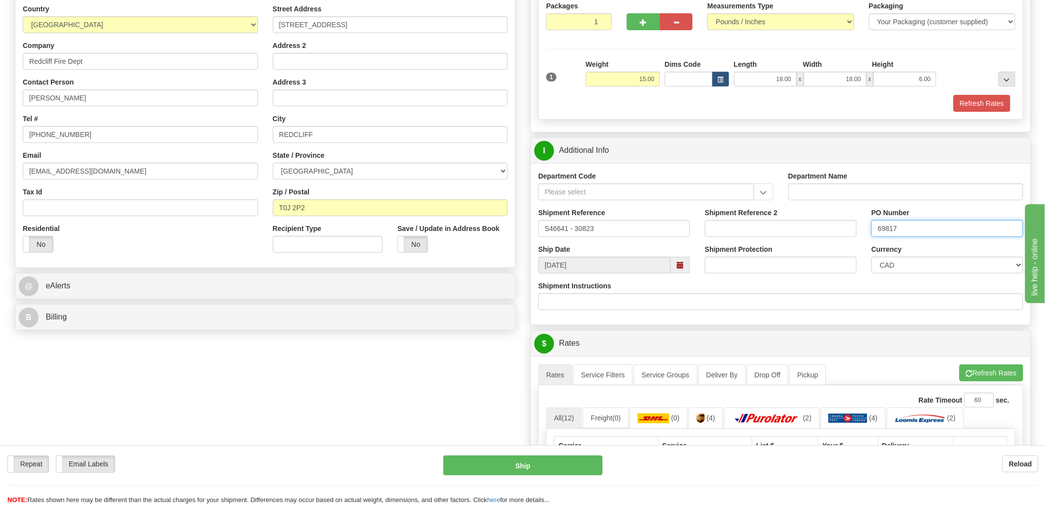
scroll to position [274, 0]
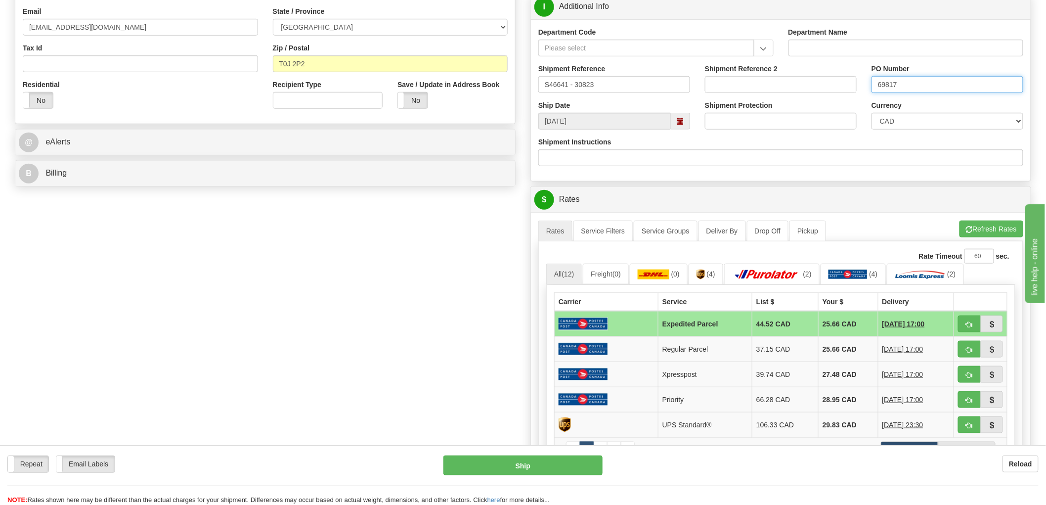
type input "69817"
click at [972, 327] on span "button" at bounding box center [969, 324] width 7 height 6
type input "DOM.EP"
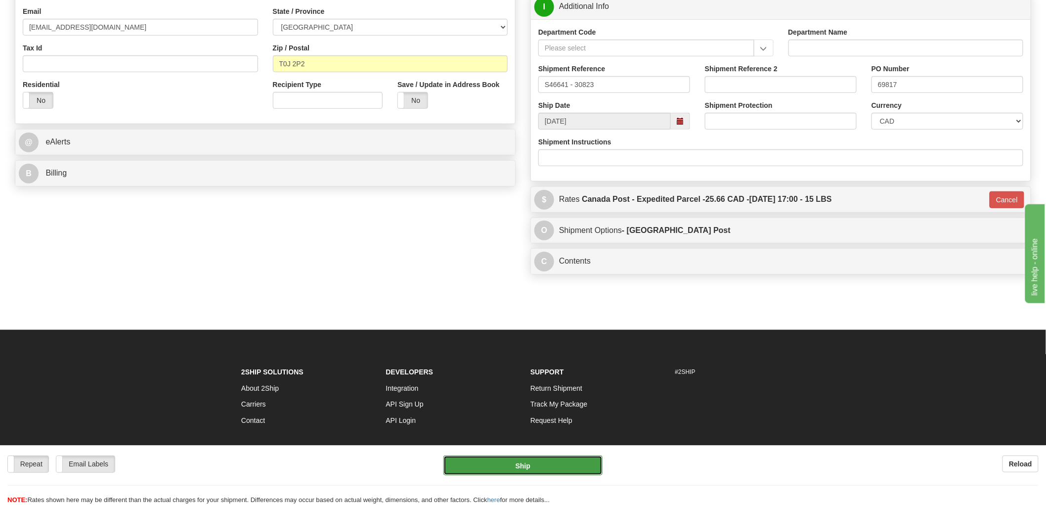
click at [529, 465] on button "Ship" at bounding box center [523, 465] width 160 height 20
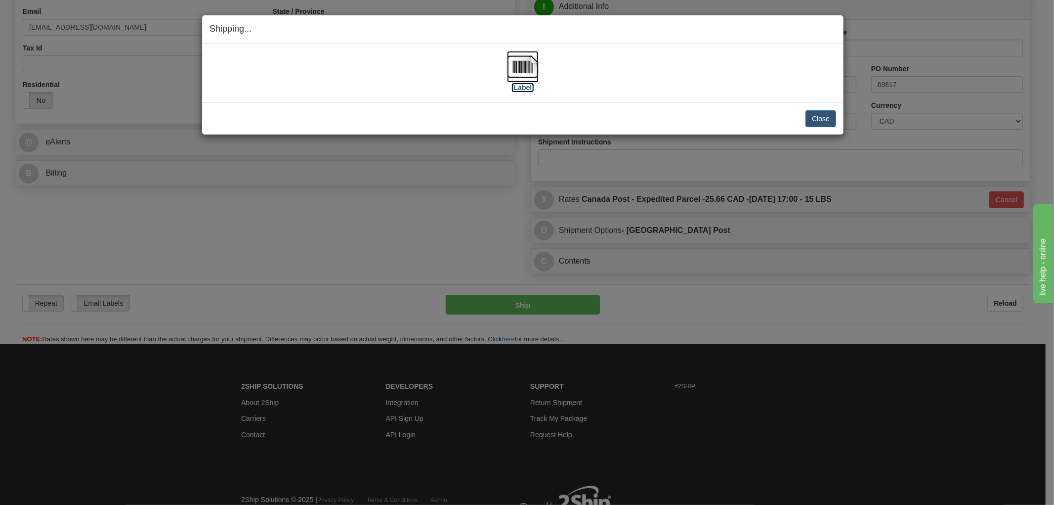
click at [526, 66] on img at bounding box center [523, 67] width 32 height 32
click at [645, 120] on div "Close Cancel" at bounding box center [523, 118] width 627 height 17
click at [831, 122] on button "Close" at bounding box center [821, 118] width 31 height 17
